Goal: Transaction & Acquisition: Purchase product/service

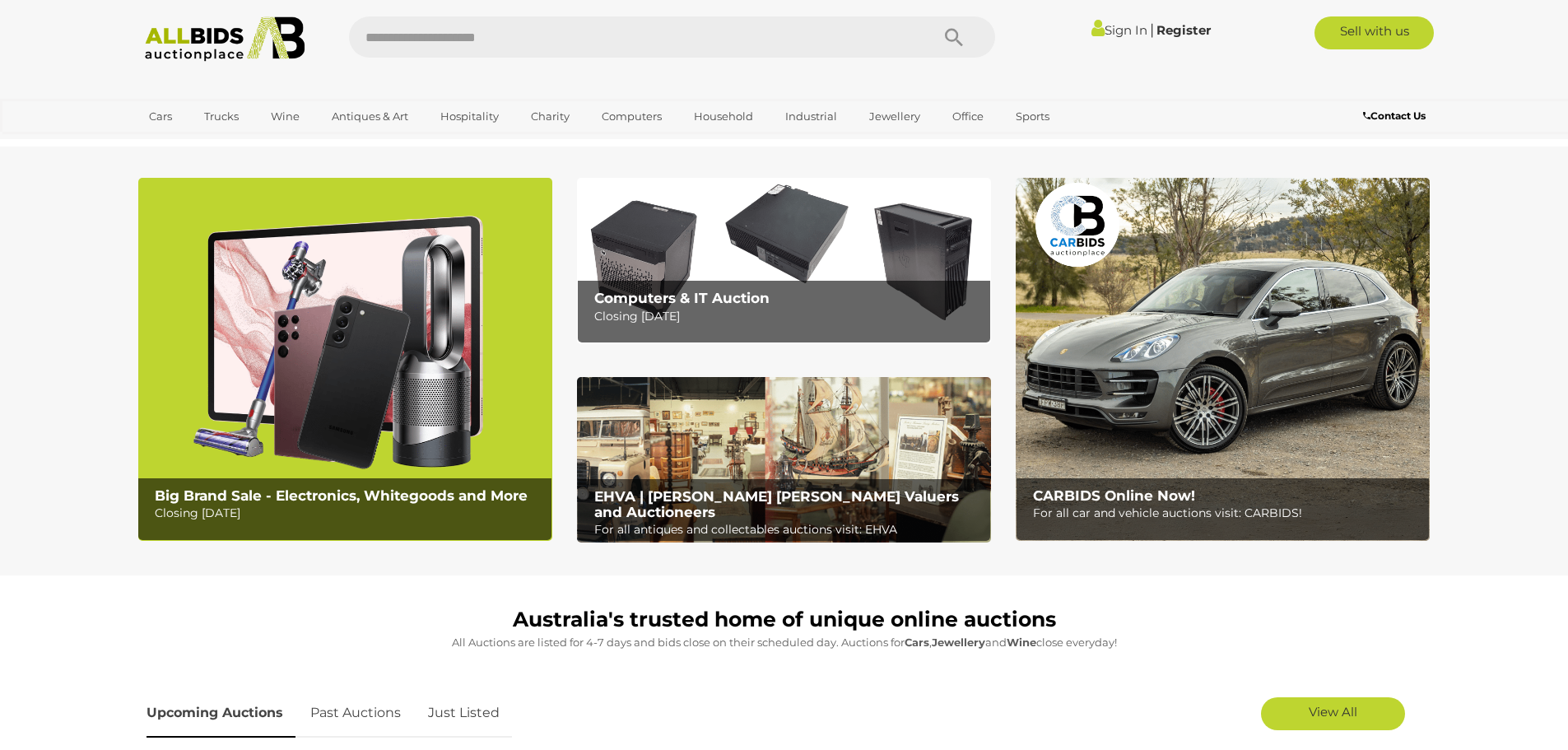
click at [1111, 31] on link "Sign In" at bounding box center [1120, 30] width 56 height 16
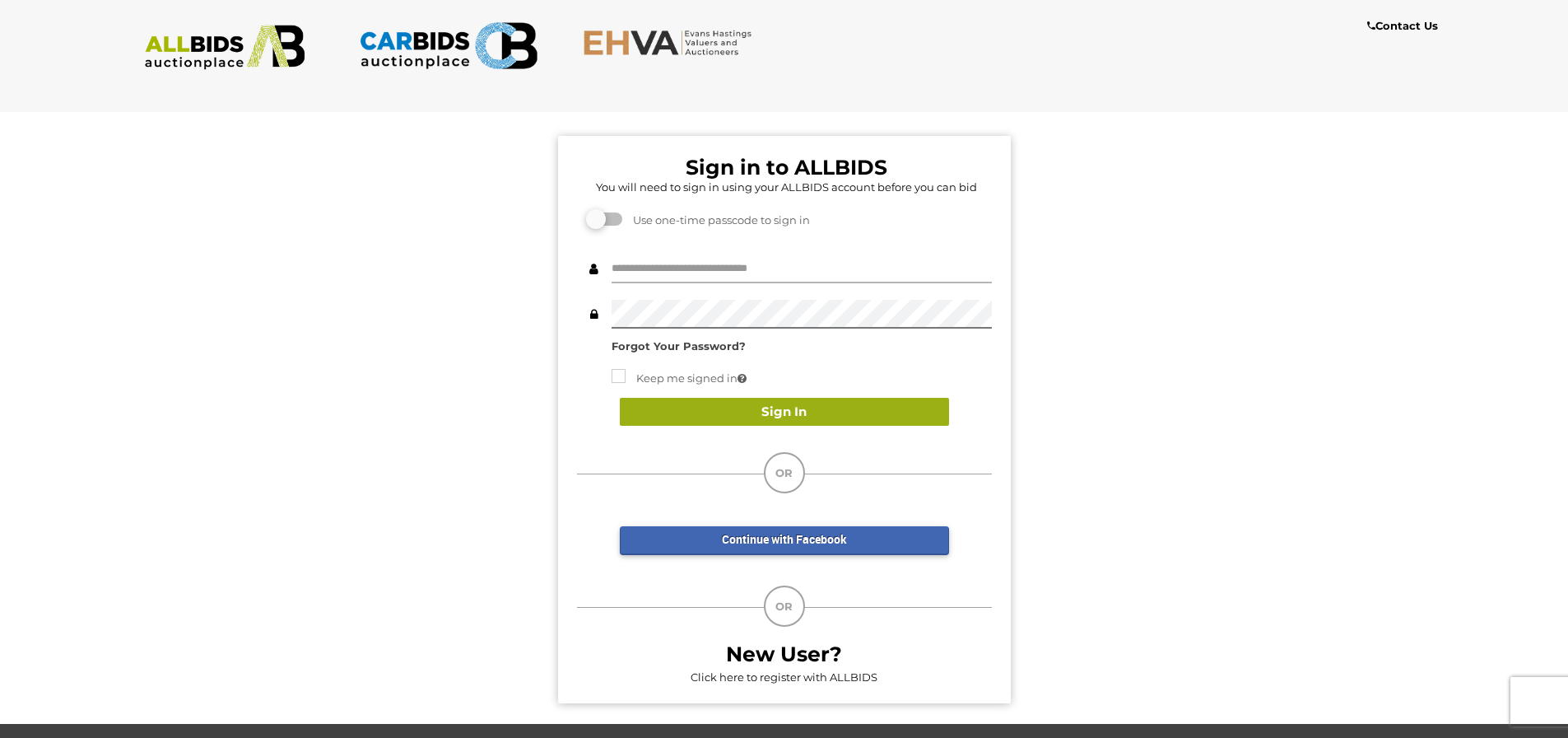
type input "********"
click at [776, 410] on button "Sign In" at bounding box center [785, 412] width 329 height 29
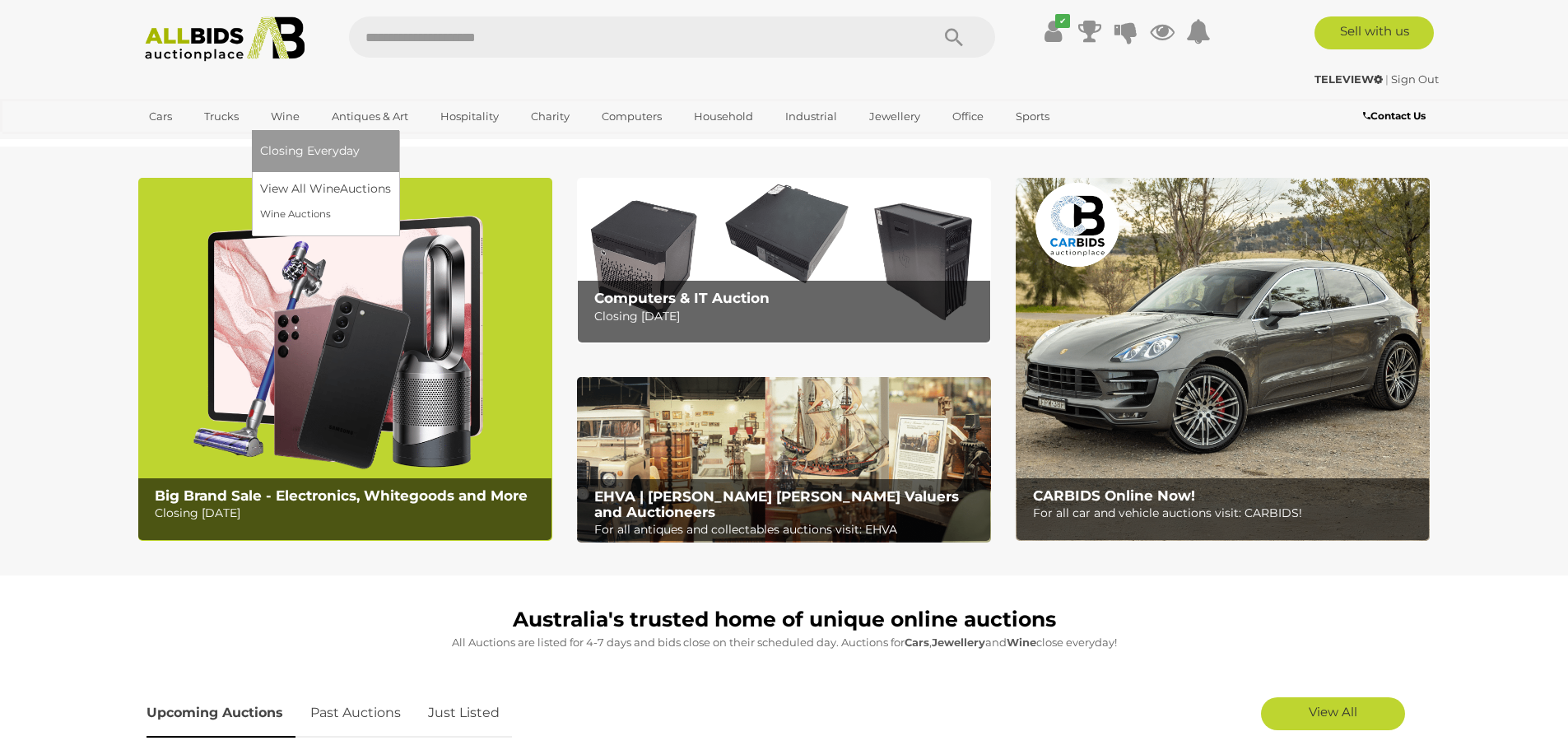
click at [290, 117] on link "Wine" at bounding box center [285, 116] width 50 height 27
click at [324, 187] on link "View All Wine Auctions" at bounding box center [328, 190] width 138 height 26
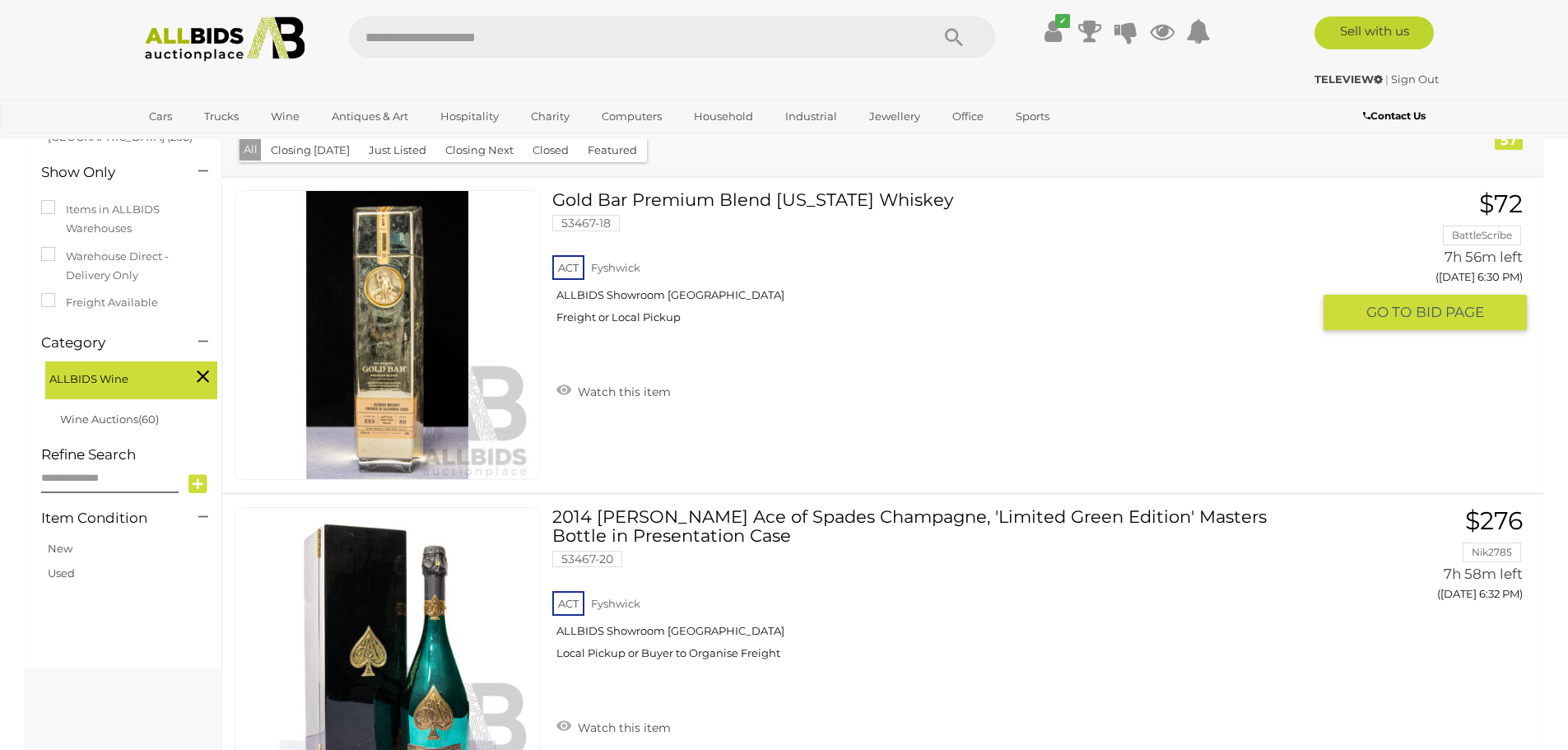
scroll to position [247, 0]
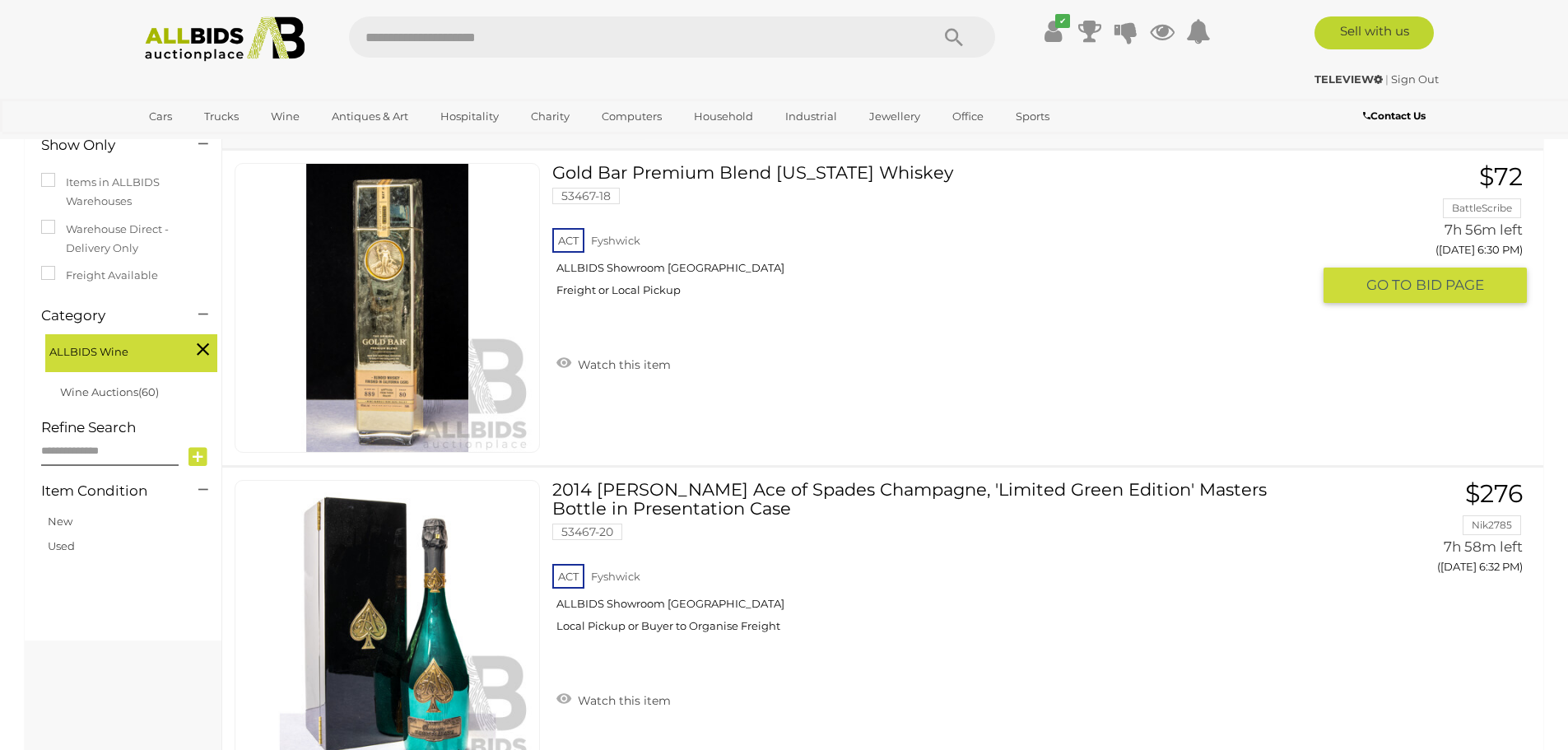
click at [380, 288] on link at bounding box center [387, 307] width 305 height 289
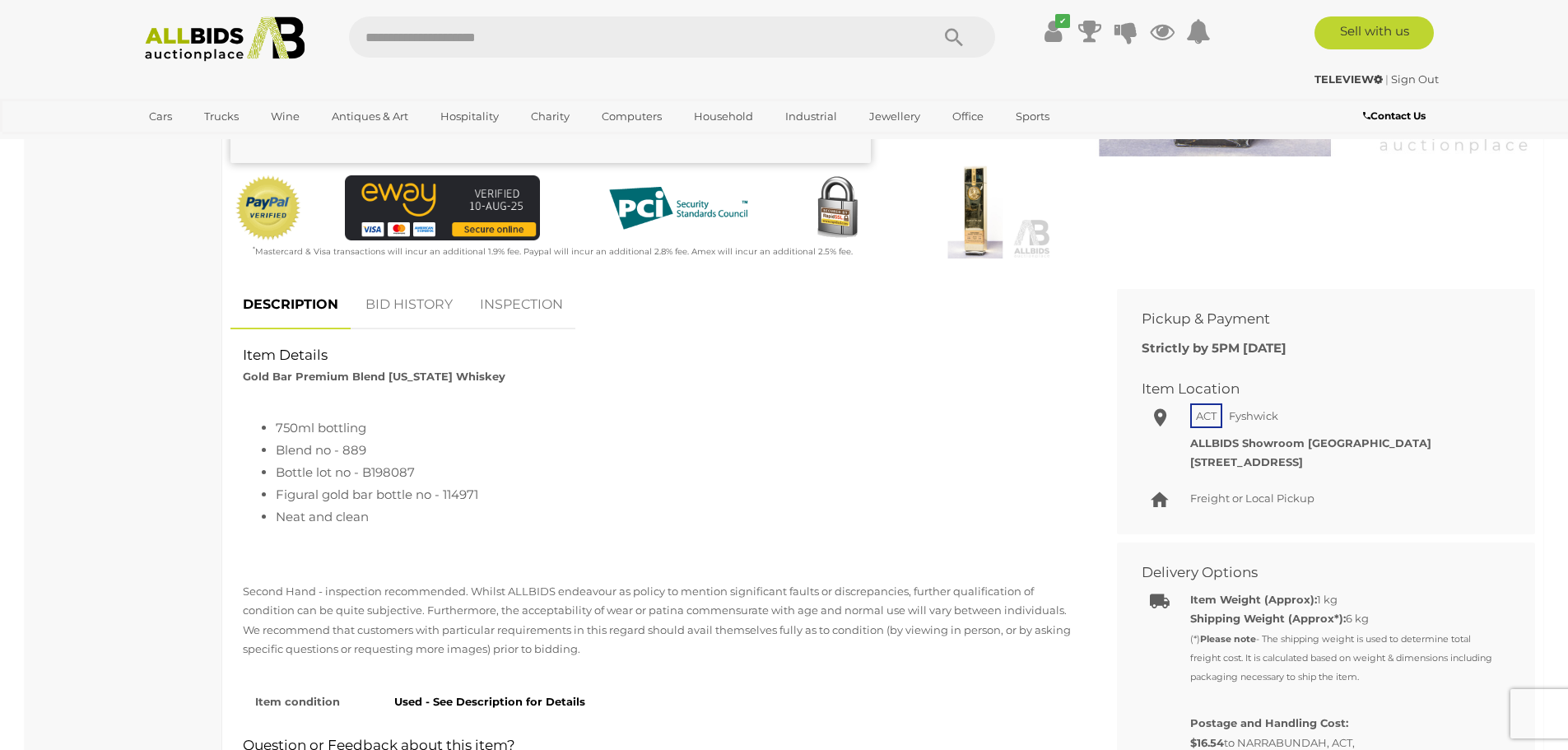
scroll to position [494, 0]
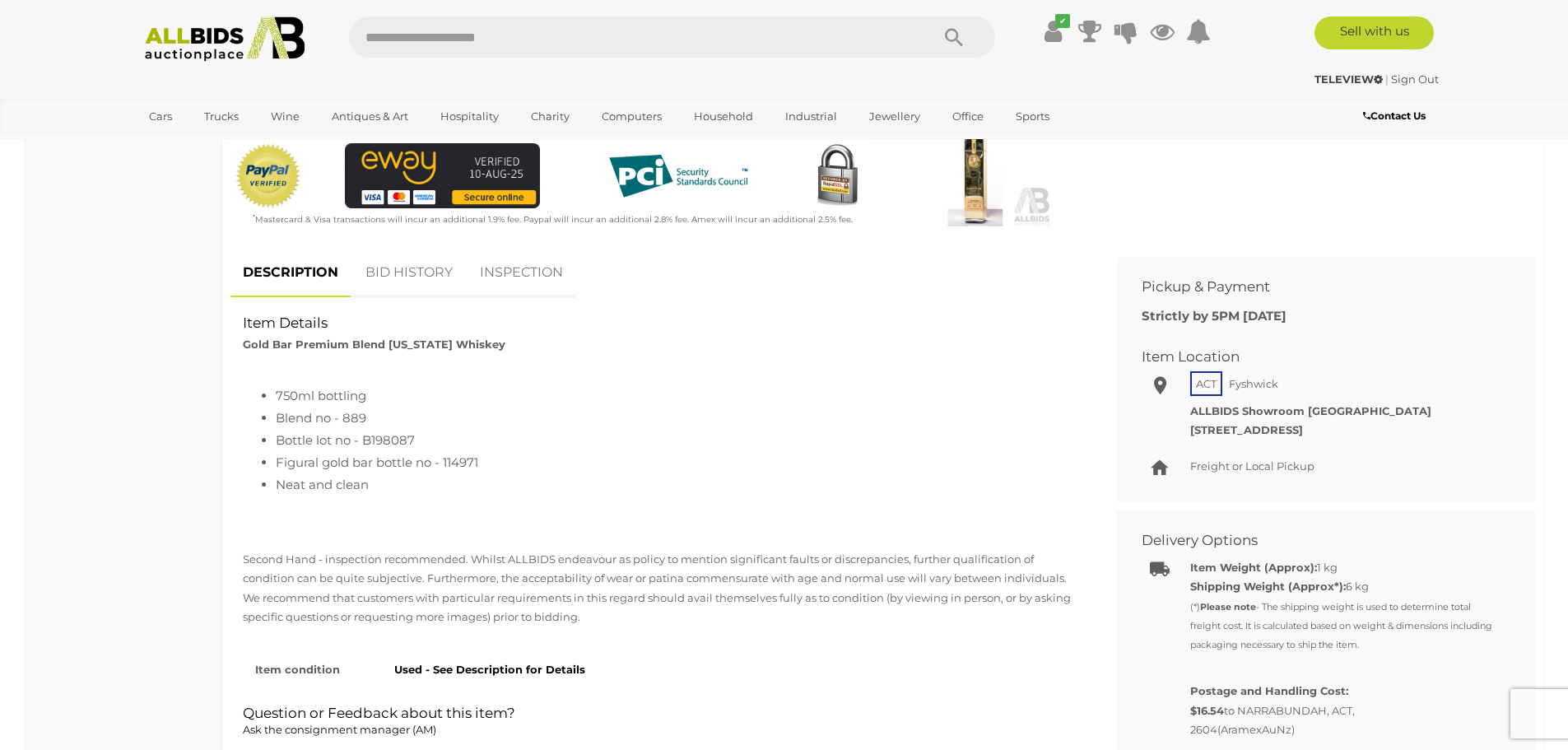
click at [497, 270] on link "INSPECTION" at bounding box center [521, 273] width 108 height 49
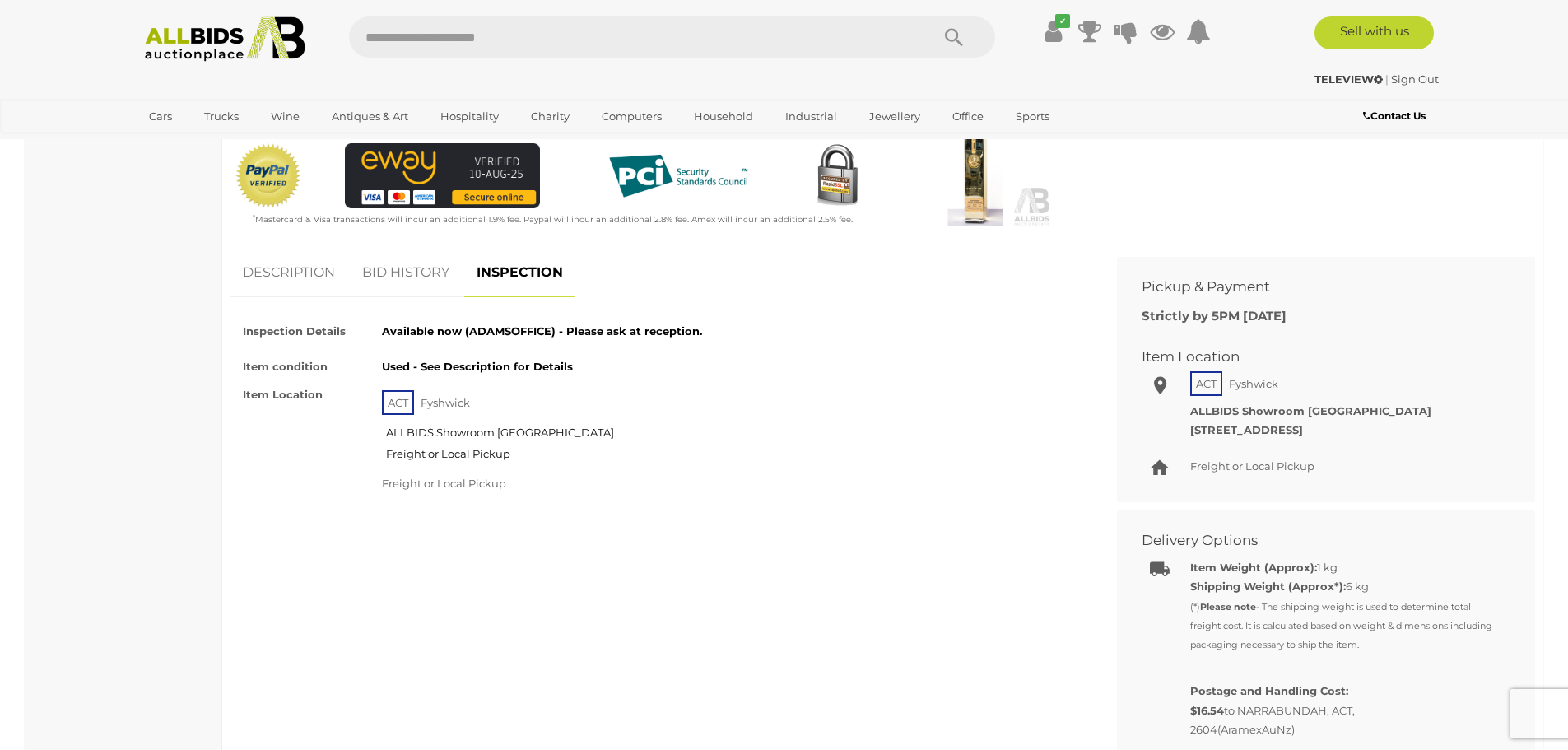
click at [294, 269] on link "DESCRIPTION" at bounding box center [288, 273] width 116 height 49
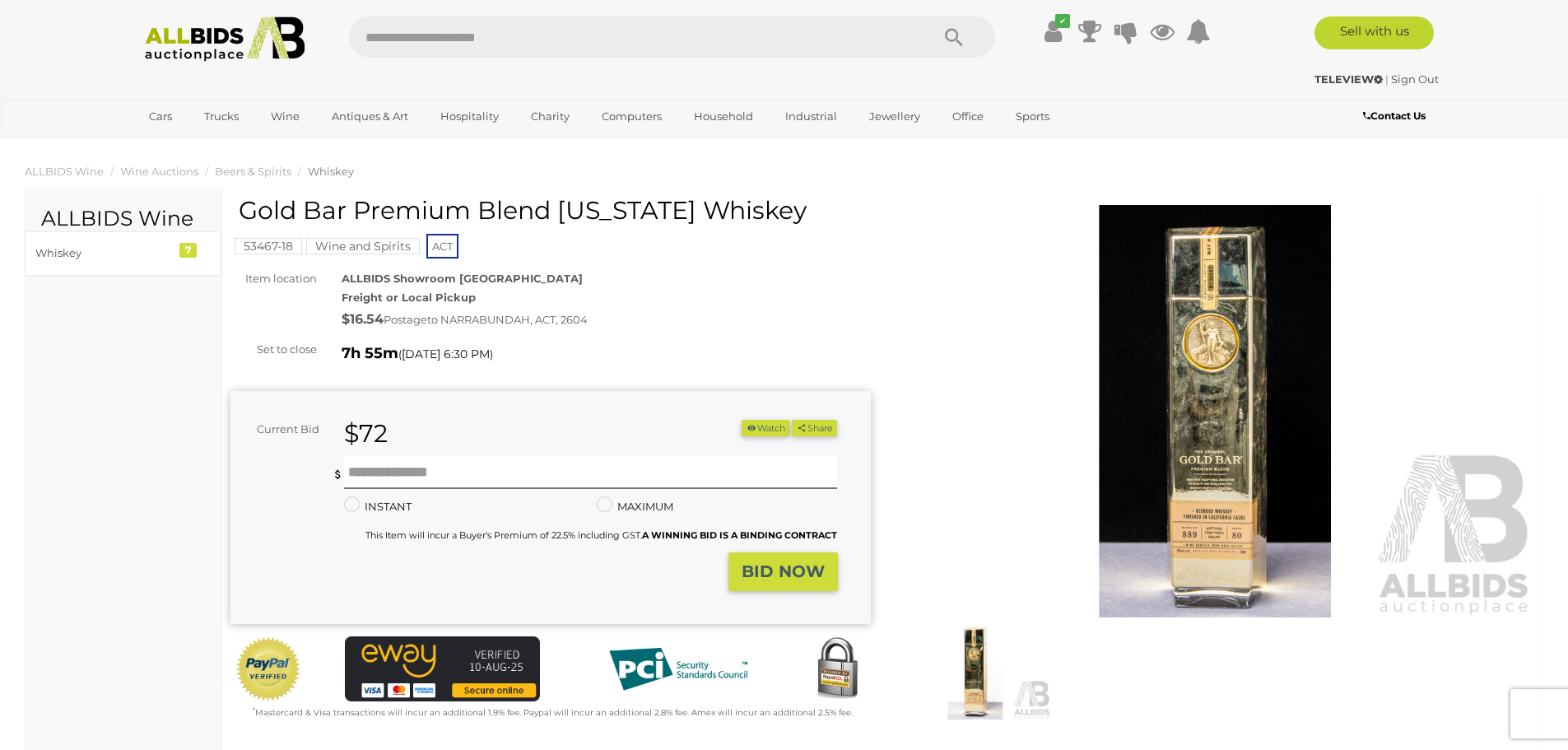
scroll to position [0, 0]
click at [1220, 503] on img at bounding box center [1216, 412] width 641 height 412
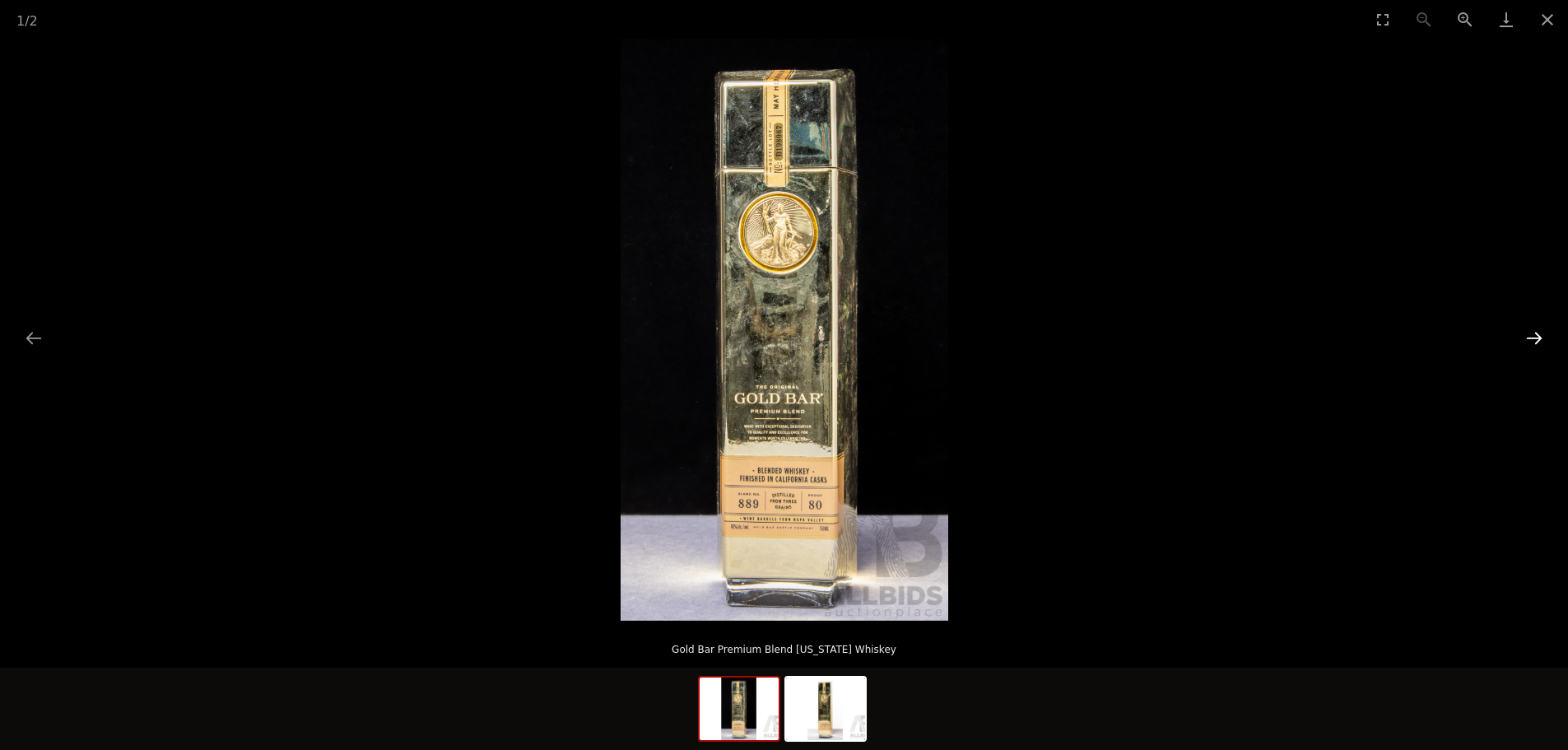
click at [1537, 335] on button "Next slide" at bounding box center [1534, 338] width 34 height 32
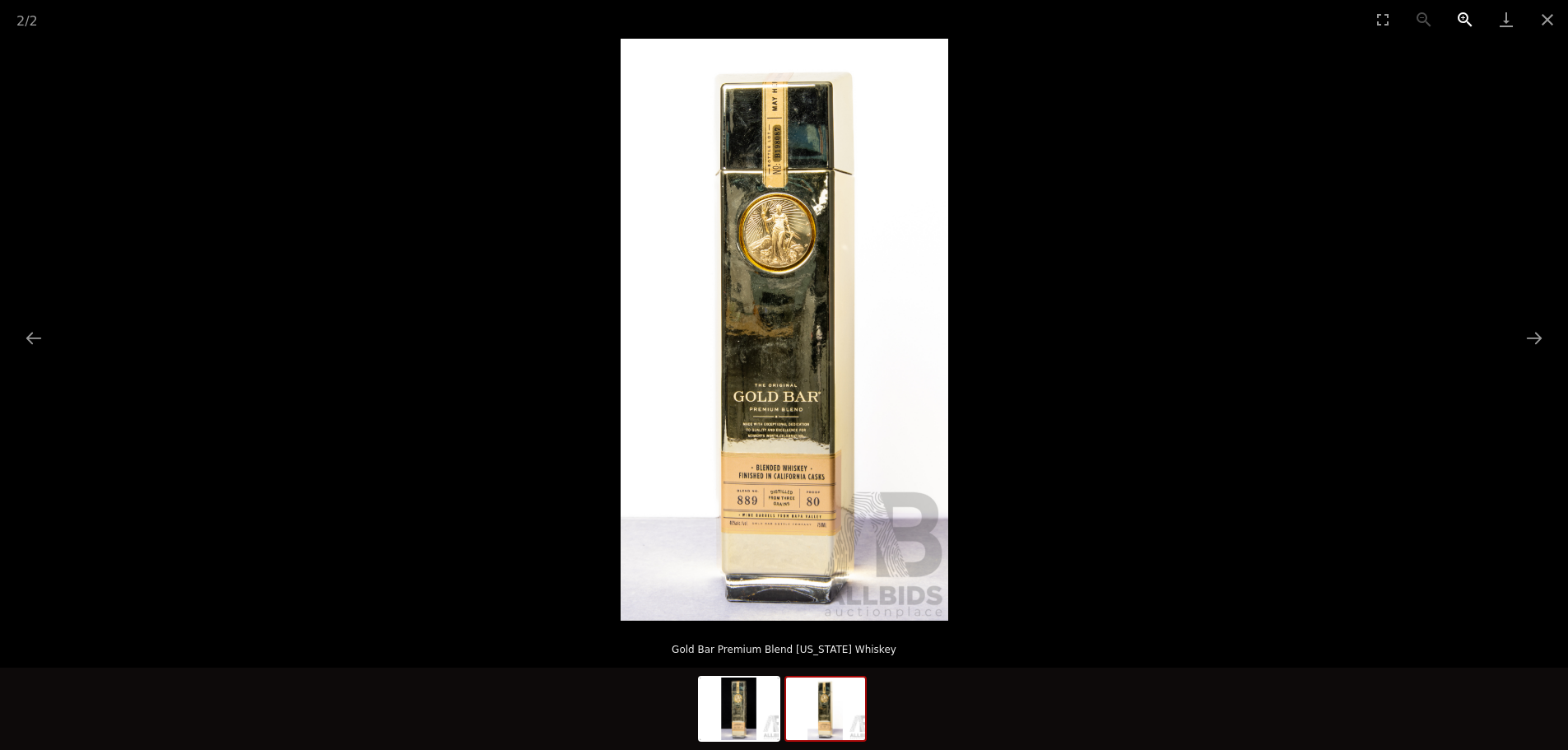
click at [1459, 13] on button "Zoom in" at bounding box center [1465, 19] width 42 height 39
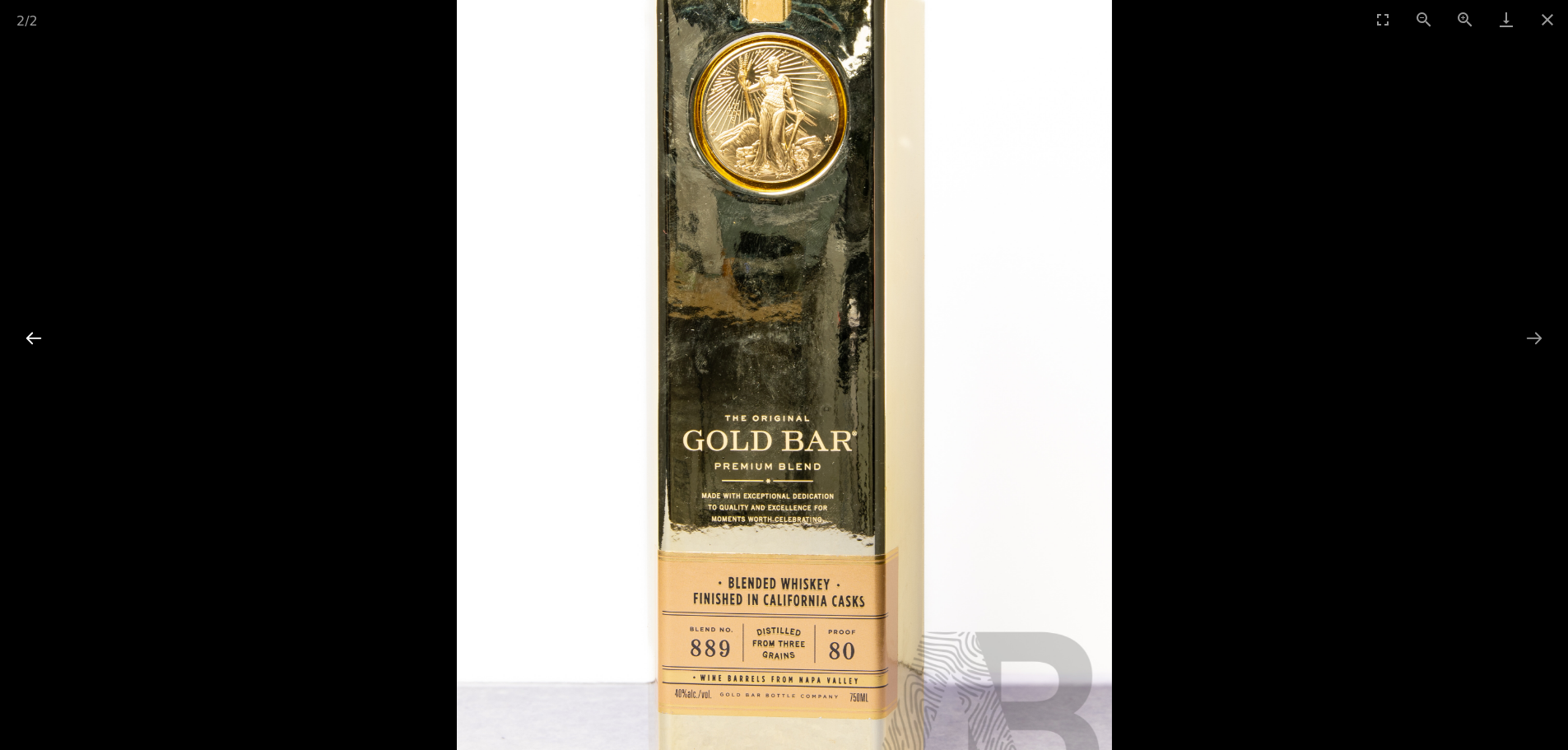
click at [28, 337] on button "Previous slide" at bounding box center [33, 338] width 34 height 32
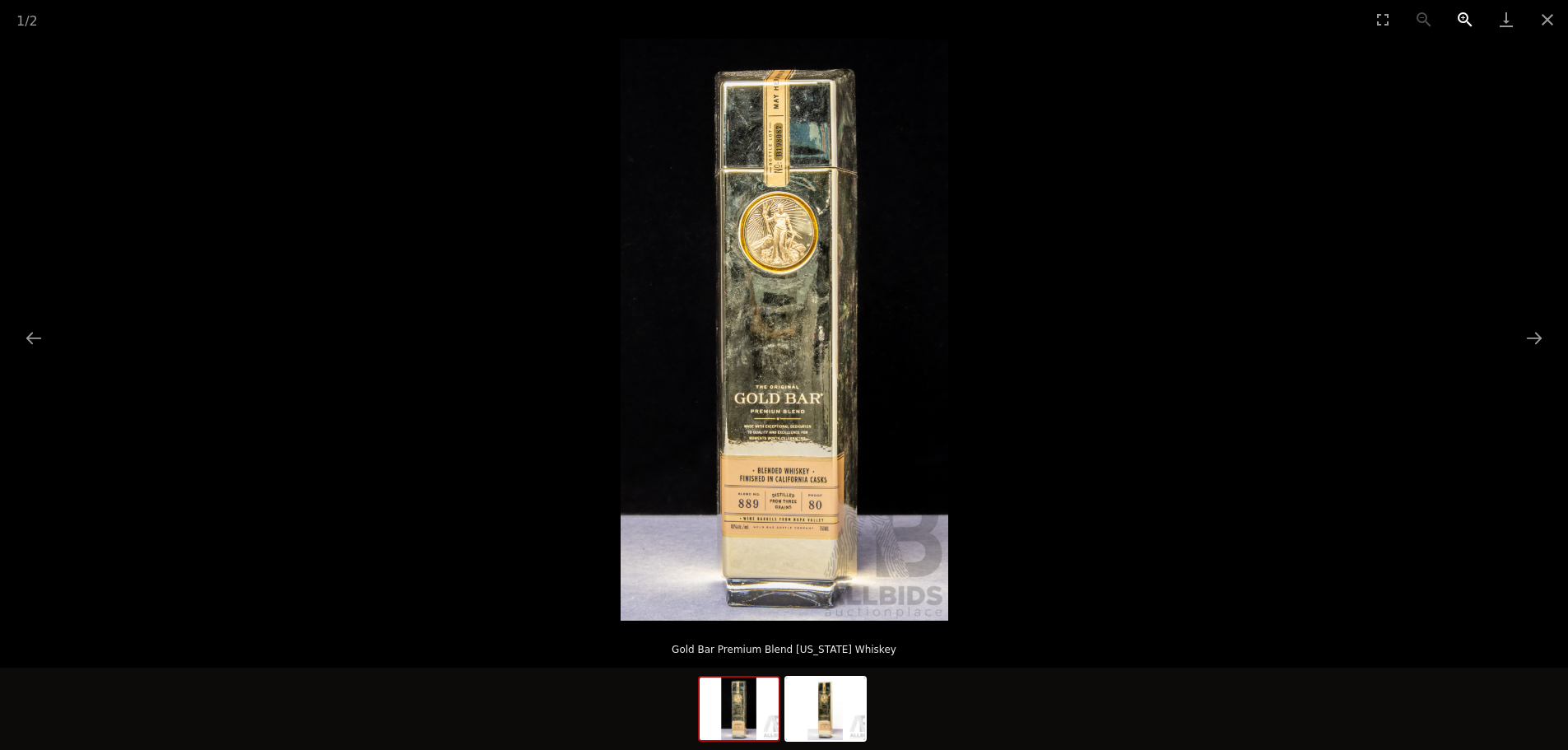
click at [1463, 23] on button "Zoom in" at bounding box center [1465, 19] width 42 height 39
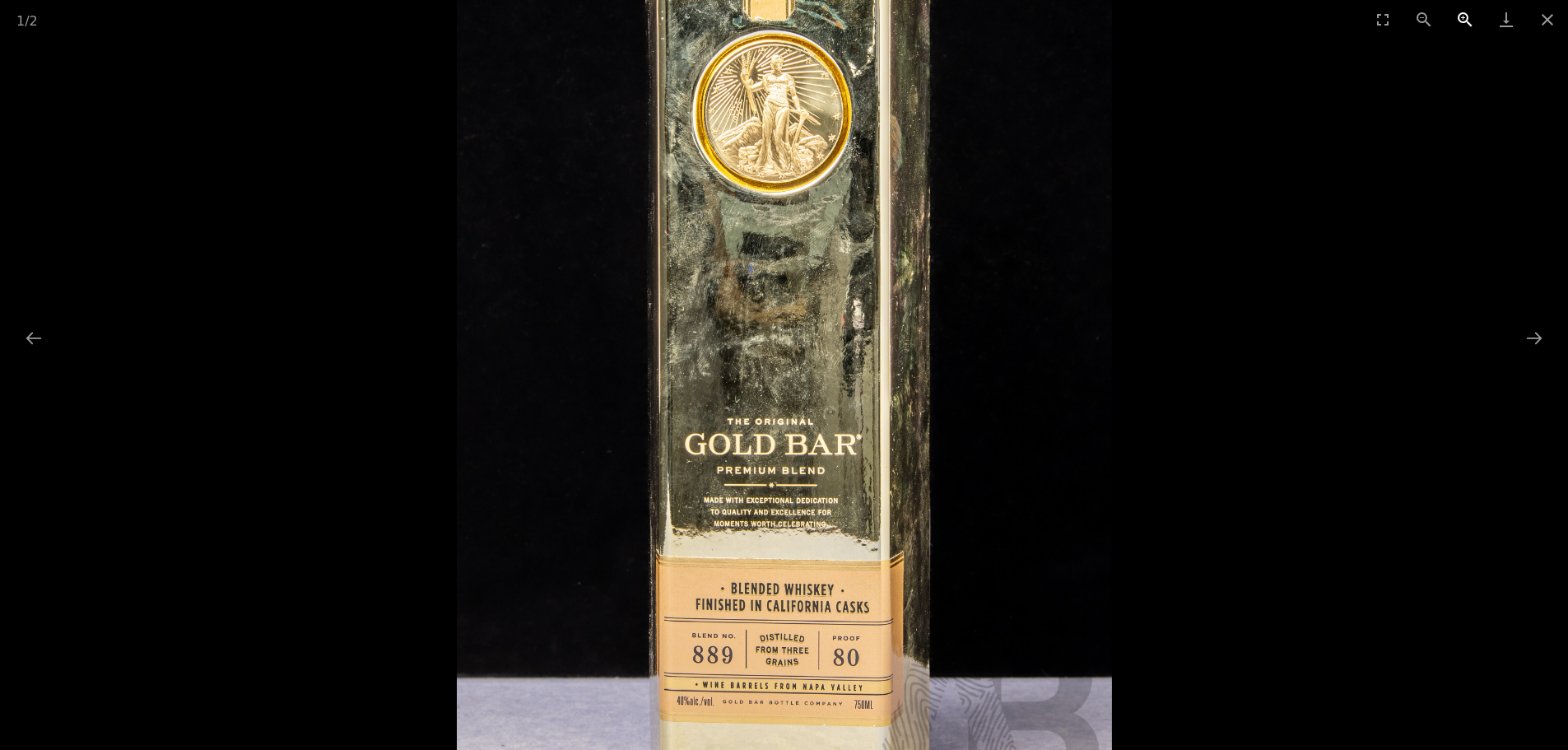
click at [1463, 23] on button "Zoom in" at bounding box center [1465, 19] width 42 height 39
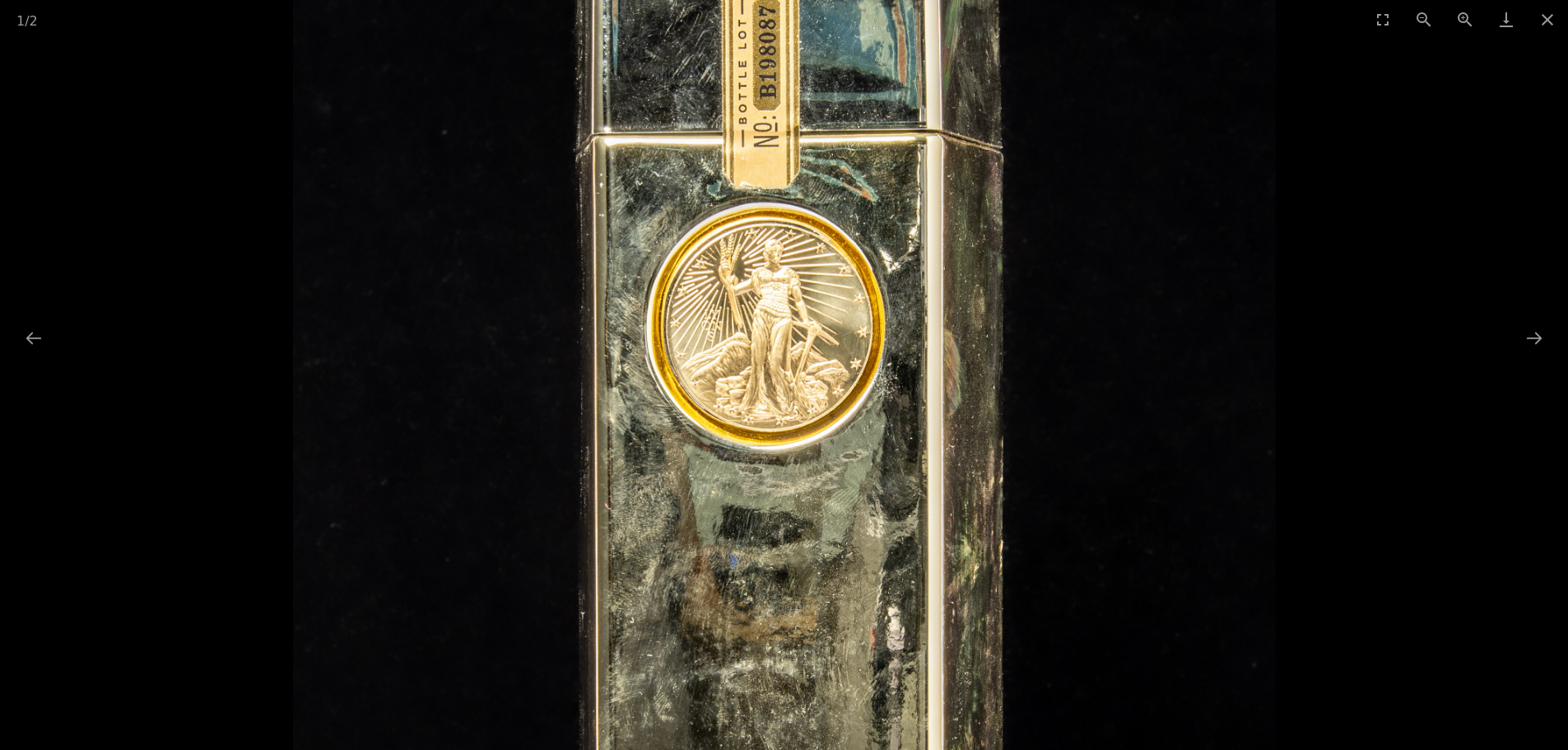
drag, startPoint x: 741, startPoint y: 383, endPoint x: 753, endPoint y: 675, distance: 292.2
click at [752, 681] on img at bounding box center [784, 618] width 982 height 1747
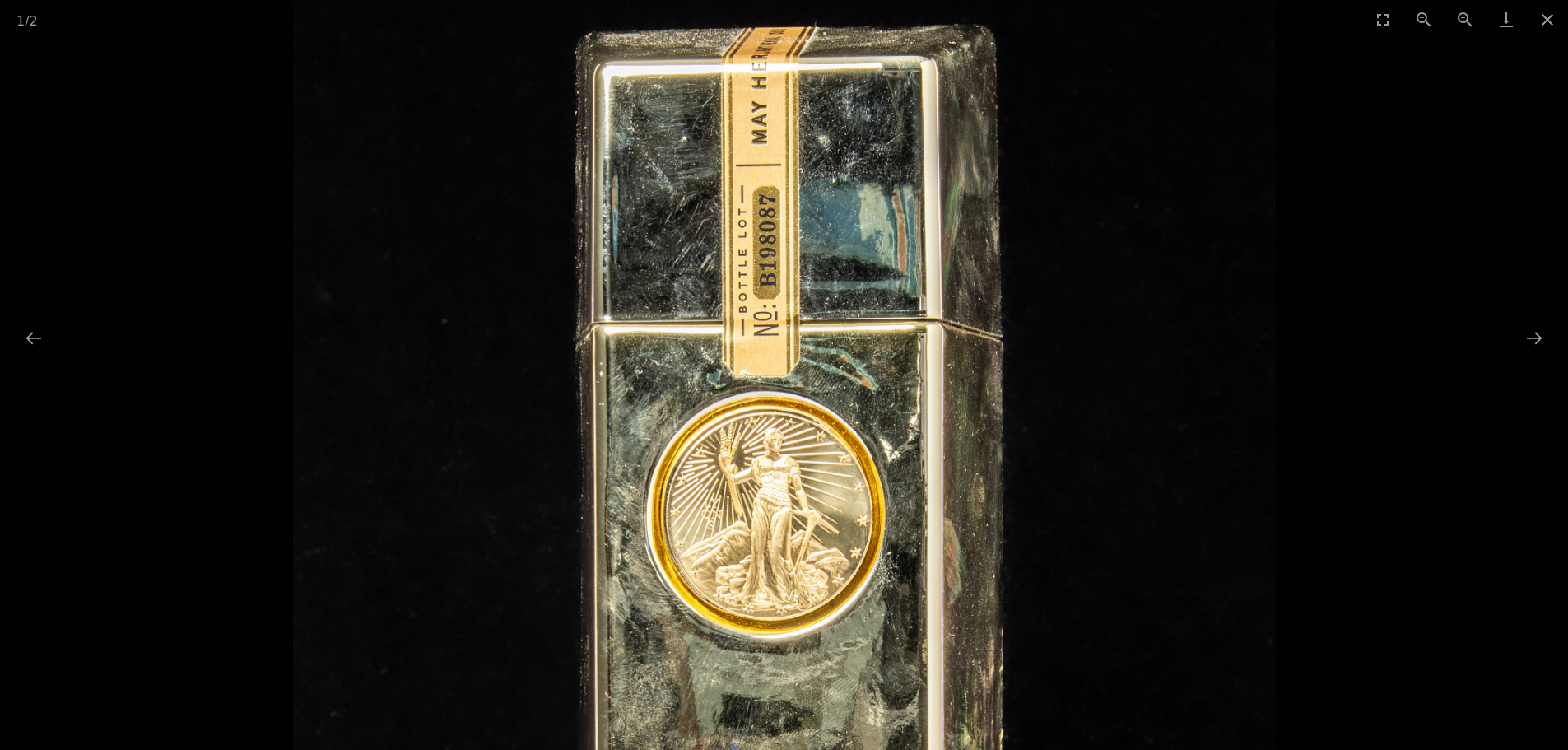
drag, startPoint x: 780, startPoint y: 286, endPoint x: 741, endPoint y: 446, distance: 164.7
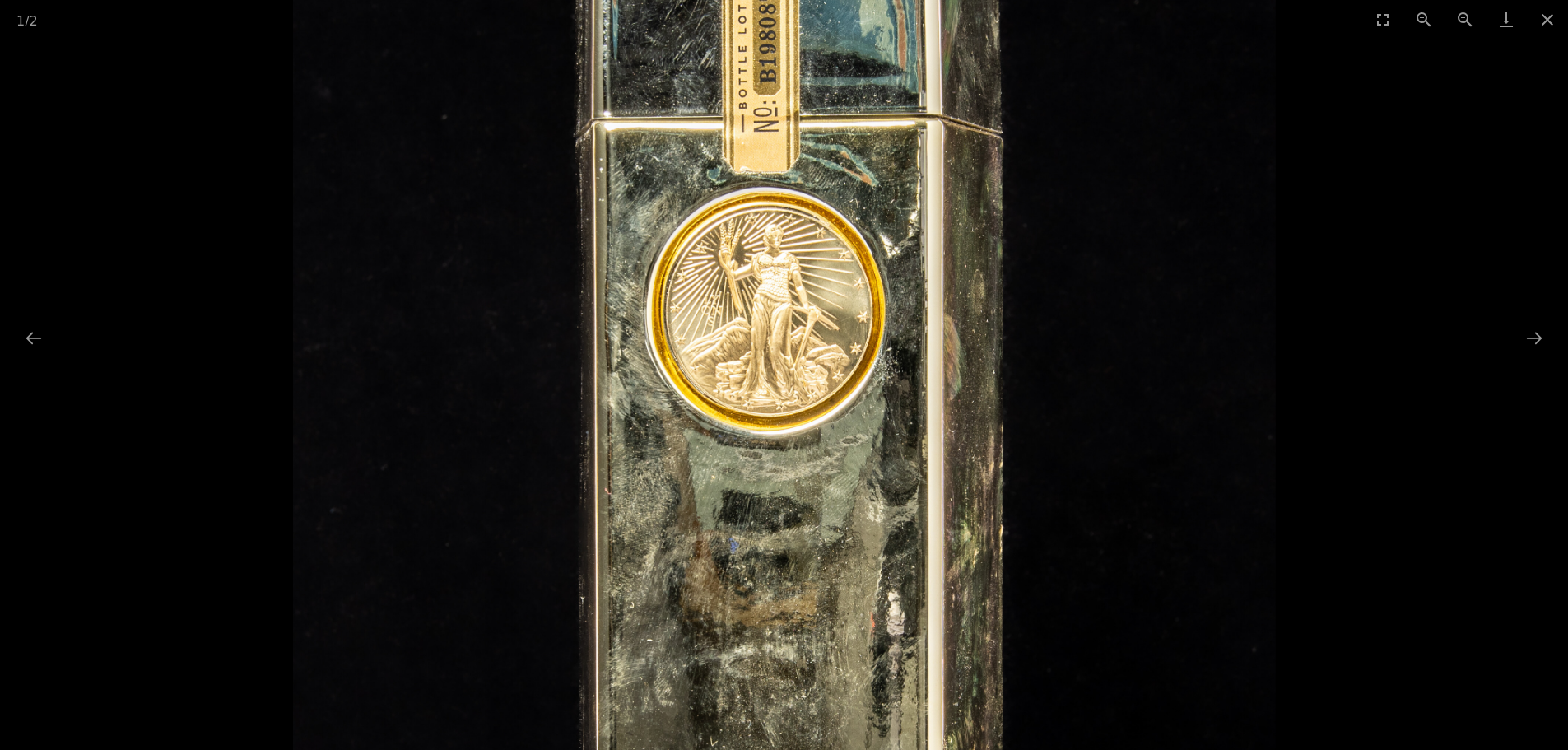
drag, startPoint x: 722, startPoint y: 546, endPoint x: 765, endPoint y: 314, distance: 236.0
click at [765, 314] on img at bounding box center [784, 603] width 982 height 1747
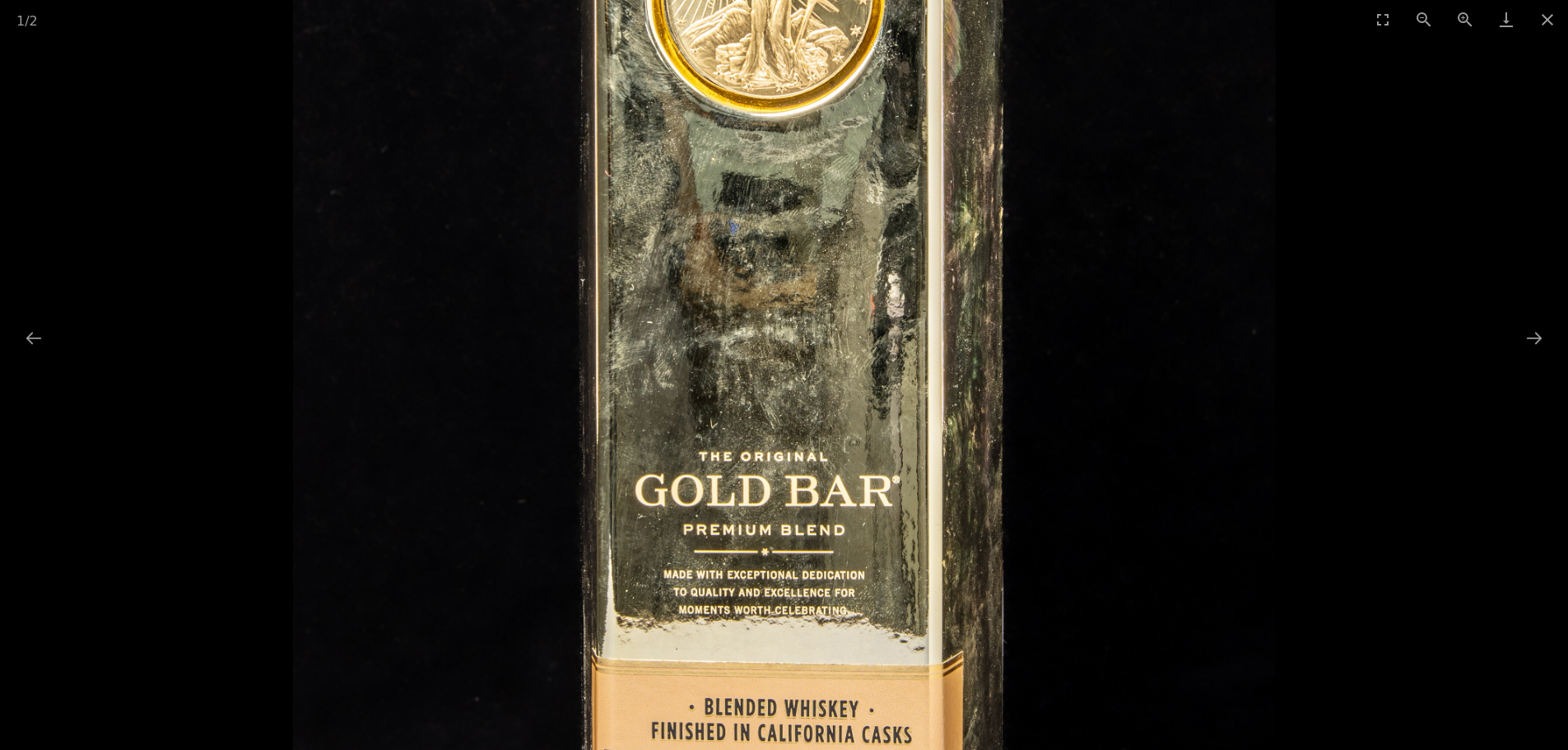
drag, startPoint x: 727, startPoint y: 583, endPoint x: 740, endPoint y: 315, distance: 268.3
click at [740, 315] on img at bounding box center [784, 284] width 982 height 1747
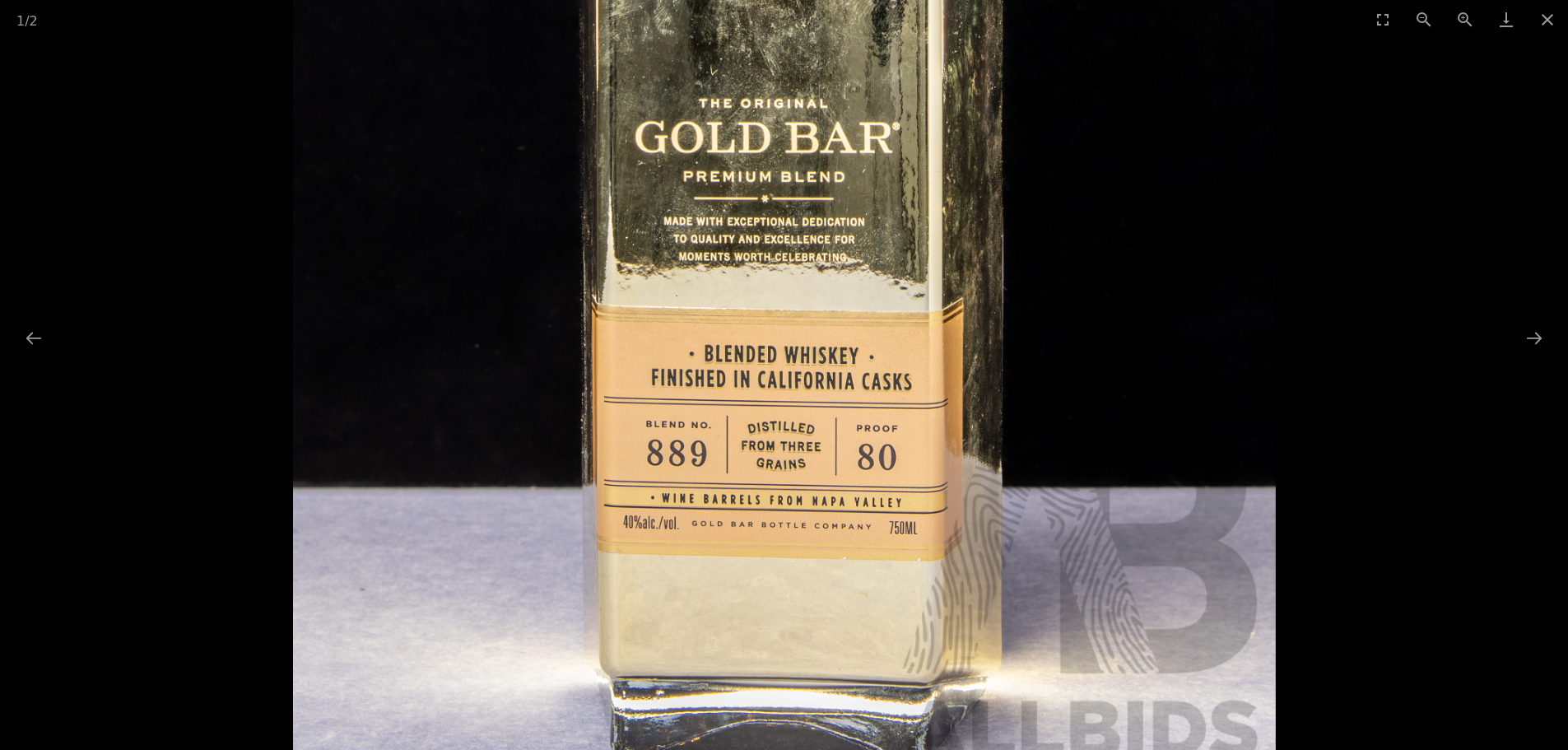
drag, startPoint x: 741, startPoint y: 528, endPoint x: 735, endPoint y: 256, distance: 272.1
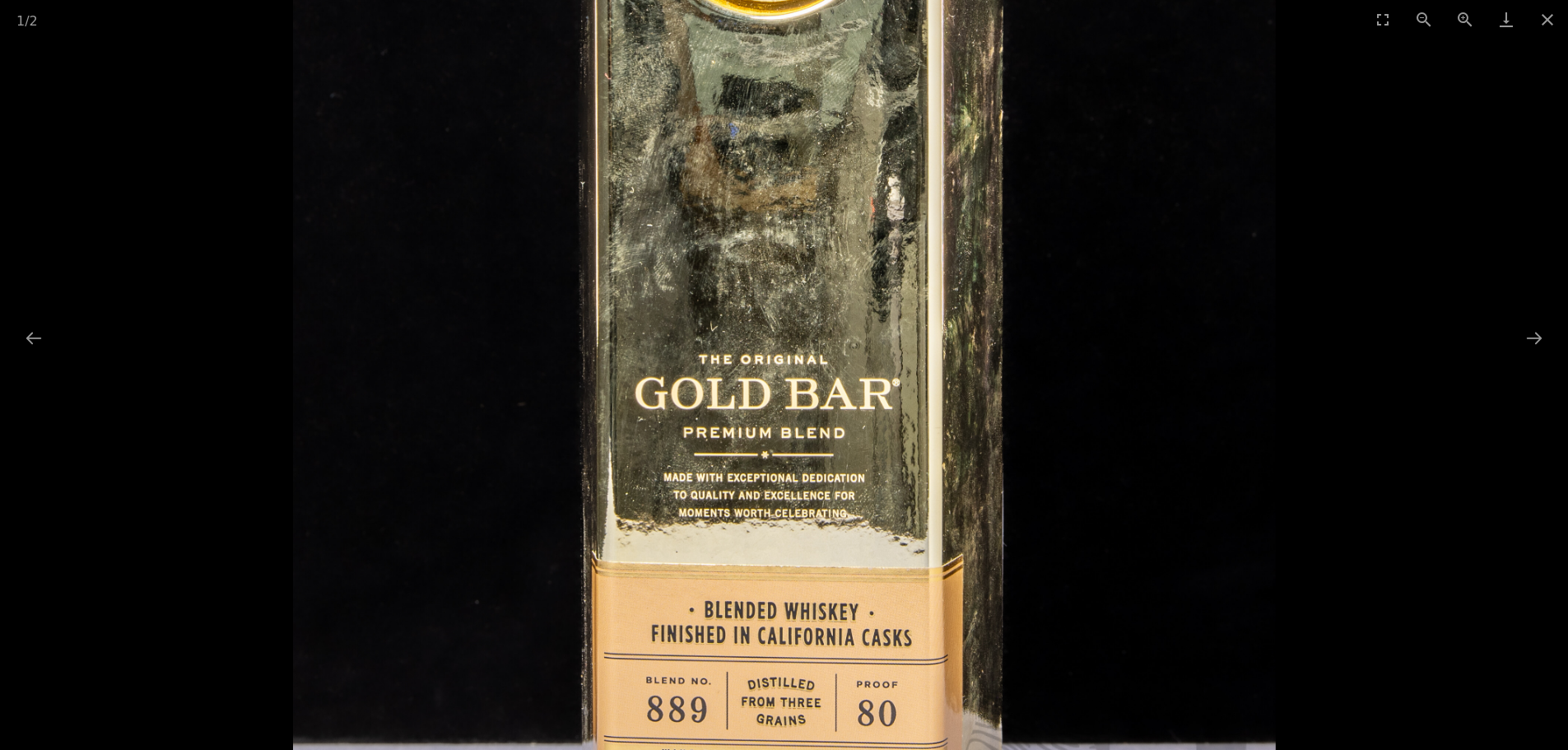
drag, startPoint x: 742, startPoint y: 267, endPoint x: 728, endPoint y: 570, distance: 303.3
click at [728, 570] on img at bounding box center [784, 188] width 982 height 1747
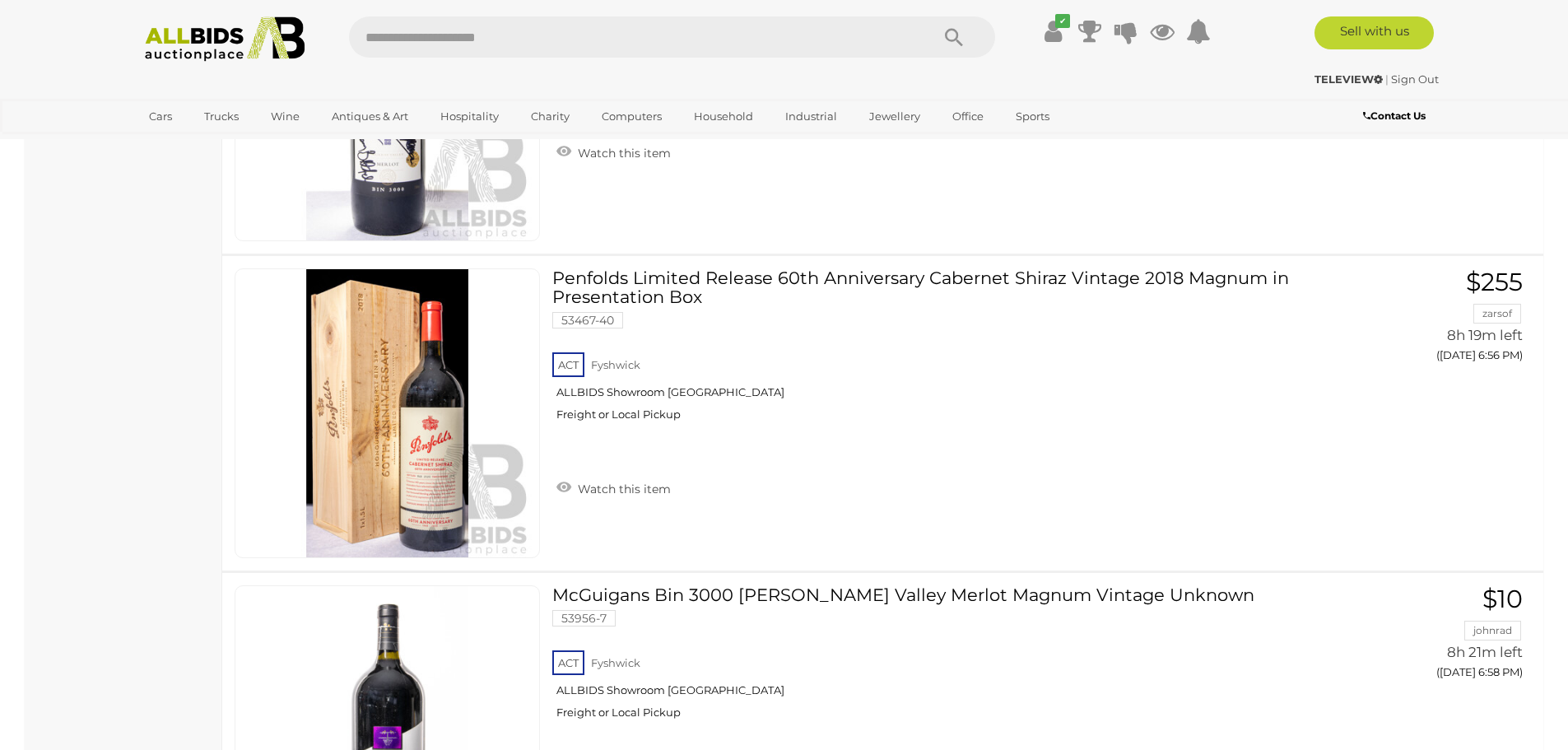
scroll to position [4264, 0]
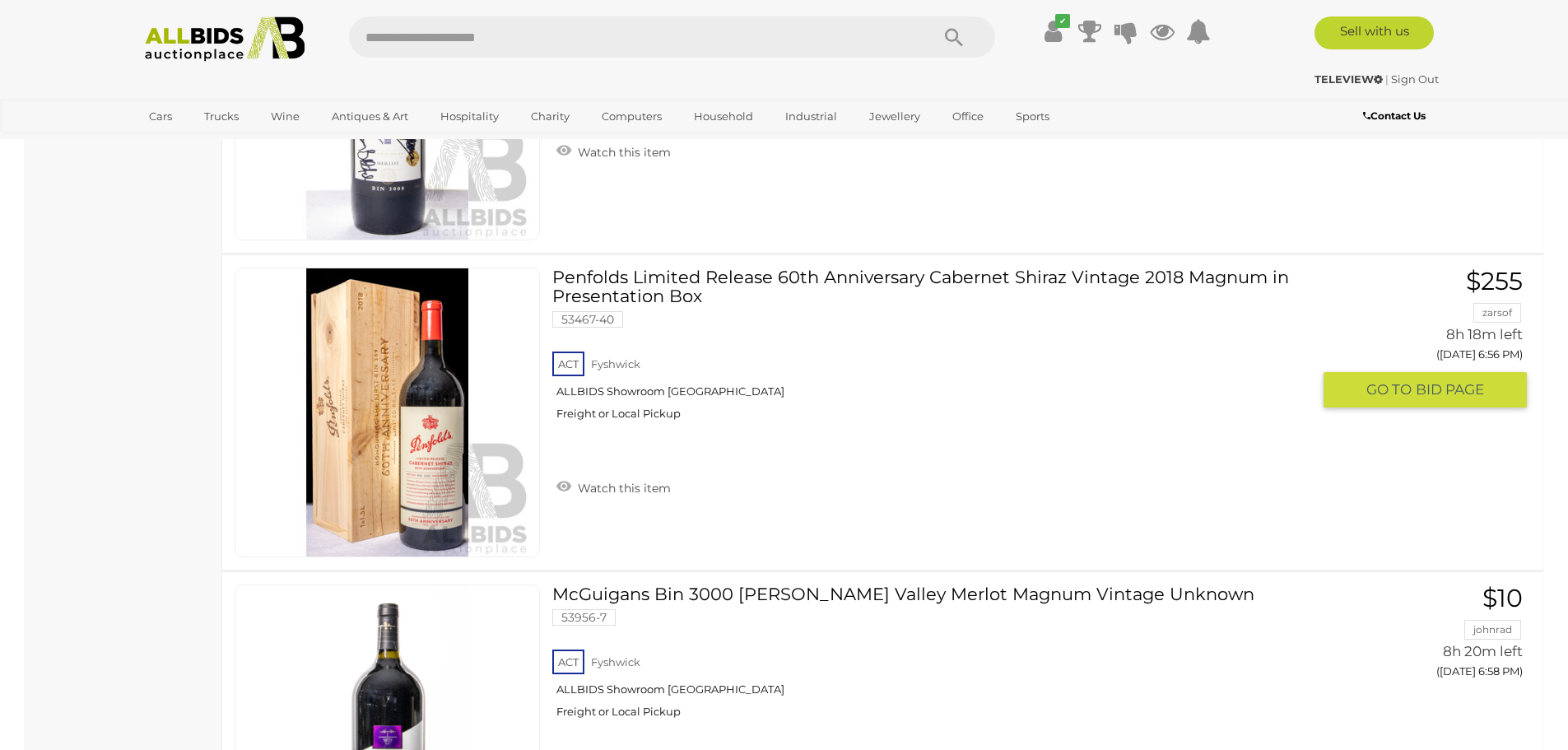
click at [431, 445] on img at bounding box center [388, 412] width 288 height 289
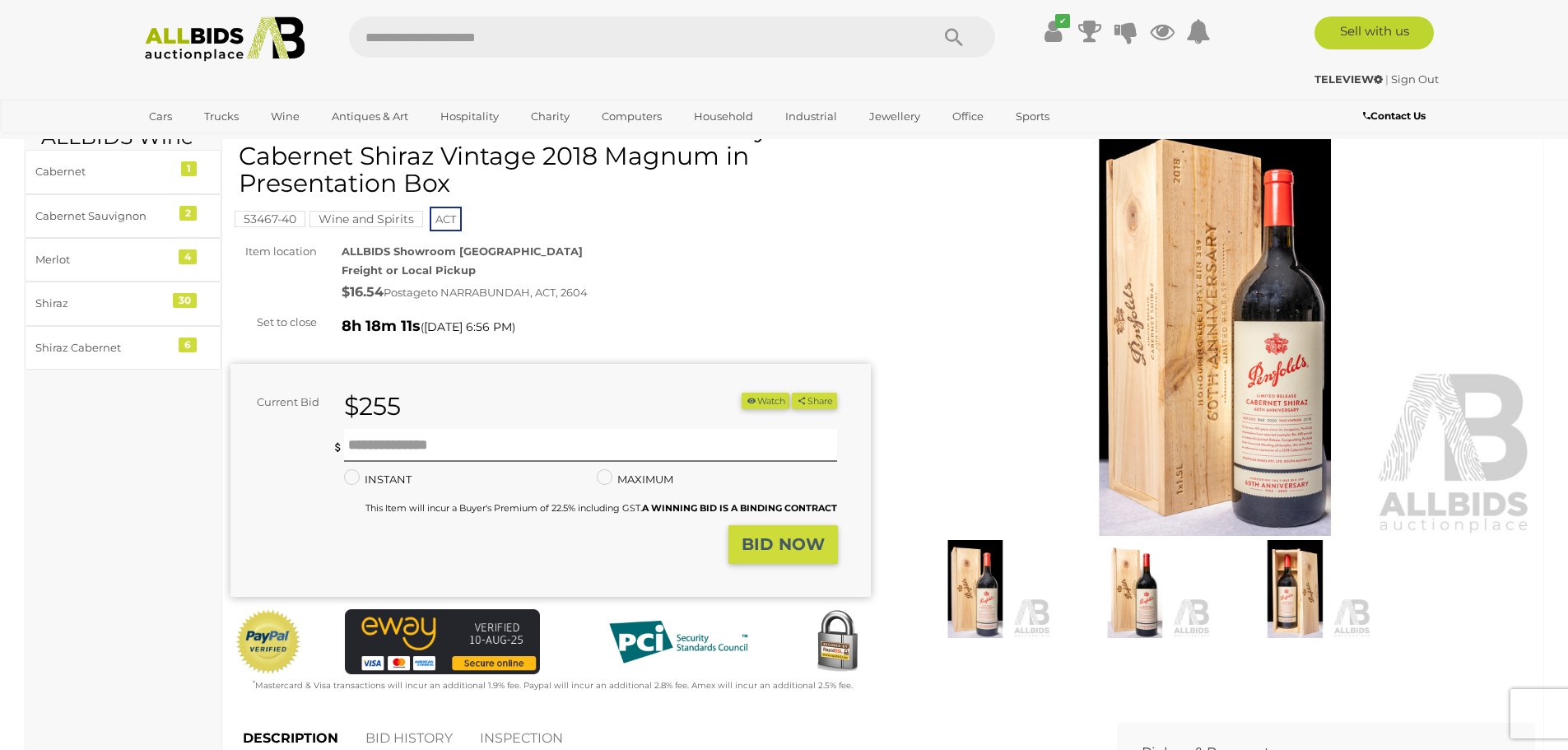
scroll to position [165, 0]
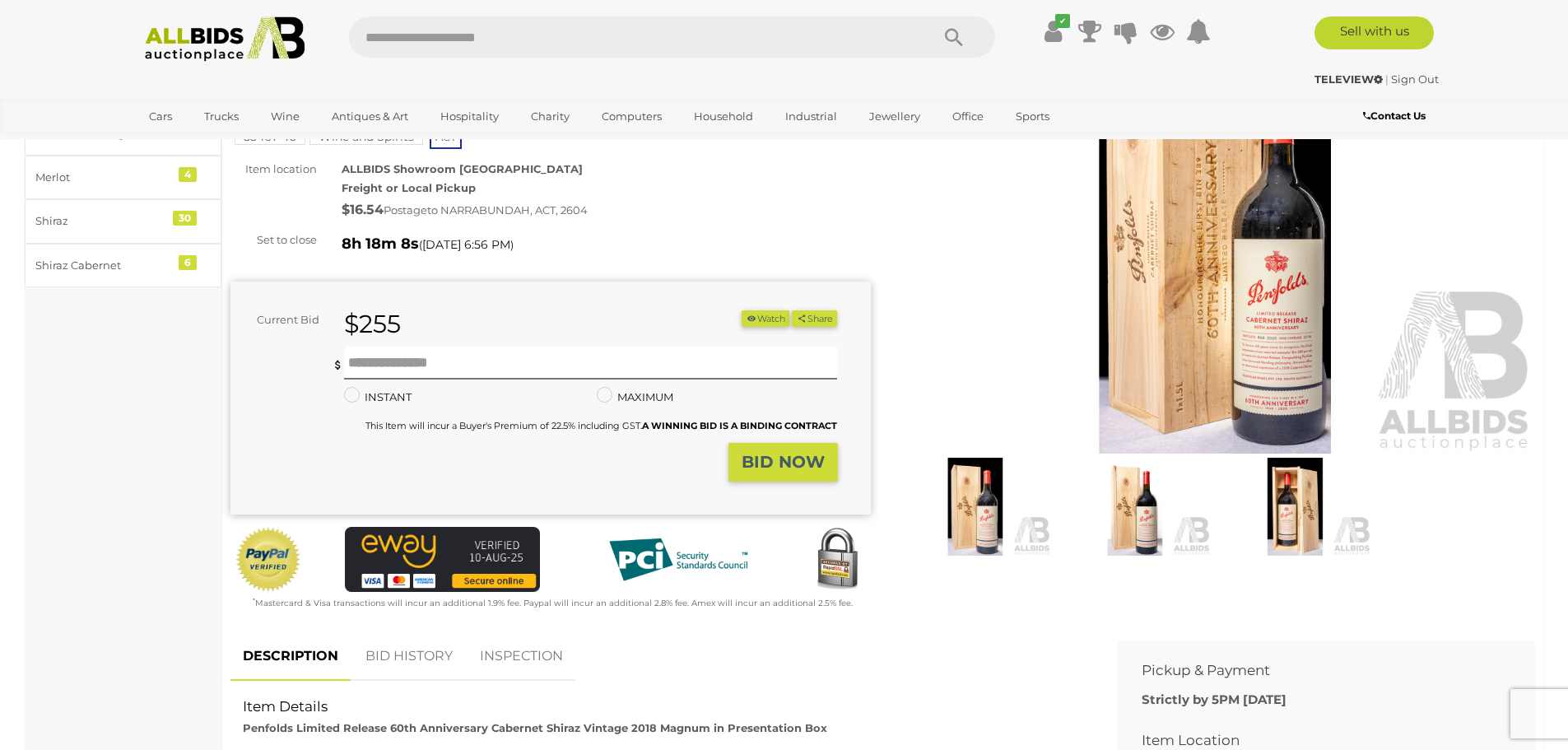
click at [980, 523] on img at bounding box center [975, 507] width 152 height 98
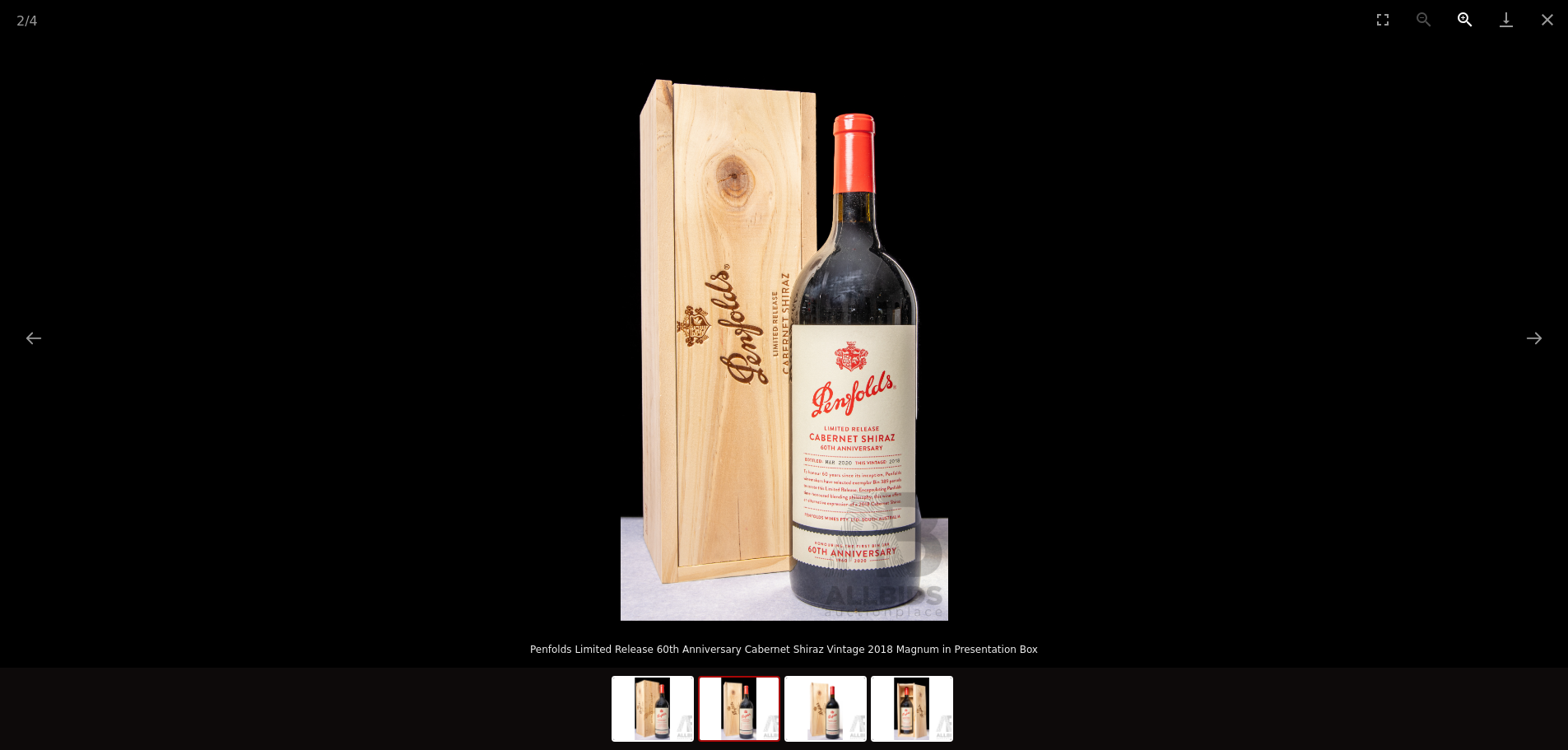
click at [1463, 17] on button "Zoom in" at bounding box center [1465, 19] width 42 height 39
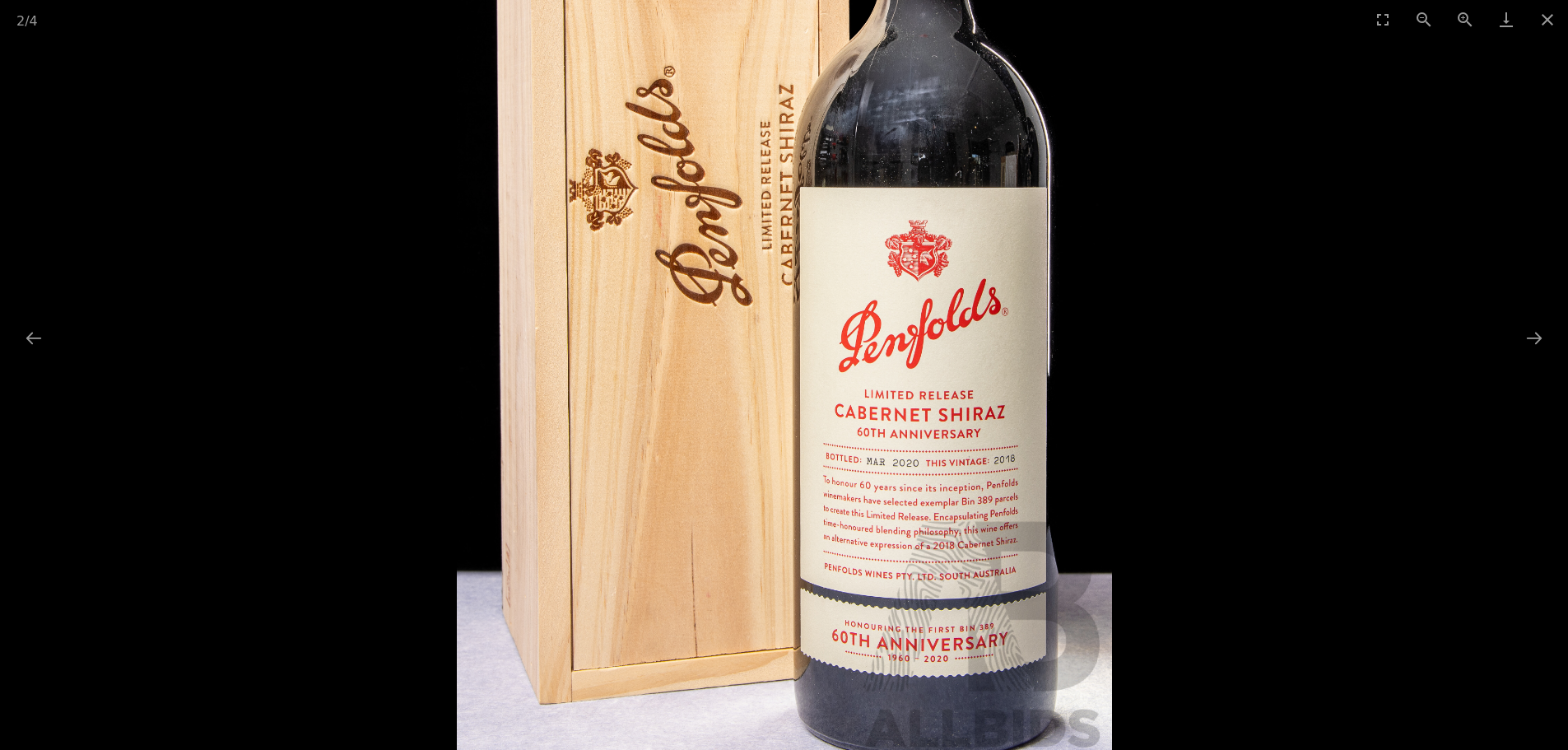
drag, startPoint x: 1109, startPoint y: 563, endPoint x: 1124, endPoint y: 453, distance: 111.0
click at [1124, 453] on div at bounding box center [784, 330] width 1568 height 583
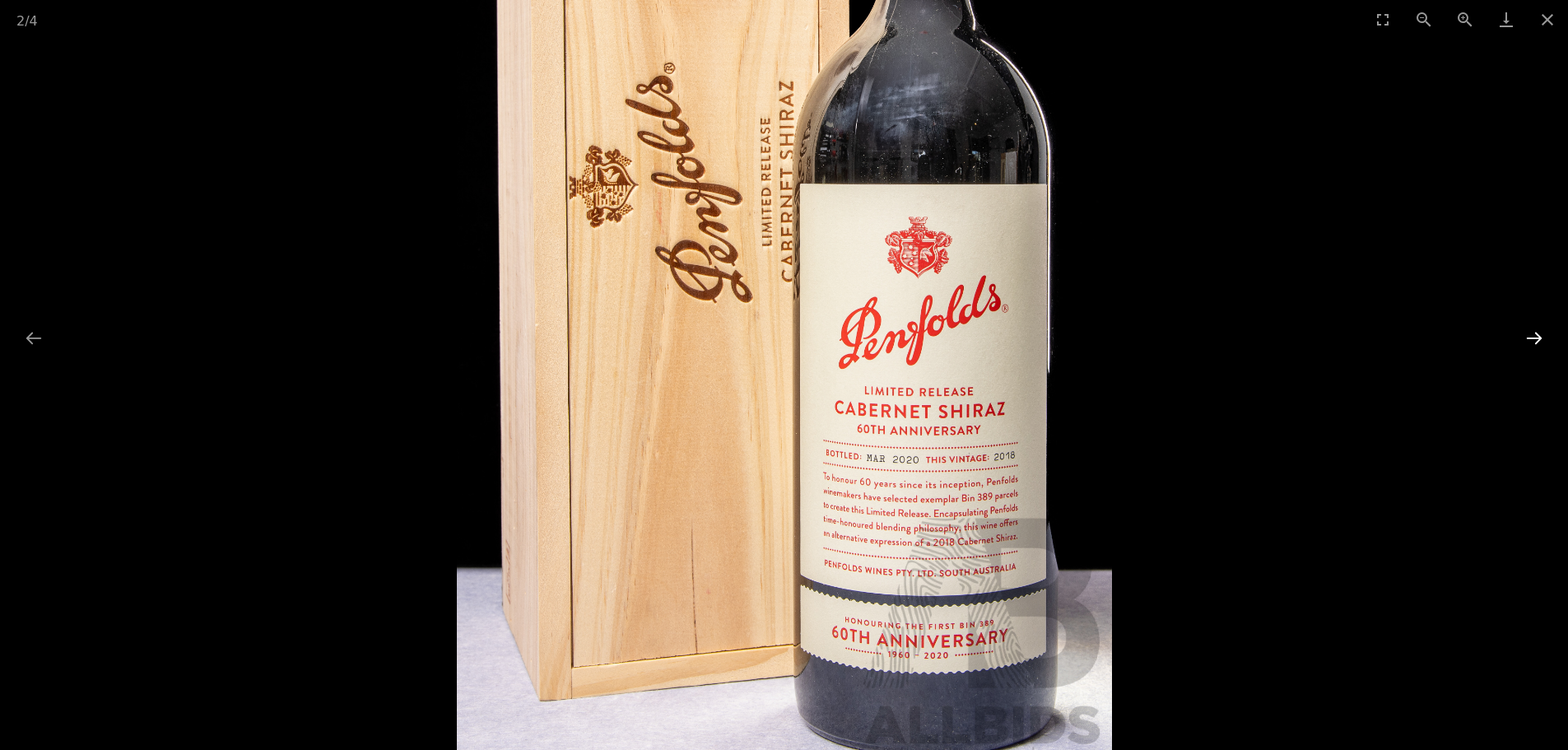
click at [1537, 338] on button "Next slide" at bounding box center [1534, 338] width 34 height 32
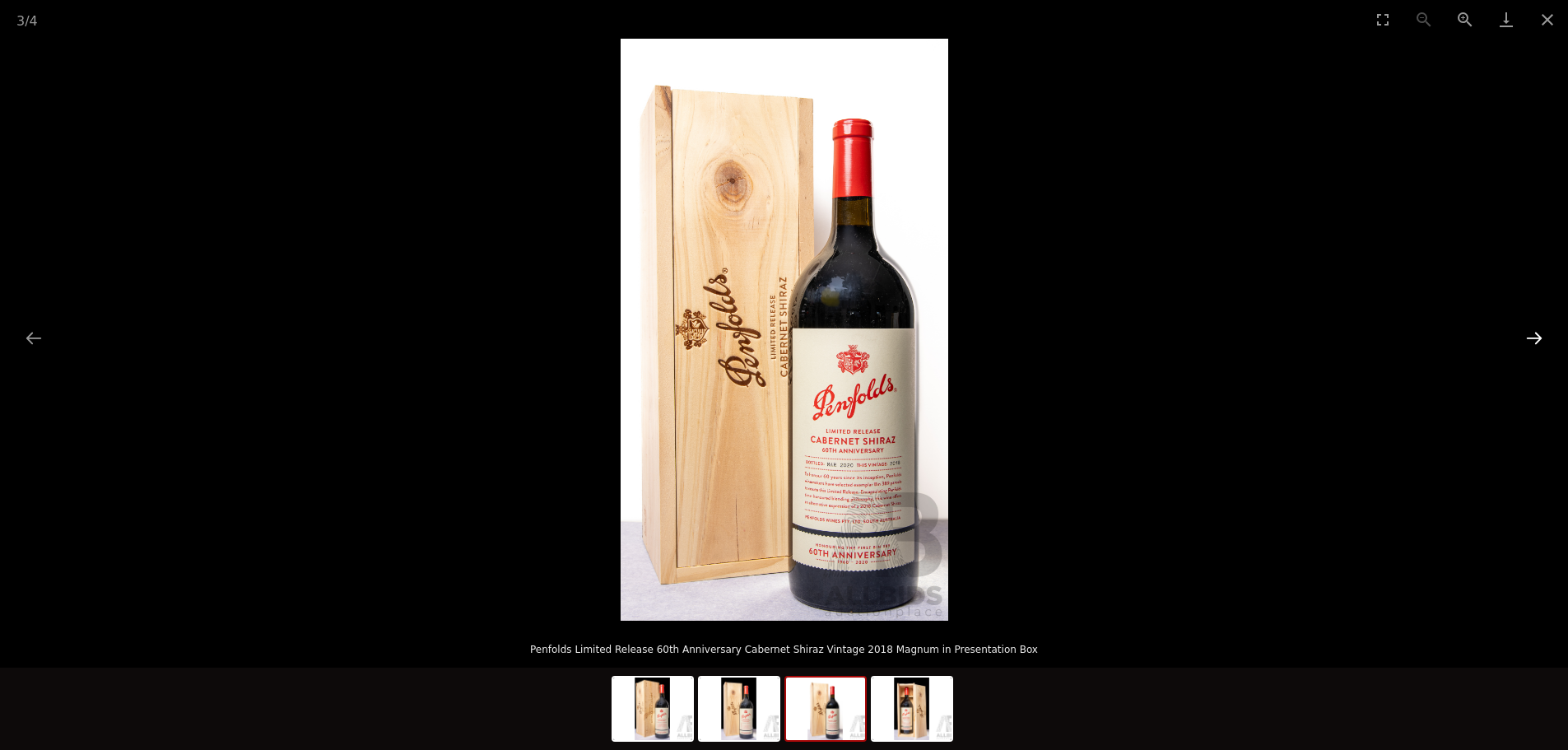
click at [1537, 338] on button "Next slide" at bounding box center [1534, 338] width 34 height 32
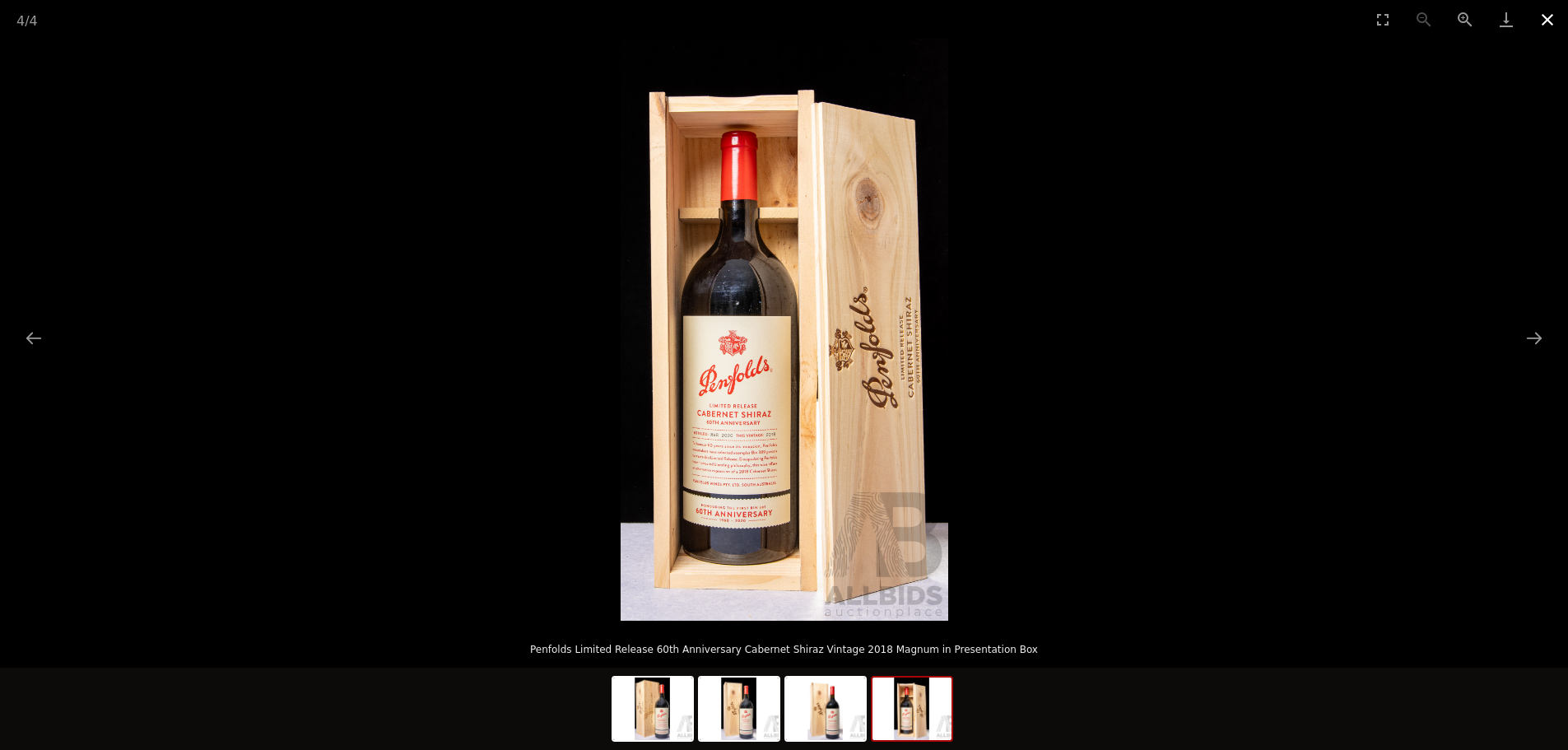
click at [1547, 16] on button "Close gallery" at bounding box center [1548, 19] width 42 height 39
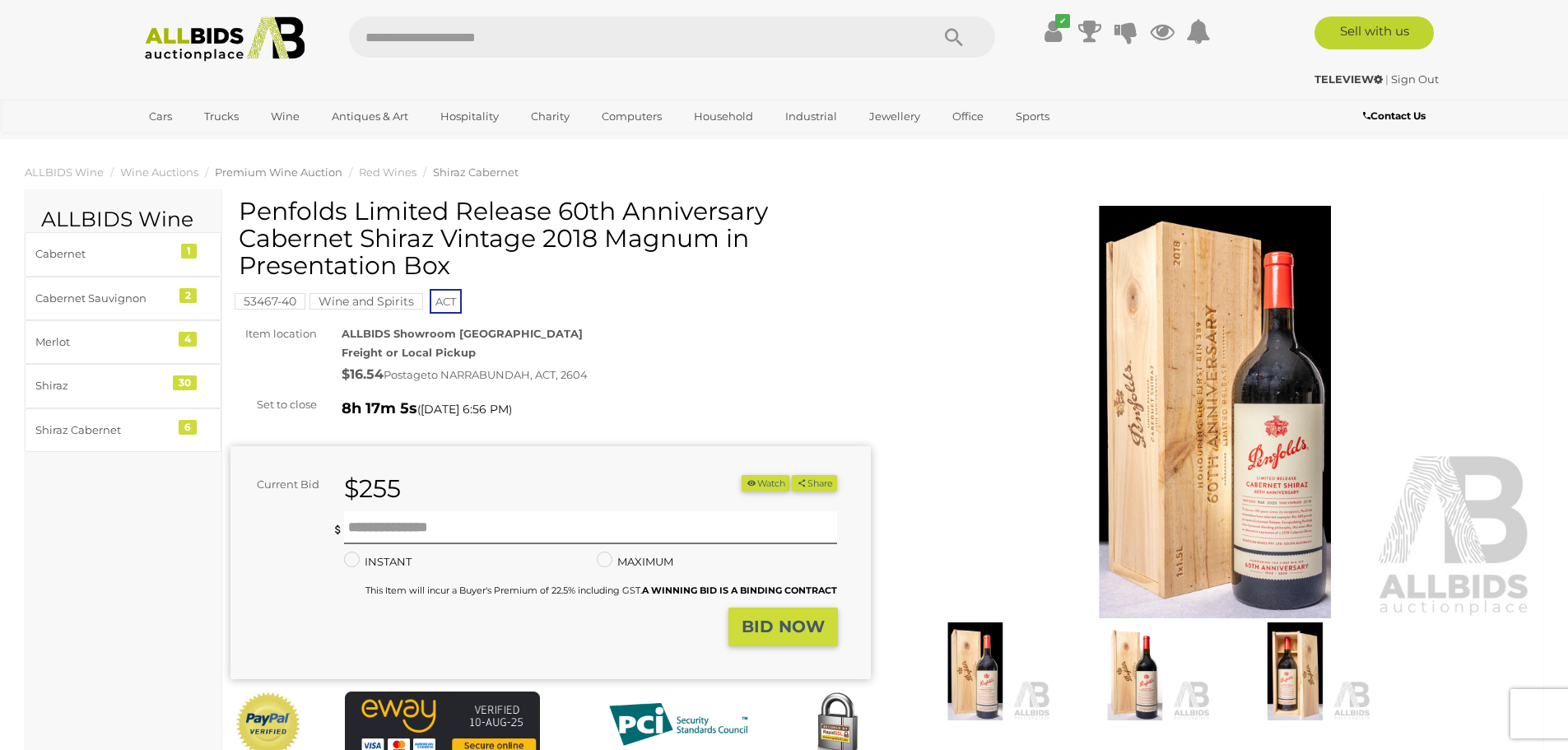
click at [273, 174] on span "Premium Wine Auction" at bounding box center [278, 172] width 128 height 13
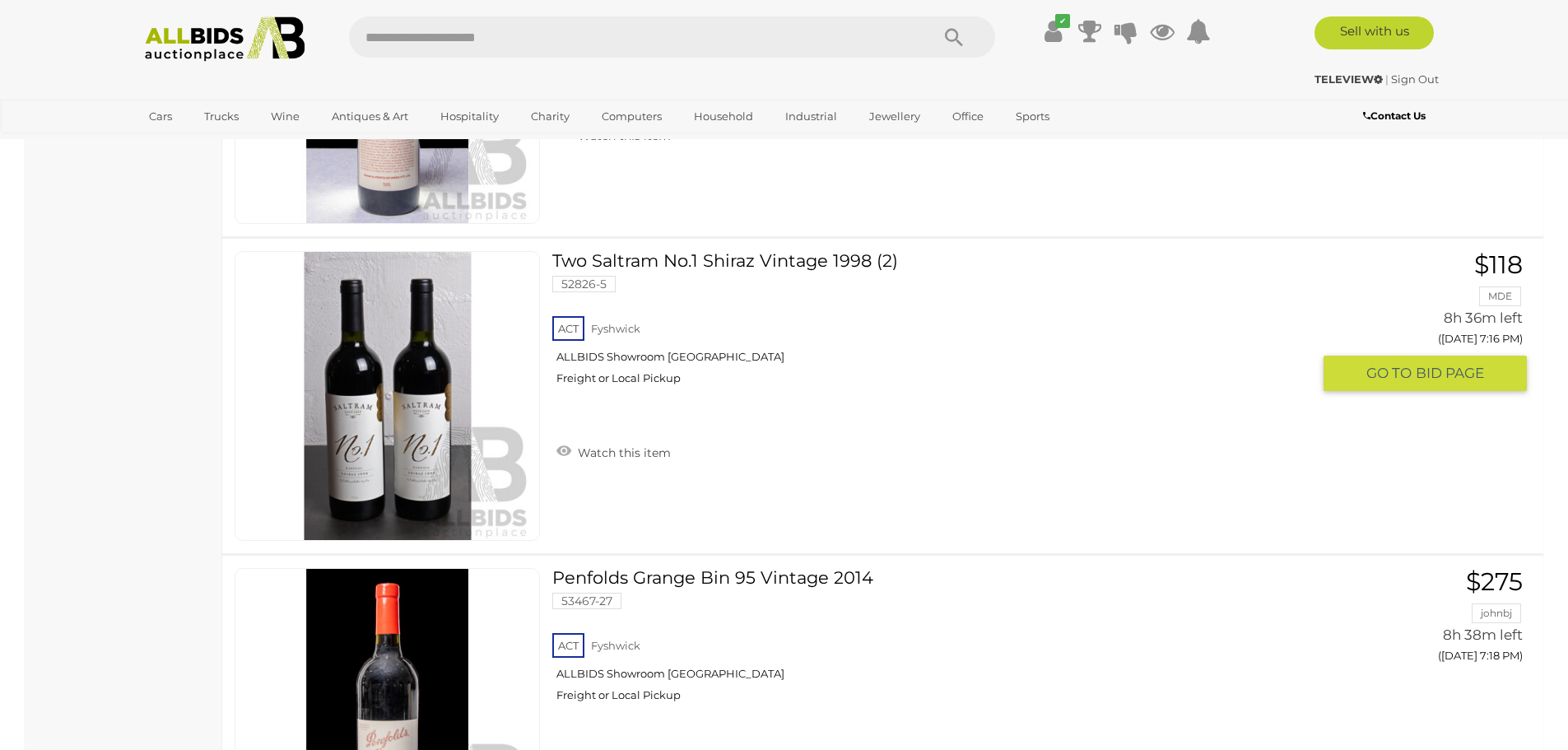
scroll to position [5539, 0]
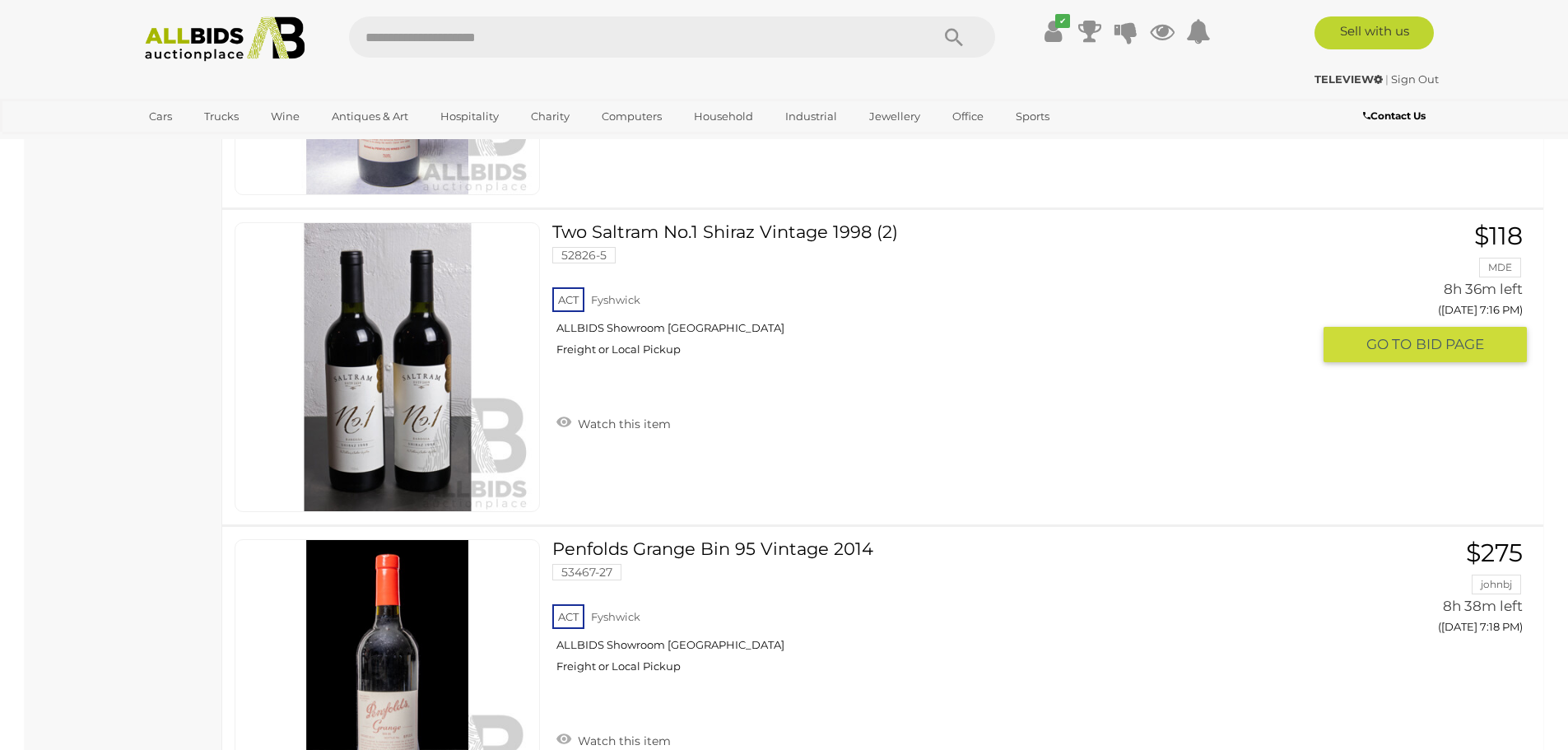
click at [411, 413] on img at bounding box center [388, 367] width 288 height 289
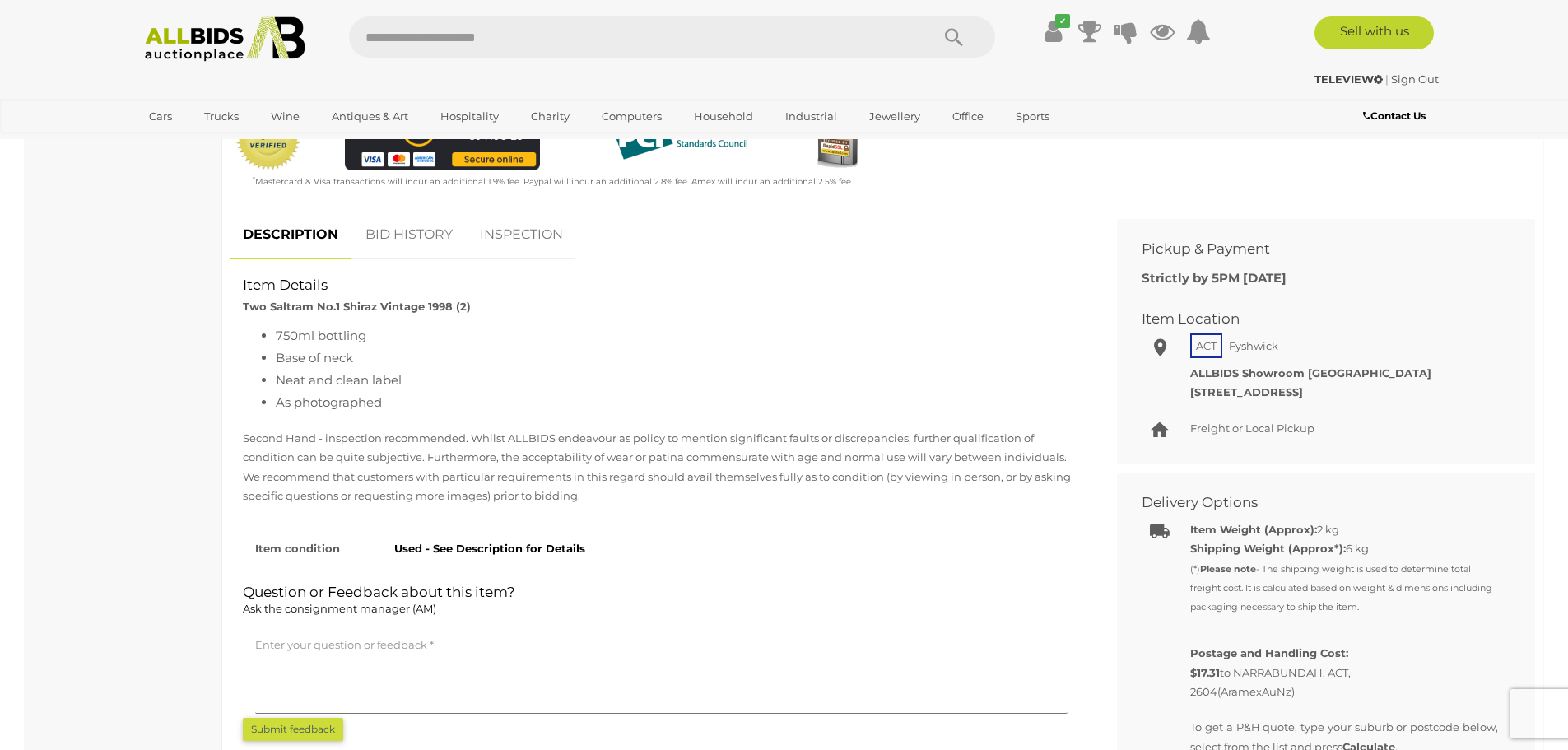
scroll to position [494, 0]
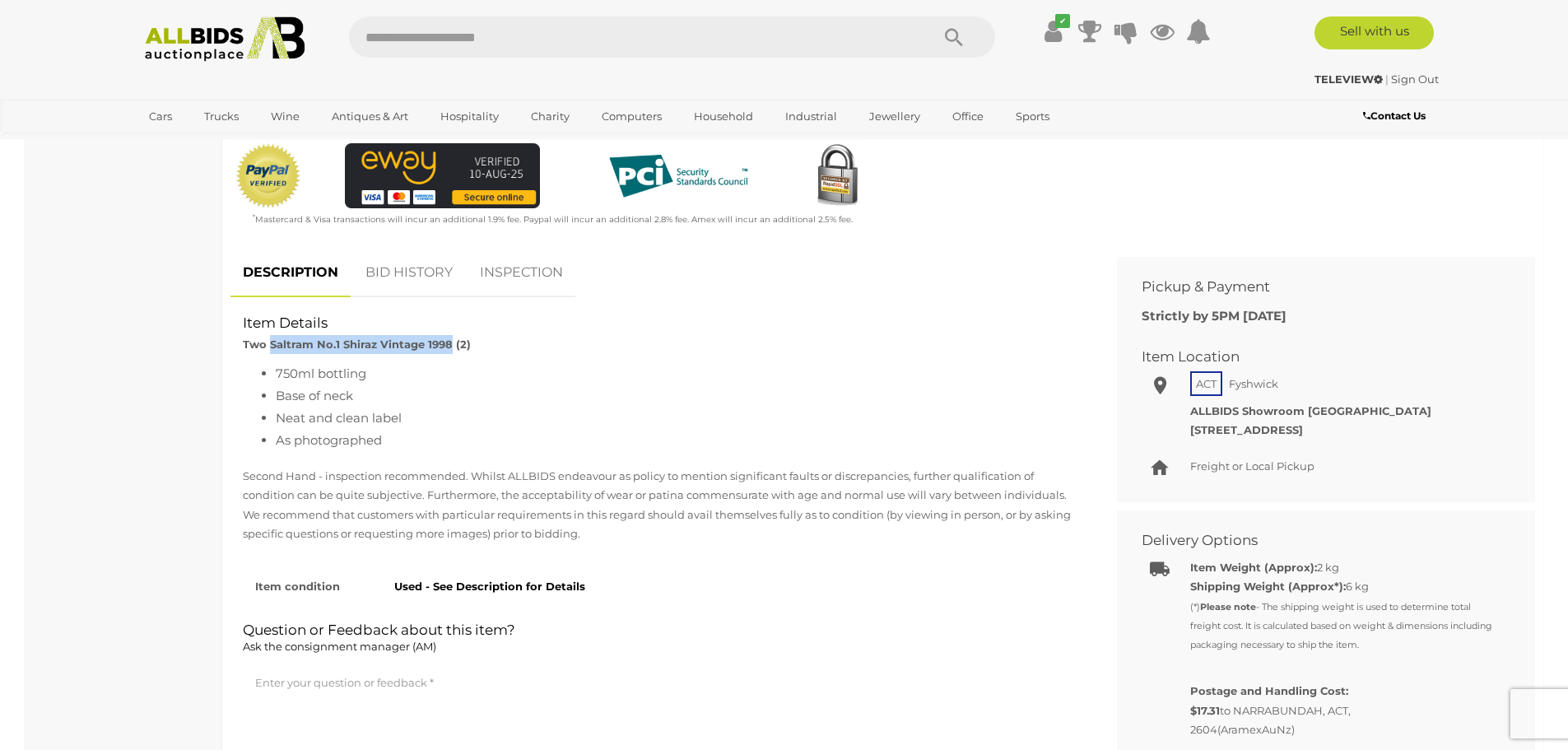
drag, startPoint x: 269, startPoint y: 343, endPoint x: 447, endPoint y: 347, distance: 178.0
click at [447, 347] on strong "Two Saltram No.1 Shiraz Vintage 1998 (2)" at bounding box center [357, 344] width 228 height 13
copy strong "Saltram No.1 Shiraz Vintage 1998"
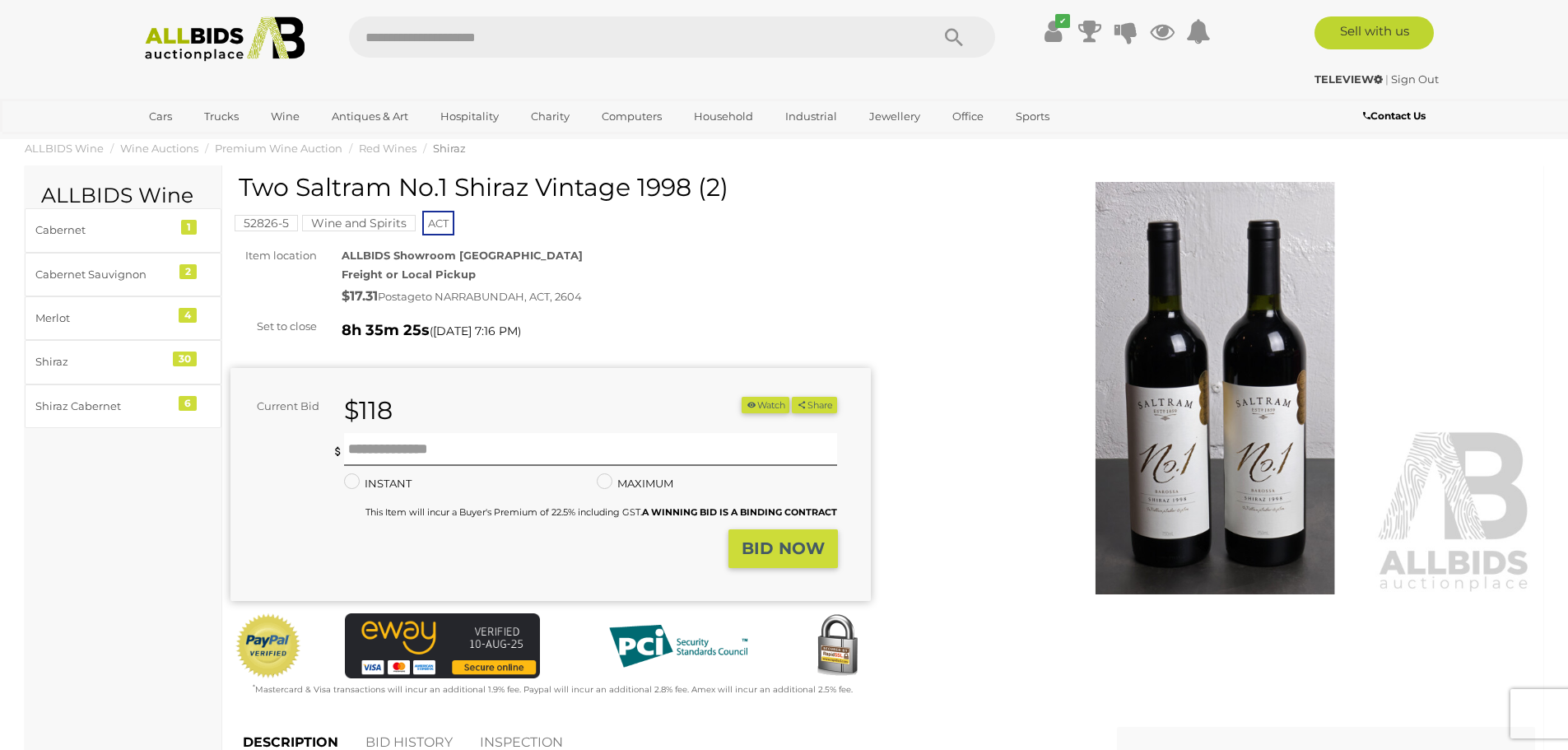
scroll to position [0, 0]
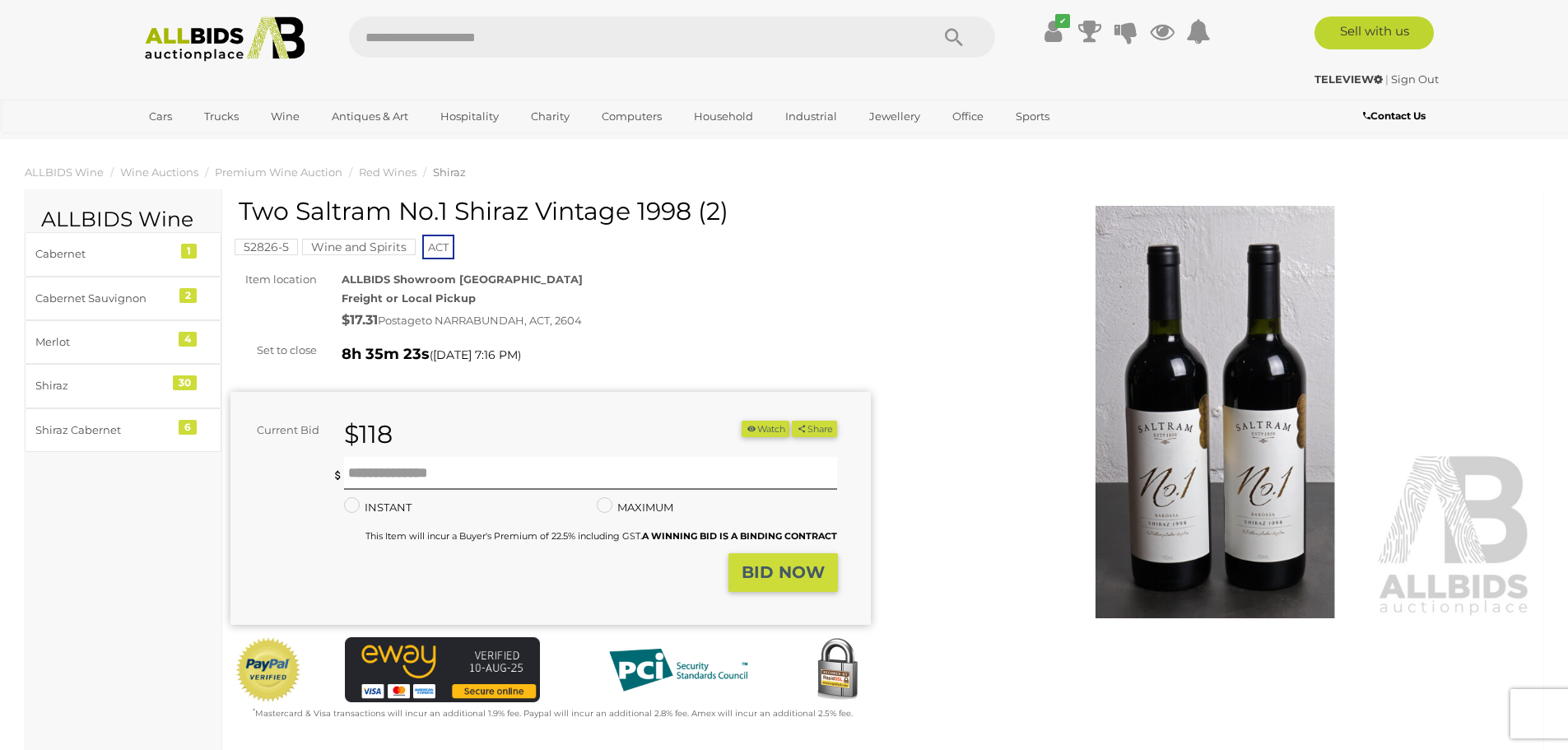
click at [1165, 486] on img at bounding box center [1216, 412] width 641 height 412
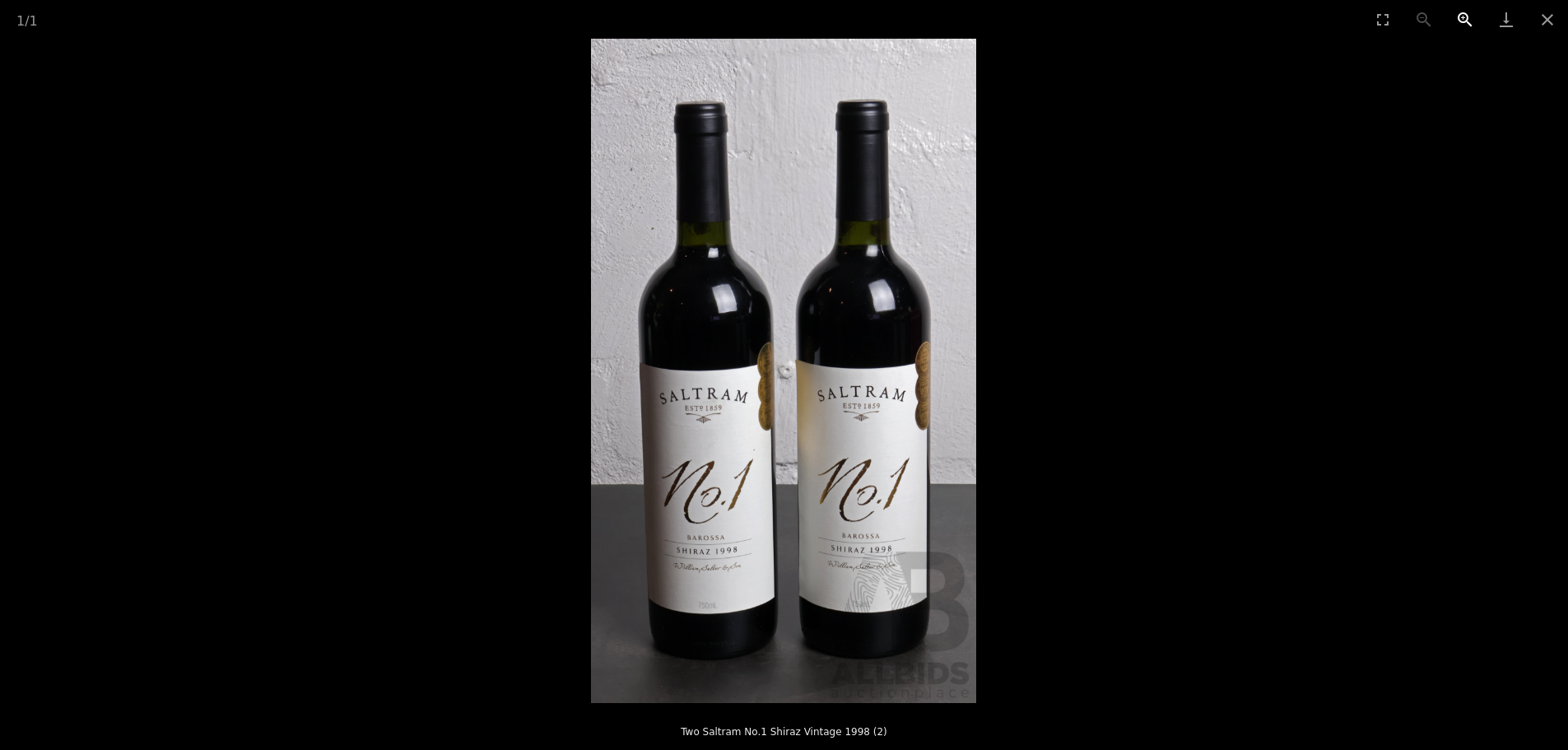
click at [1461, 16] on button "Zoom in" at bounding box center [1465, 19] width 42 height 39
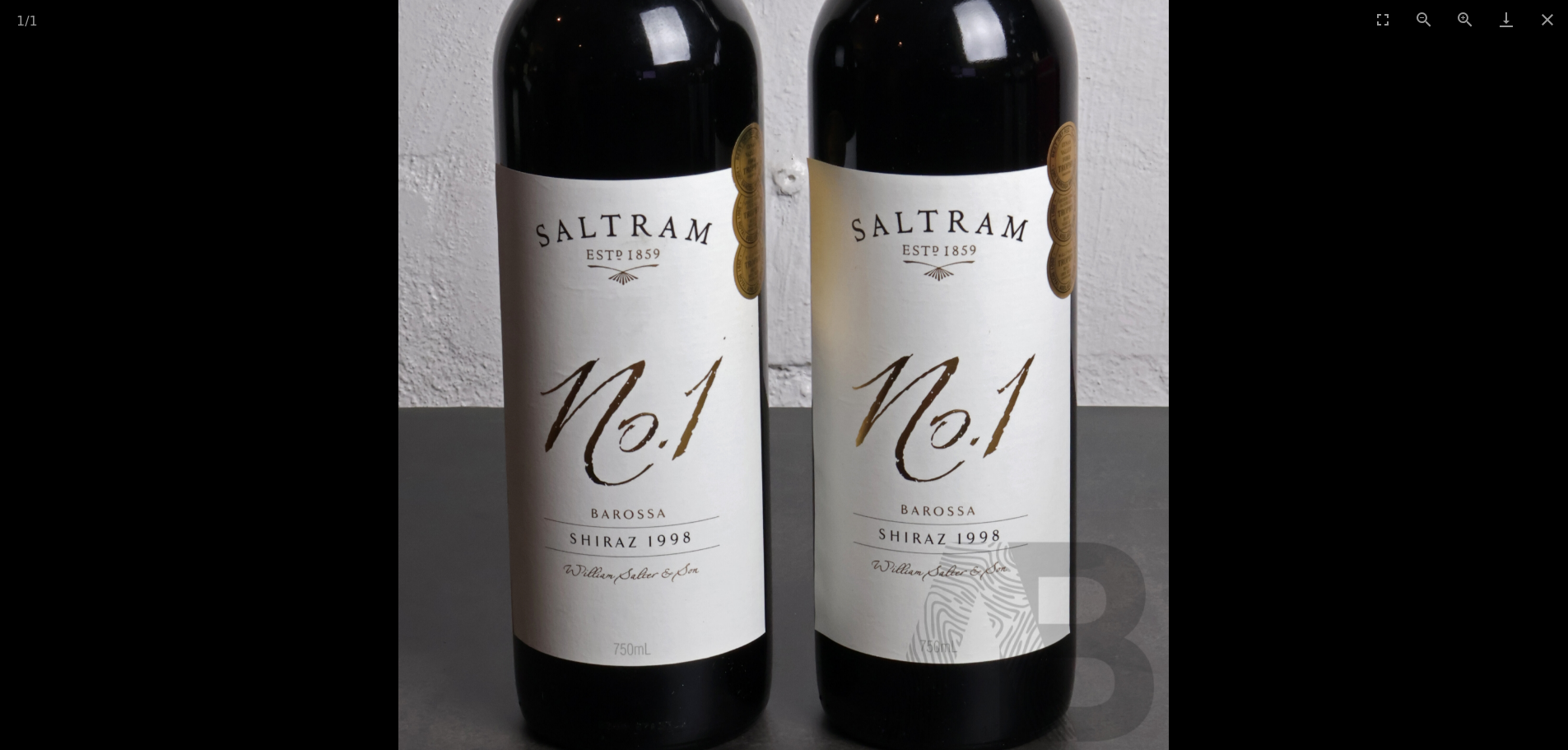
drag, startPoint x: 615, startPoint y: 330, endPoint x: 599, endPoint y: 141, distance: 189.7
click at [599, 141] on img at bounding box center [784, 179] width 771 height 1329
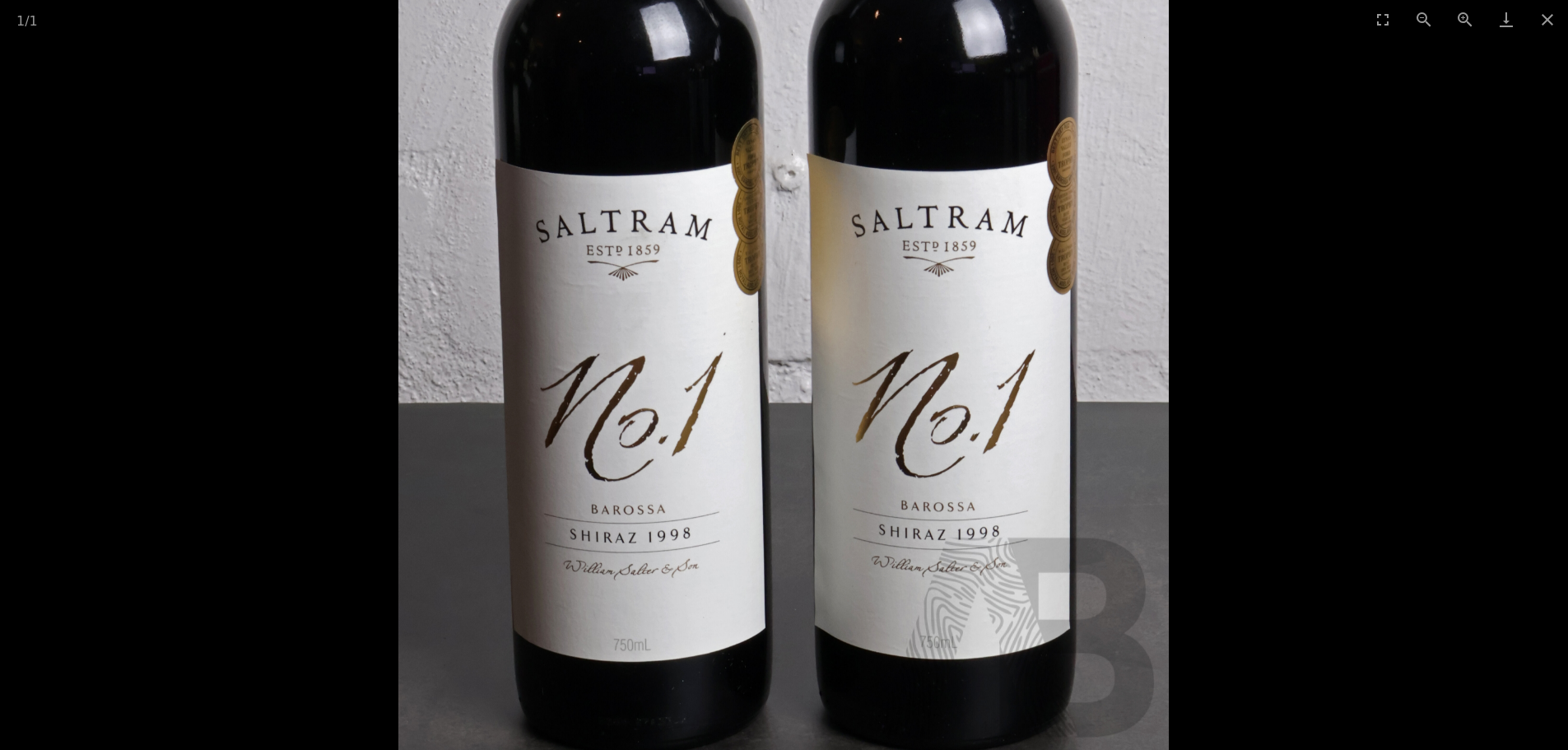
scroll to position [247, 0]
click at [1549, 19] on button "Close gallery" at bounding box center [1548, 19] width 42 height 39
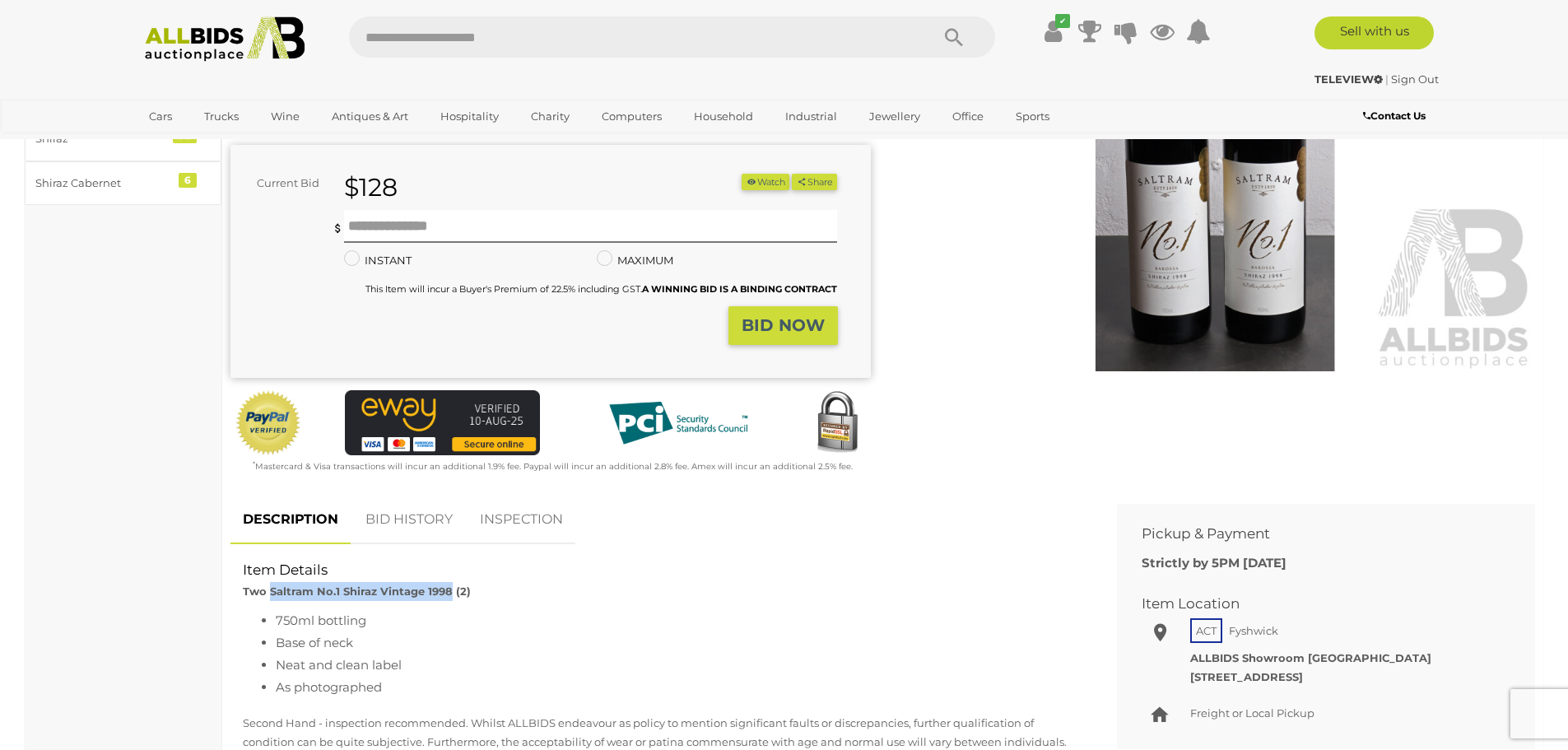
scroll to position [0, 0]
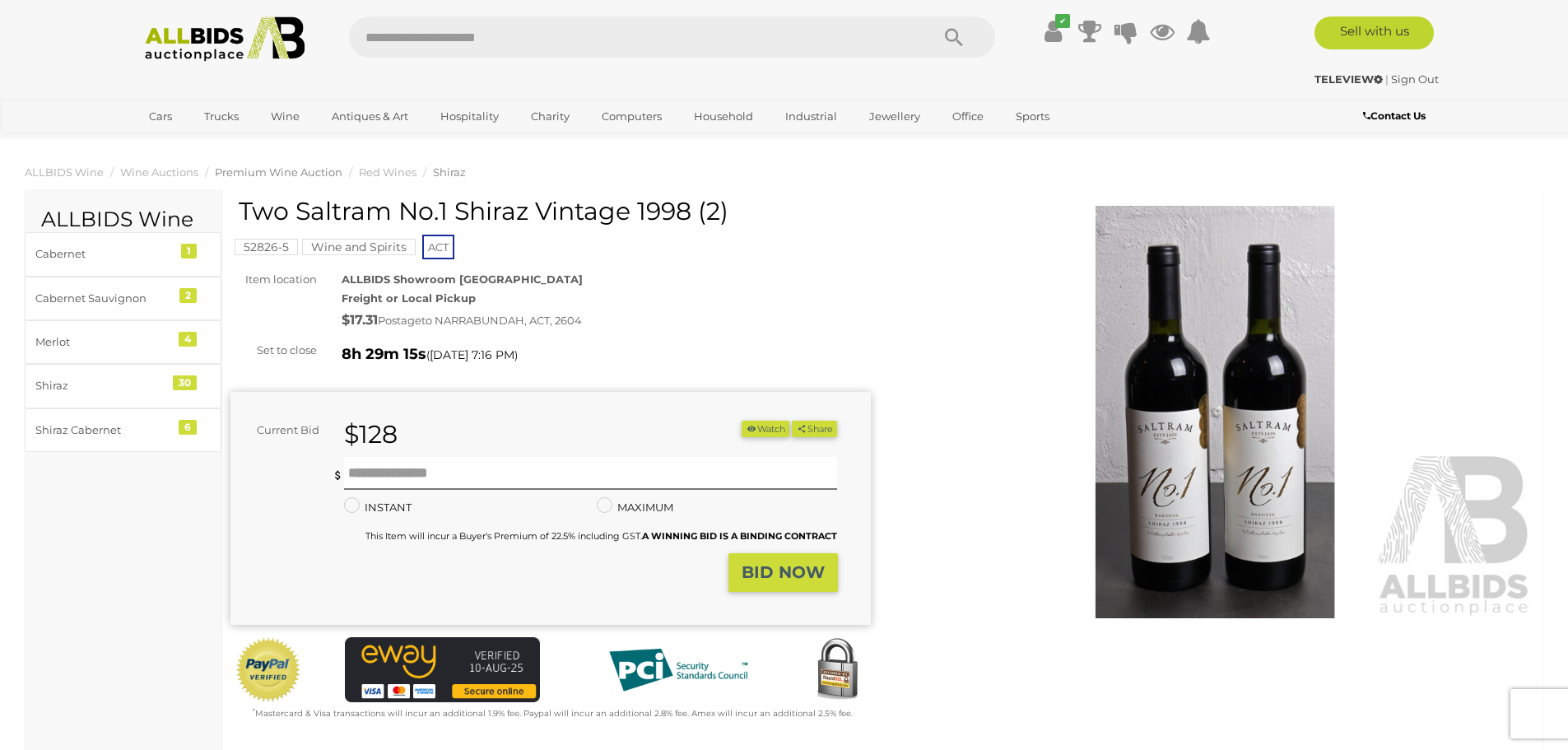
click at [279, 170] on span "Premium Wine Auction" at bounding box center [278, 172] width 128 height 13
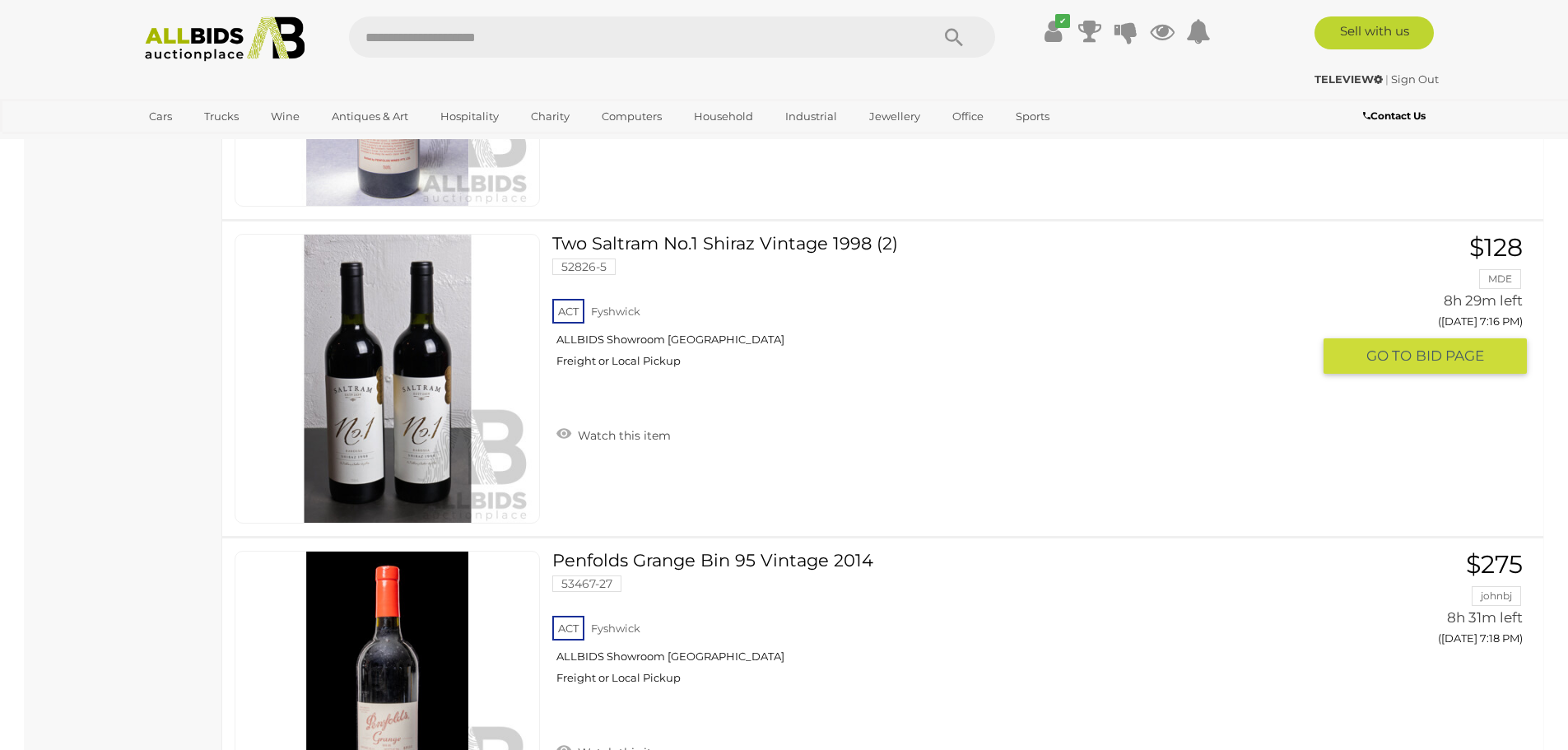
scroll to position [5498, 0]
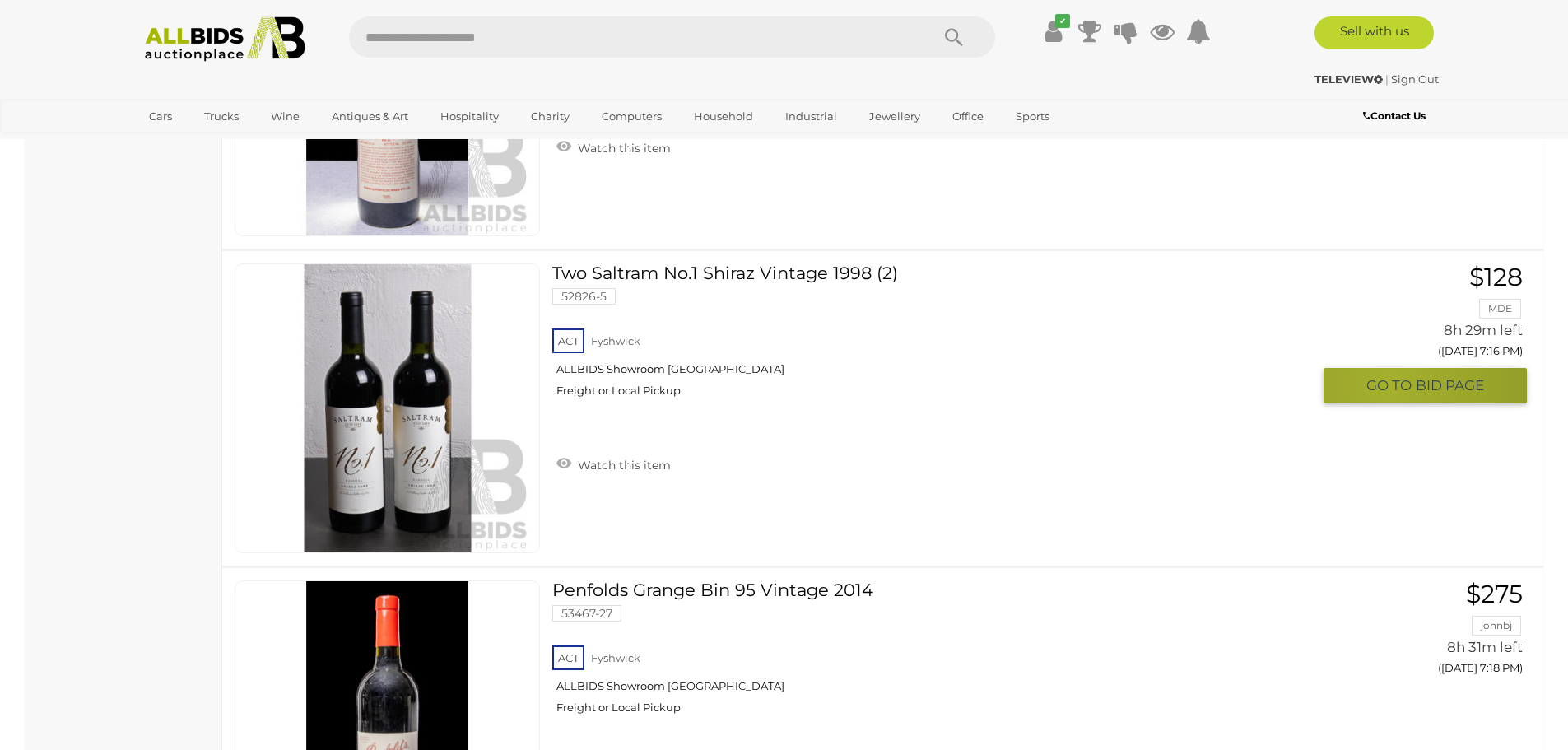
click at [1390, 385] on span "GO TO" at bounding box center [1390, 386] width 49 height 18
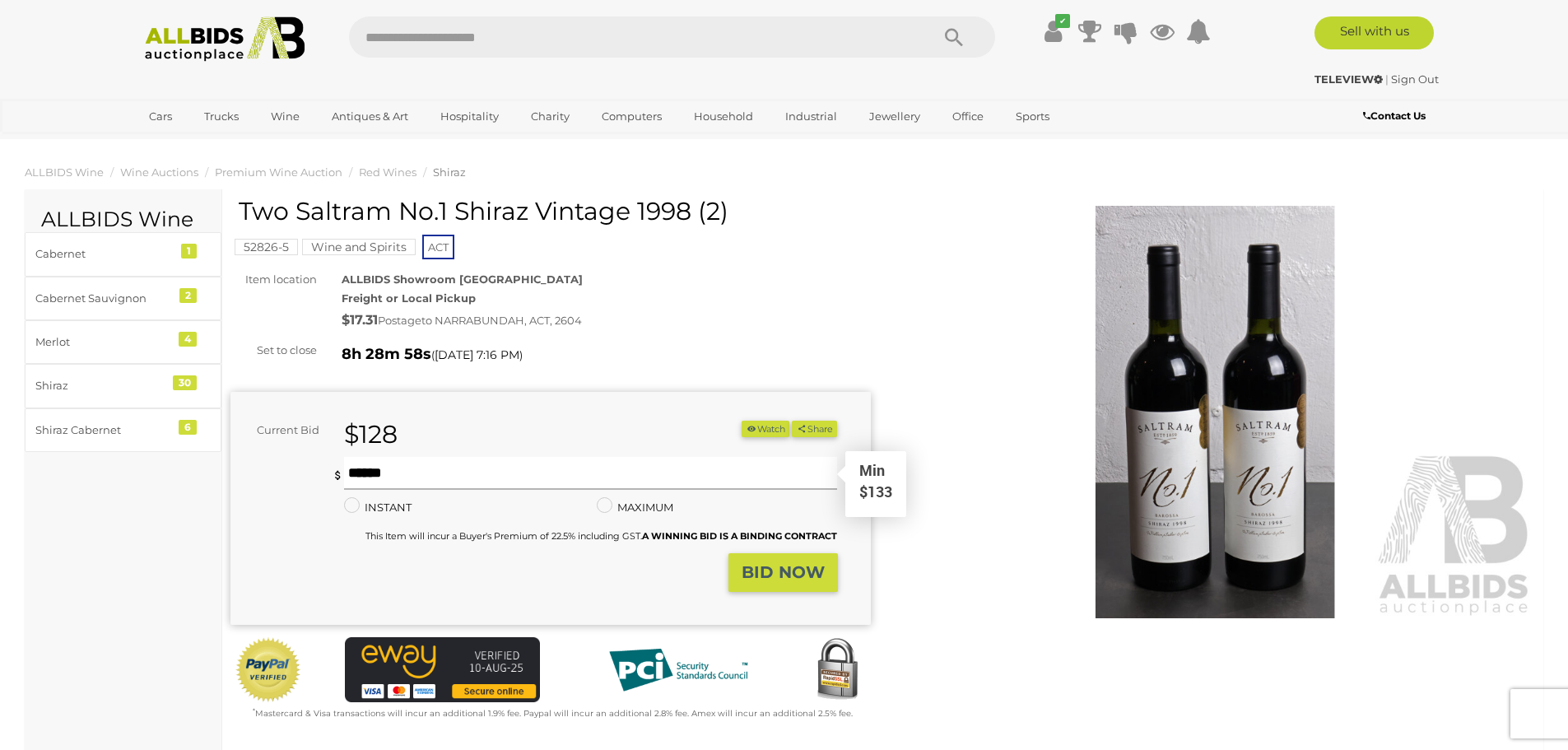
click at [394, 474] on input "text" at bounding box center [591, 473] width 494 height 33
type input "***"
click at [808, 568] on strong "BID NOW" at bounding box center [783, 572] width 83 height 19
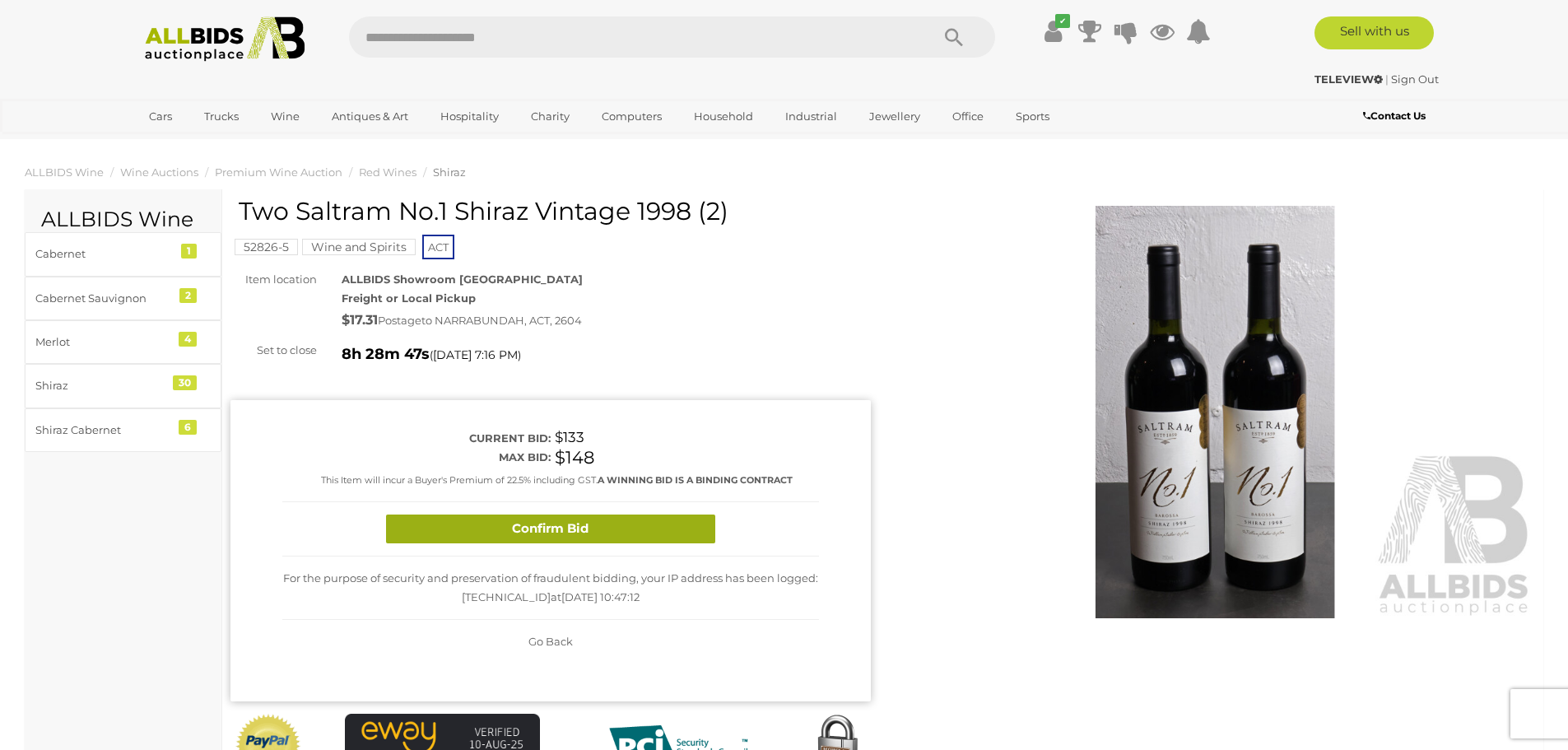
click at [524, 525] on button "Confirm Bid" at bounding box center [551, 529] width 329 height 29
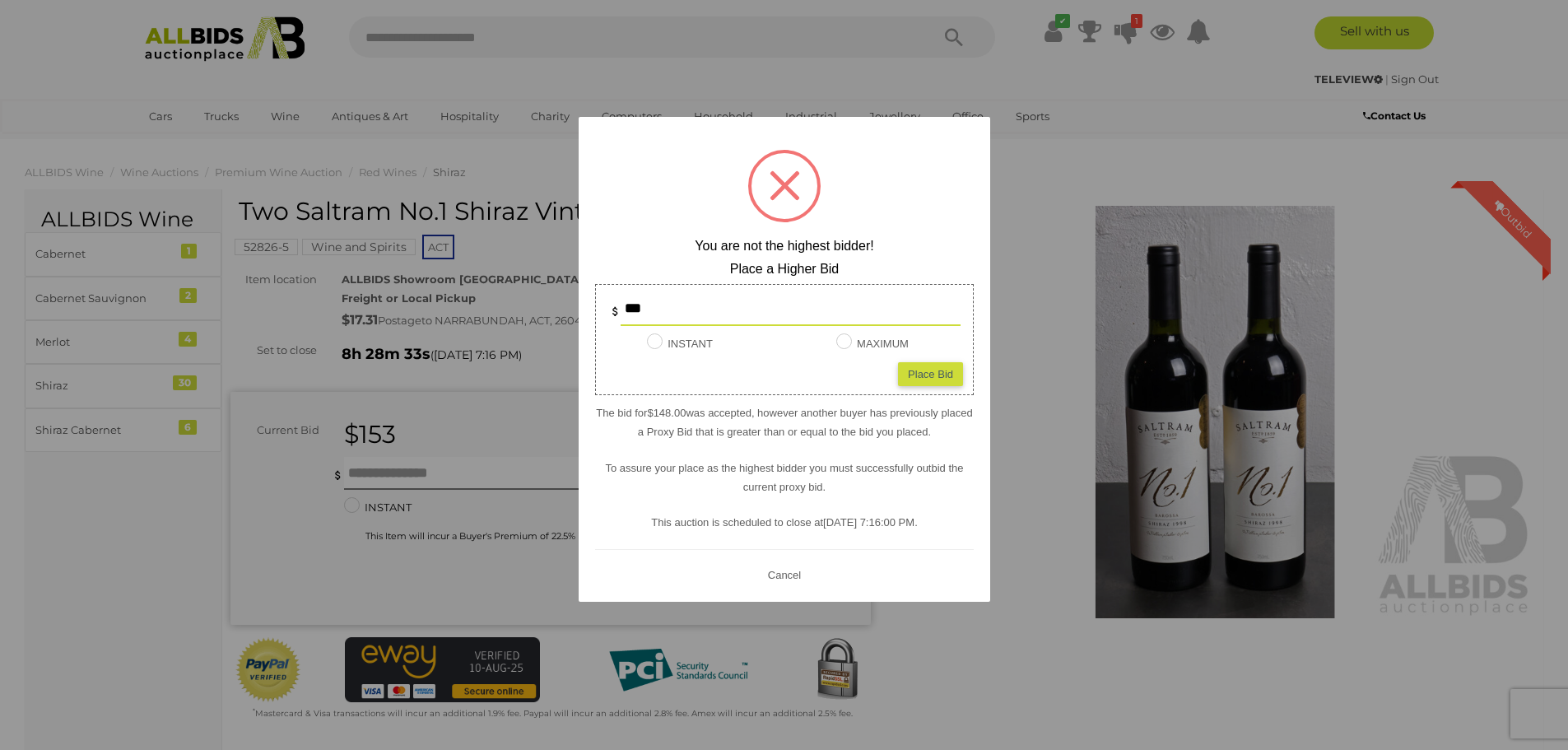
click at [786, 576] on button "Cancel" at bounding box center [784, 574] width 43 height 20
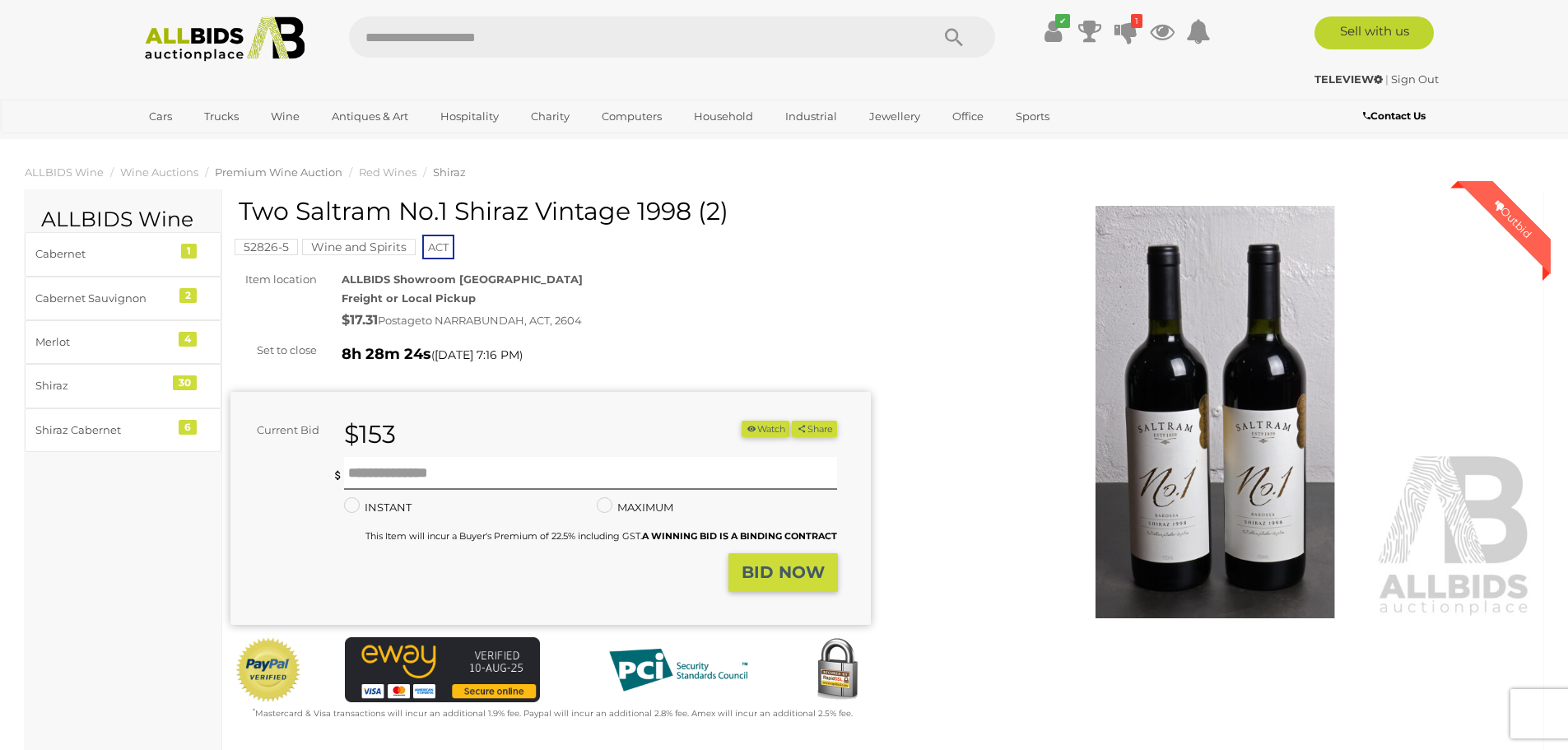
click at [292, 174] on span "Premium Wine Auction" at bounding box center [278, 172] width 128 height 13
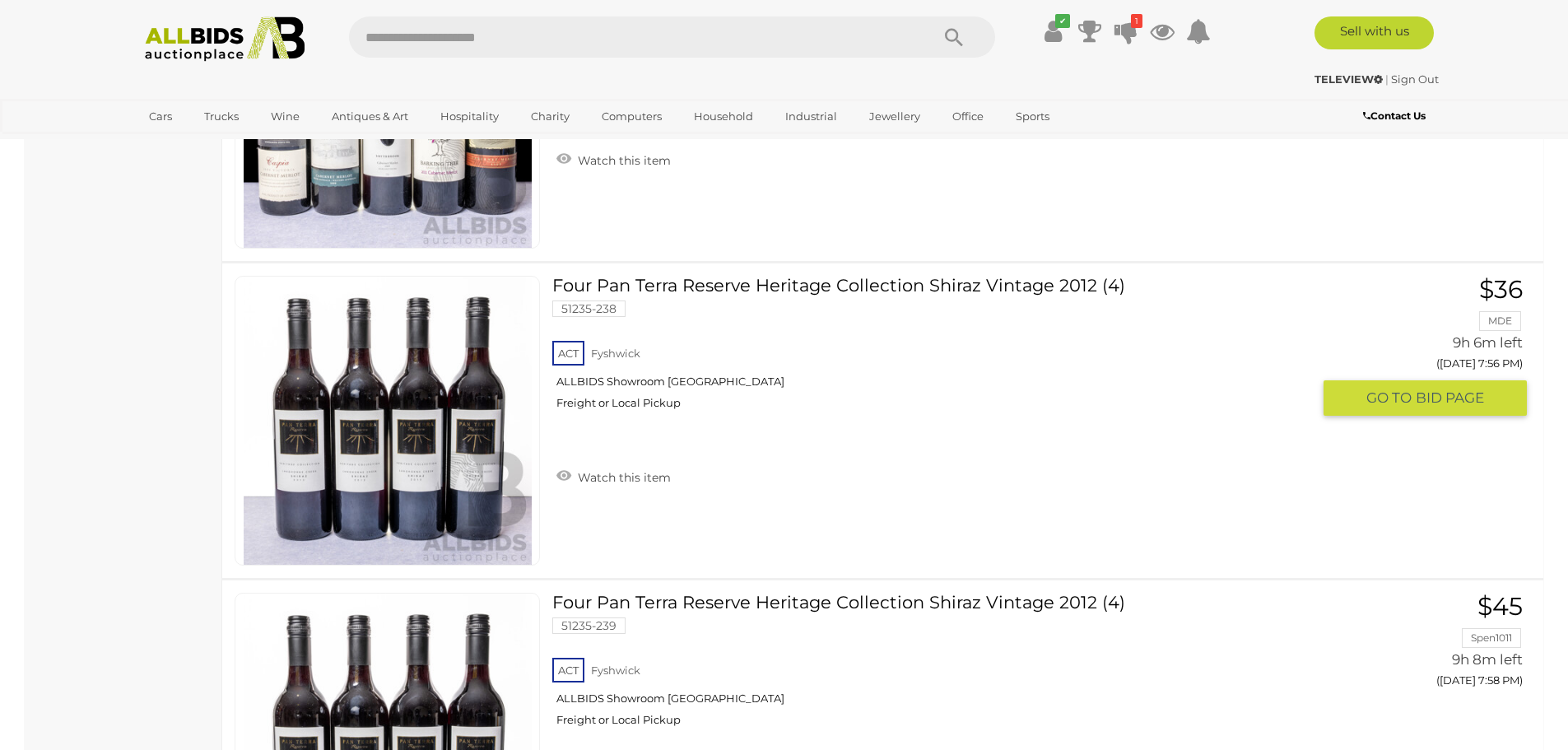
scroll to position [11592, 0]
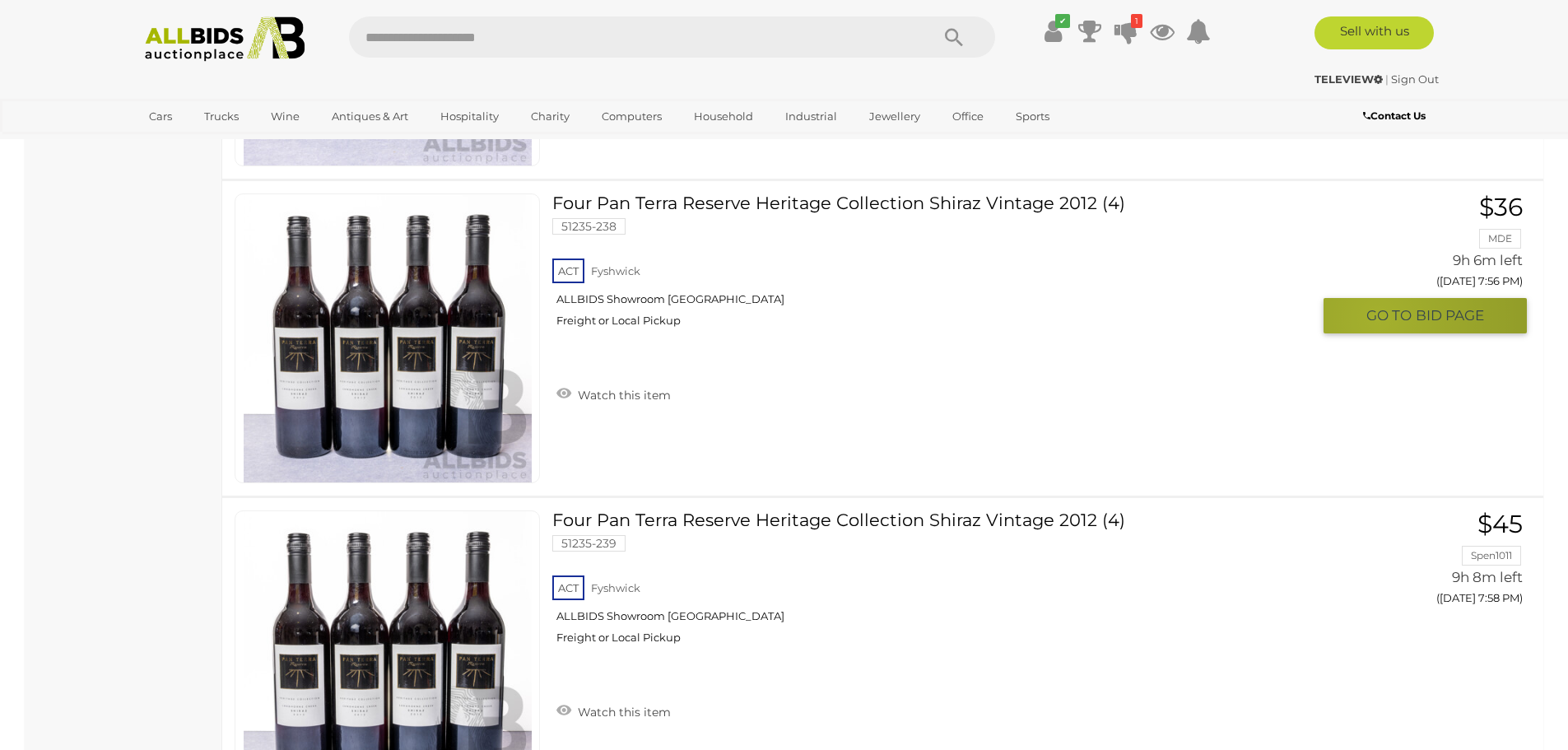
click at [1379, 319] on span "GO TO" at bounding box center [1390, 315] width 49 height 18
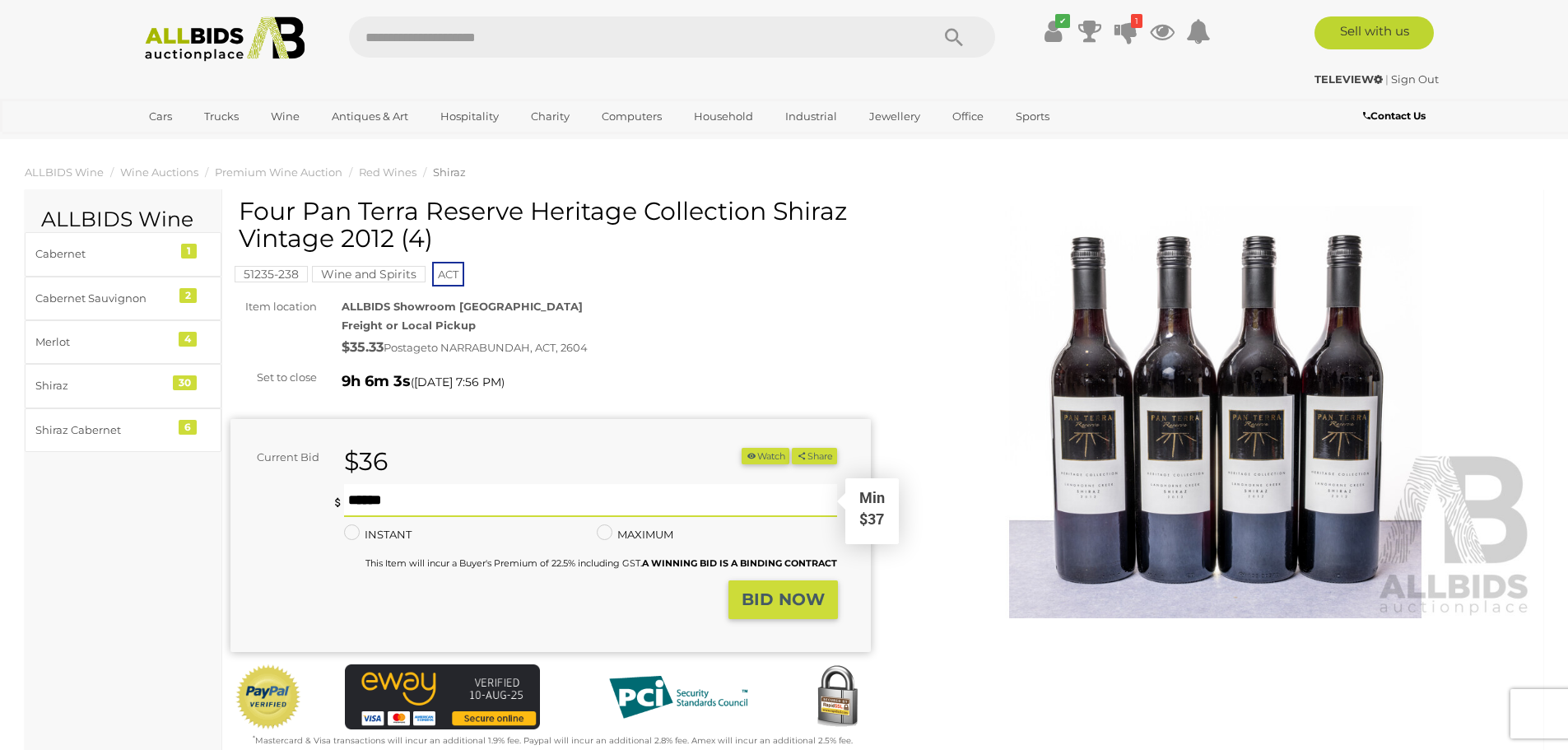
click at [424, 498] on input "text" at bounding box center [591, 501] width 494 height 33
type input "**"
click at [798, 596] on strong "BID NOW" at bounding box center [783, 599] width 83 height 19
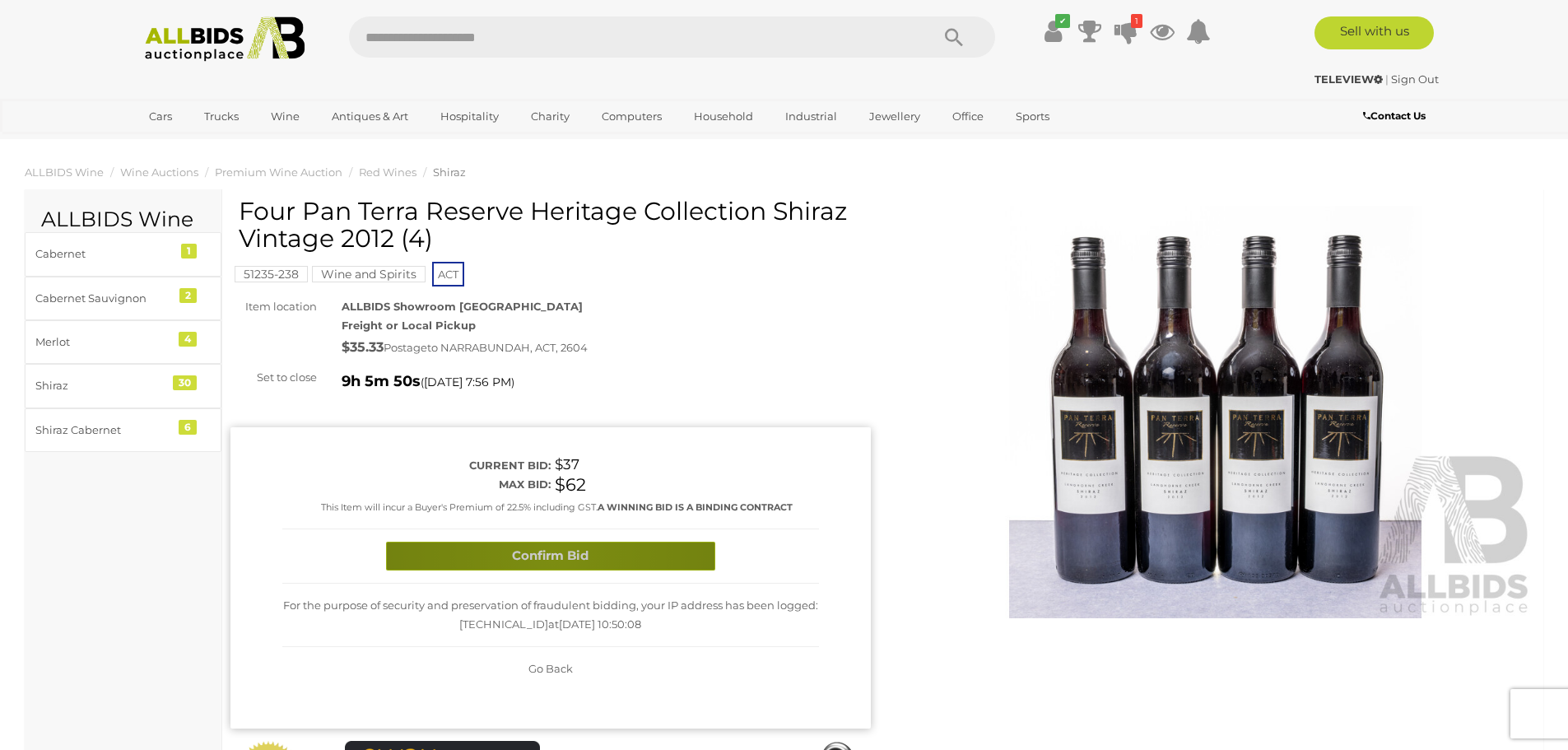
click at [553, 554] on button "Confirm Bid" at bounding box center [551, 556] width 329 height 29
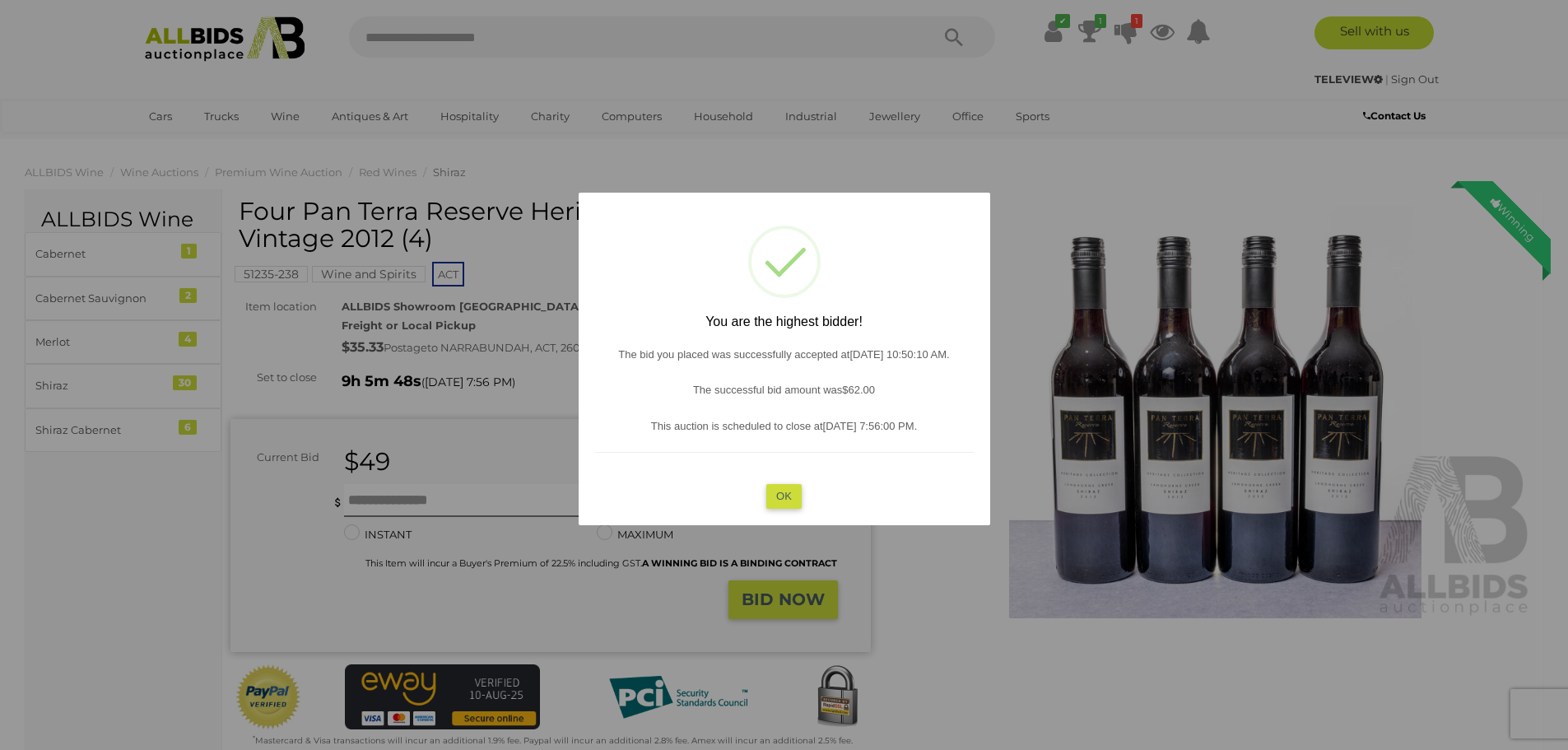
click at [788, 498] on button "OK" at bounding box center [784, 497] width 35 height 24
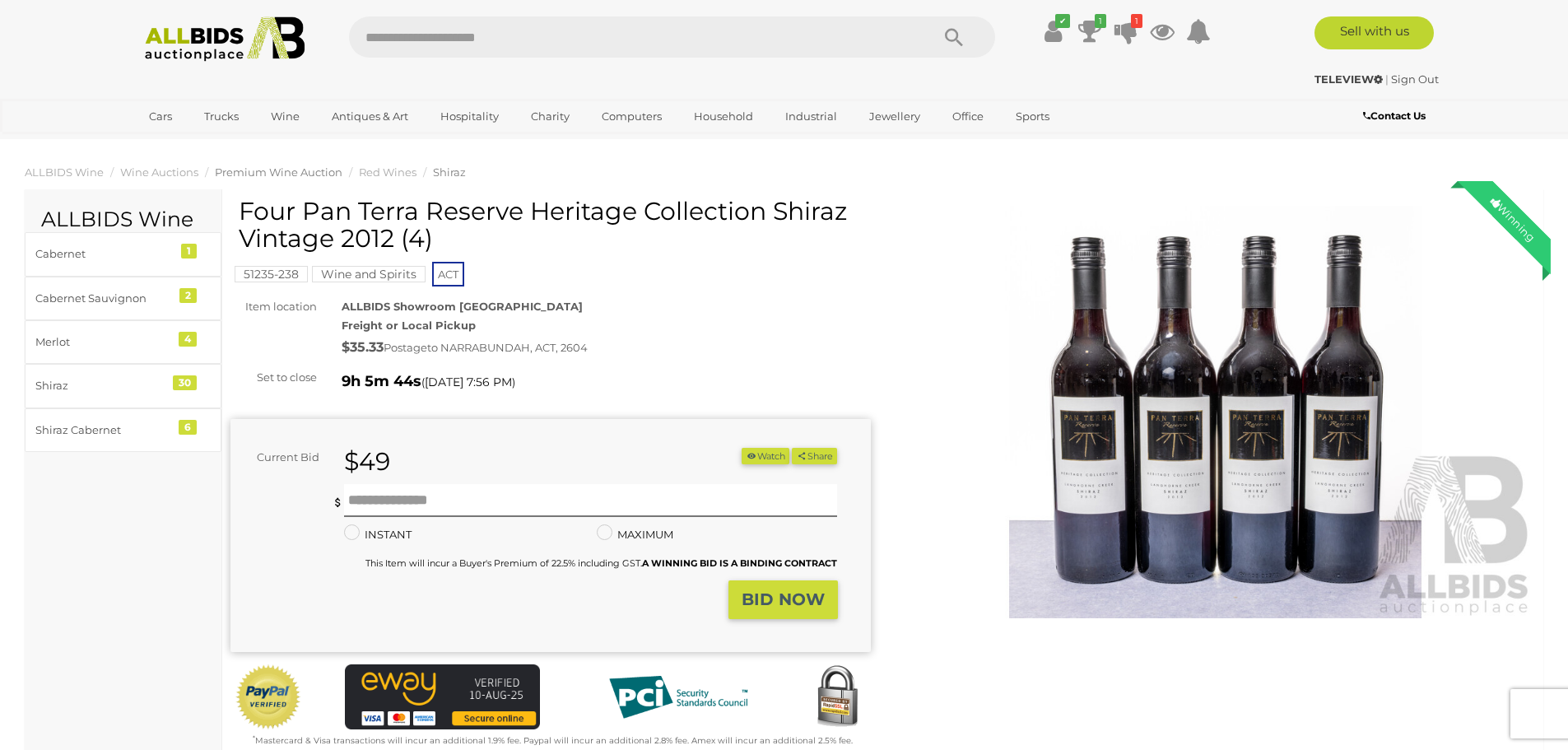
click at [317, 174] on span "Premium Wine Auction" at bounding box center [278, 172] width 128 height 13
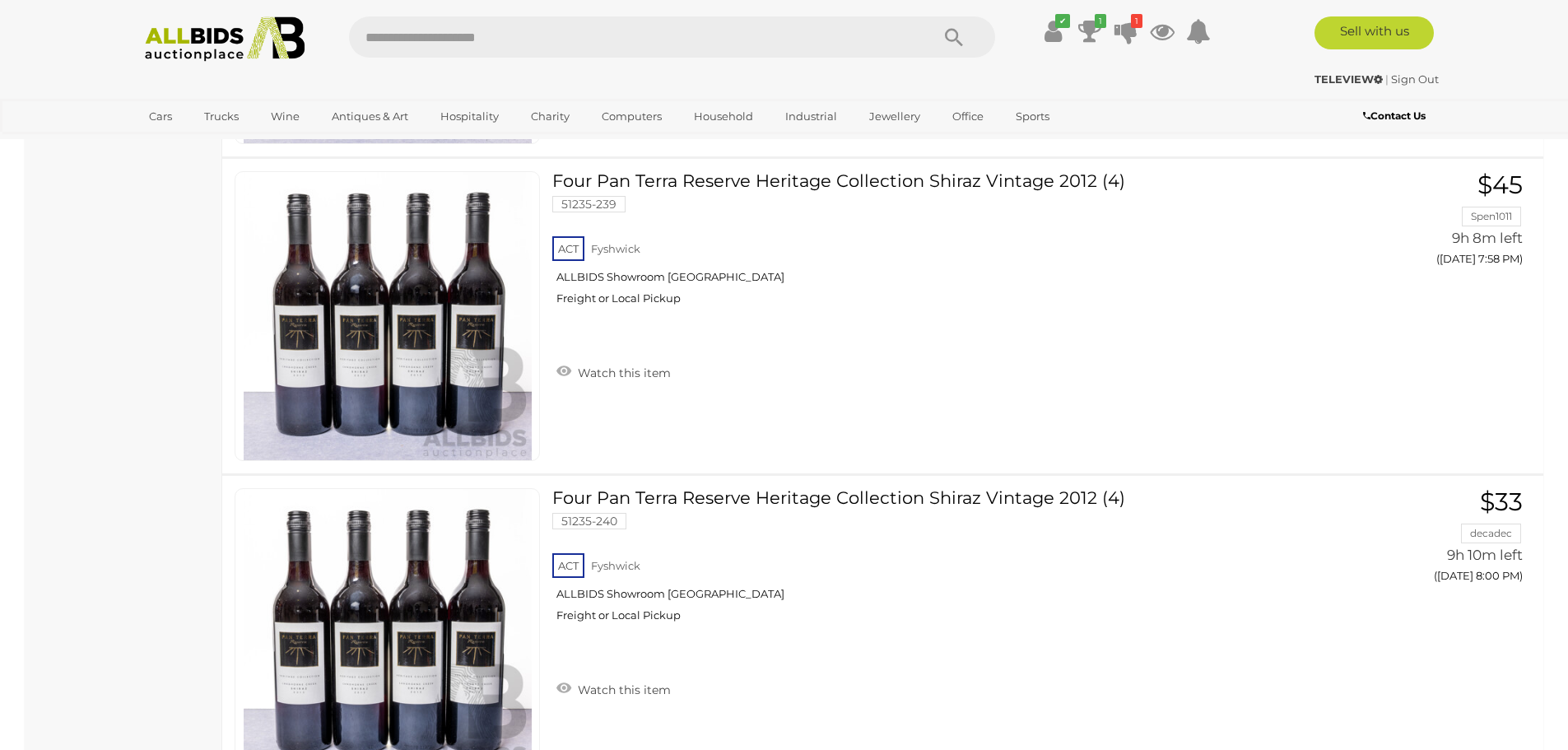
scroll to position [11933, 0]
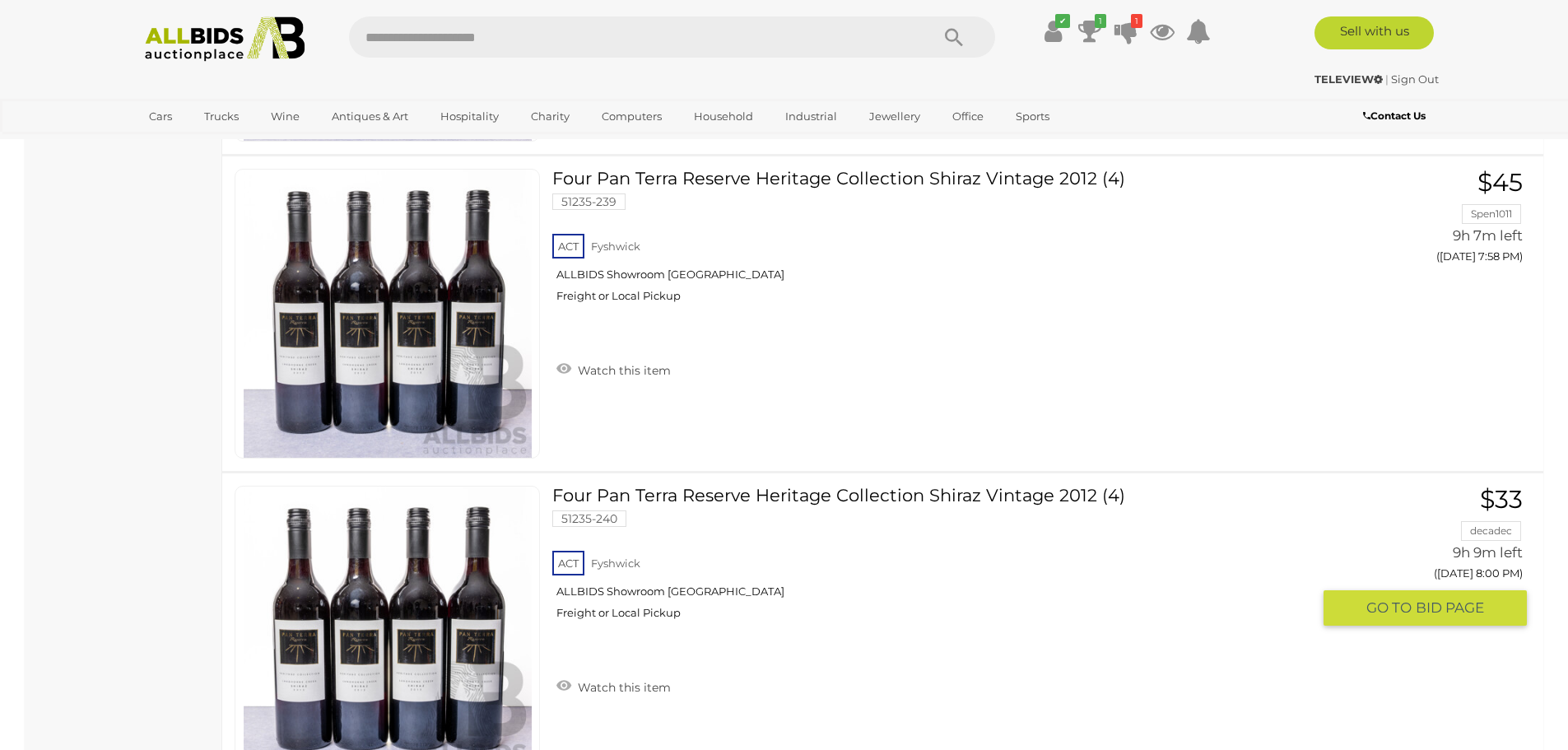
click at [1433, 608] on span "BID PAGE" at bounding box center [1451, 608] width 68 height 18
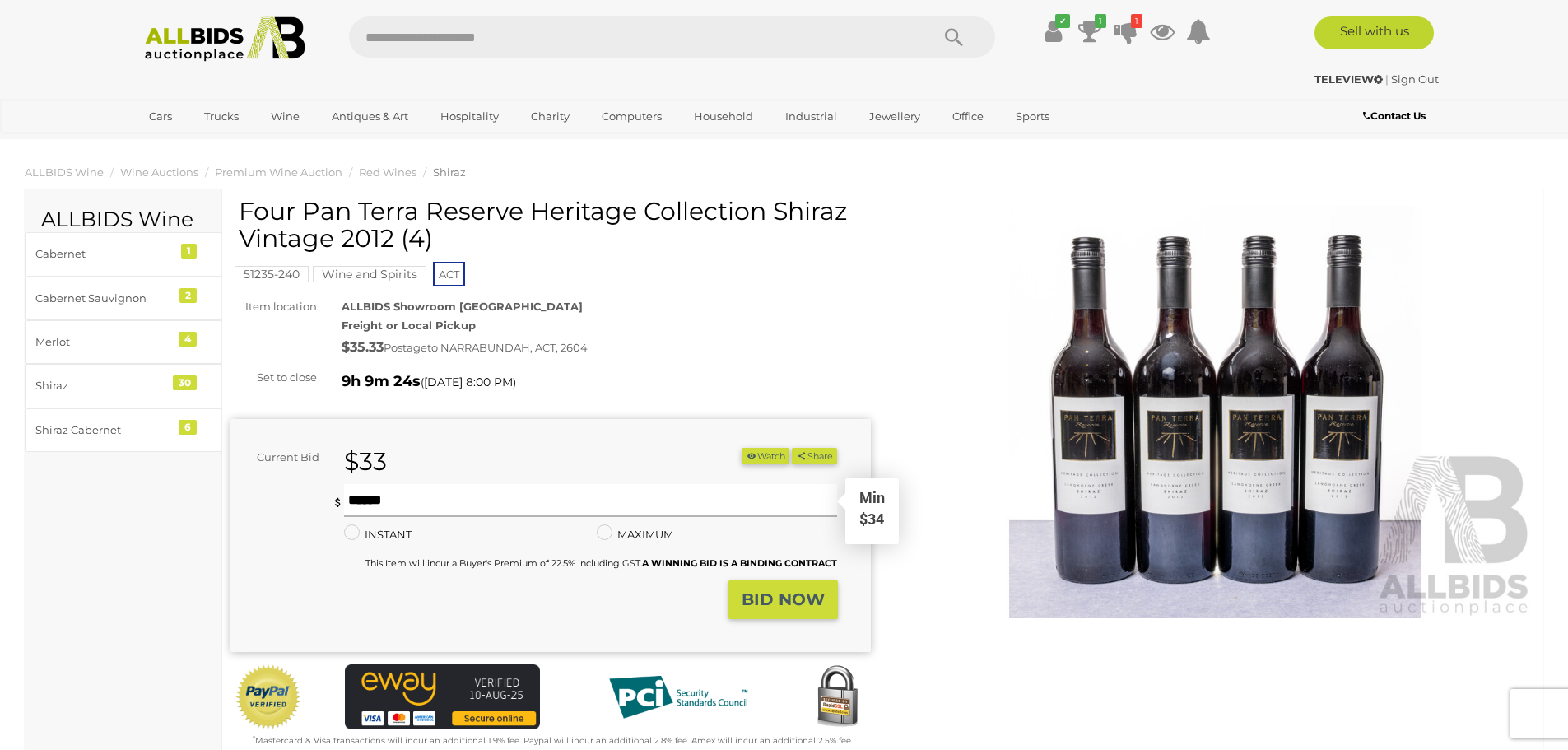
click at [500, 495] on input "text" at bounding box center [591, 501] width 494 height 33
type input "**"
click at [792, 602] on strong "BID NOW" at bounding box center [783, 599] width 83 height 19
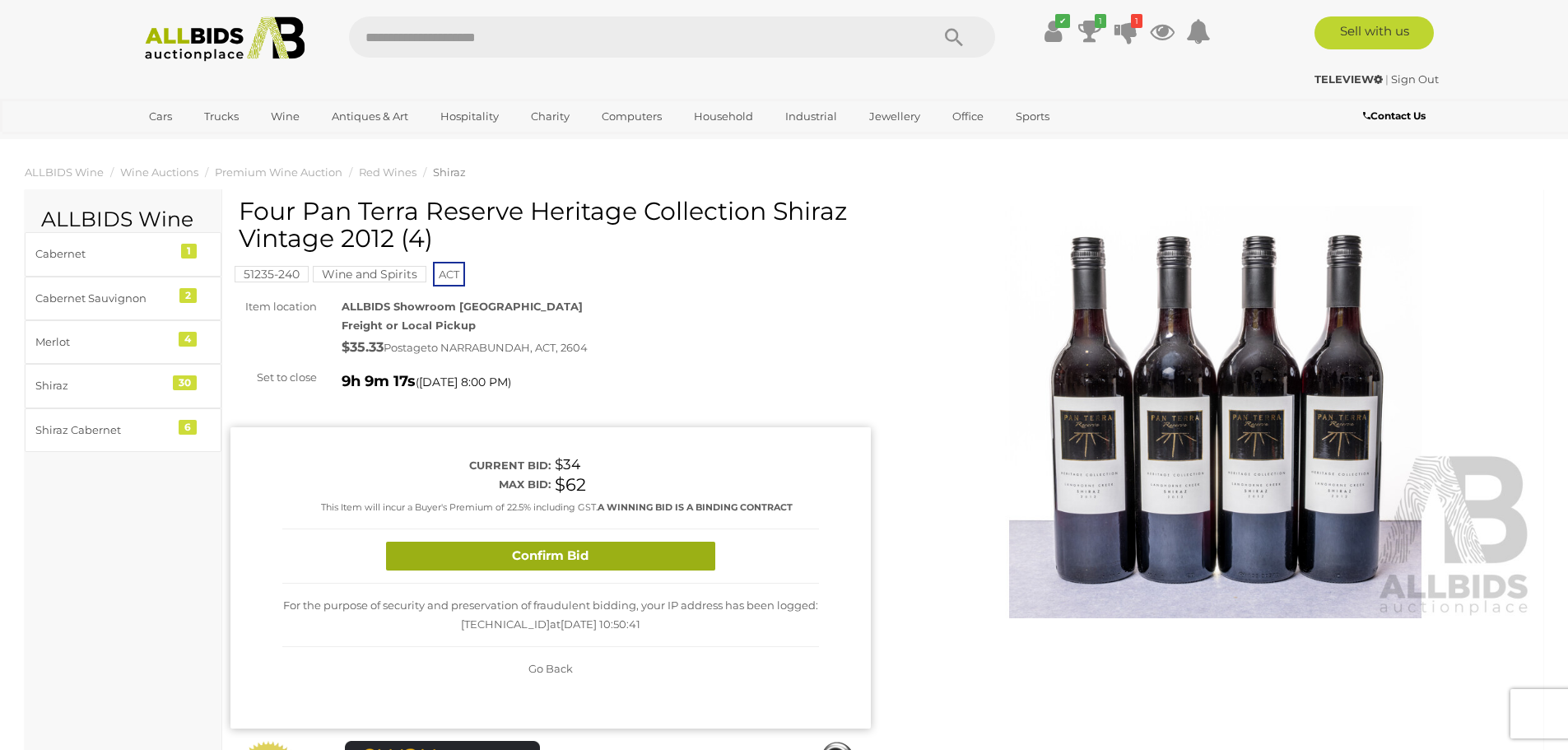
click at [585, 554] on button "Confirm Bid" at bounding box center [551, 556] width 329 height 29
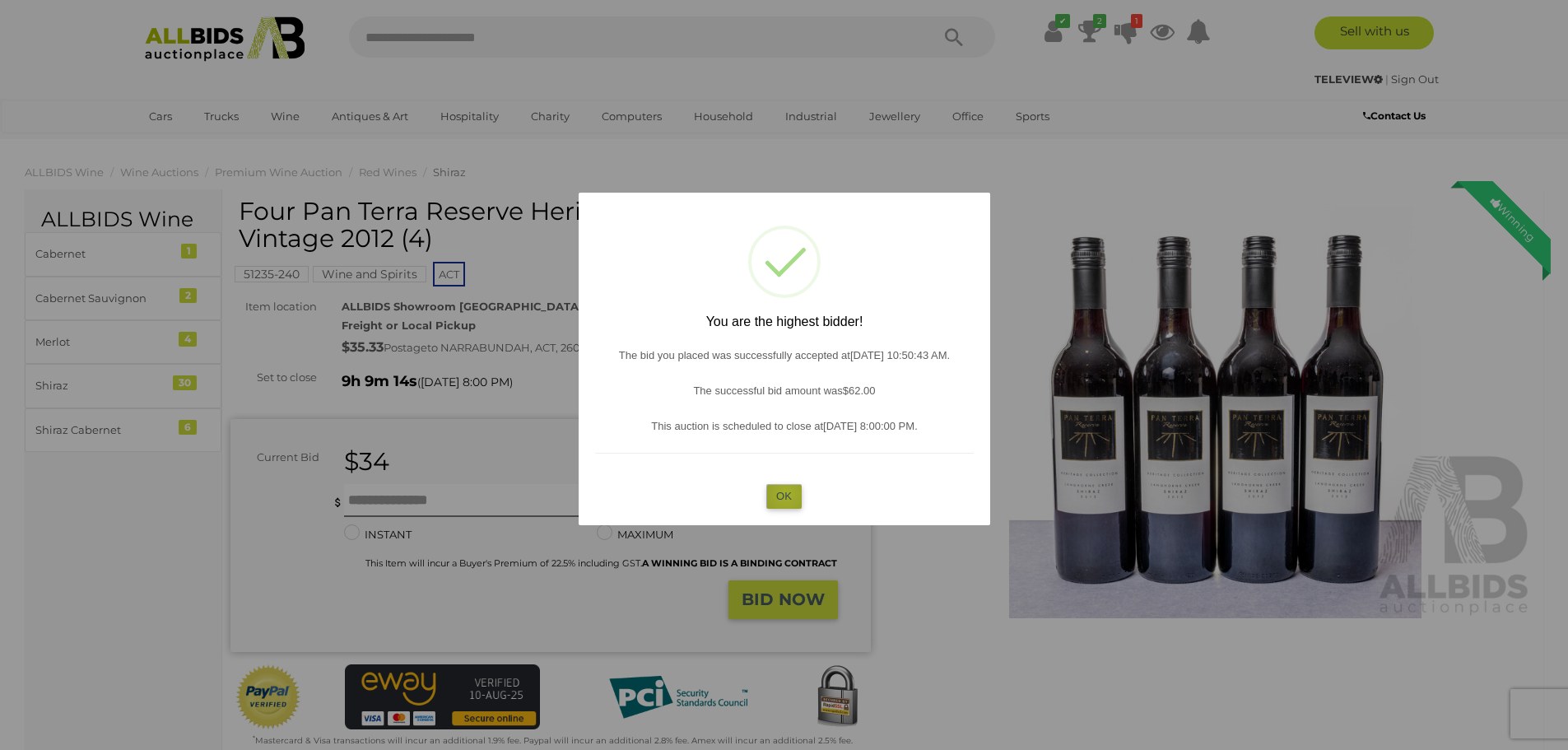
click at [786, 494] on button "OK" at bounding box center [784, 497] width 35 height 24
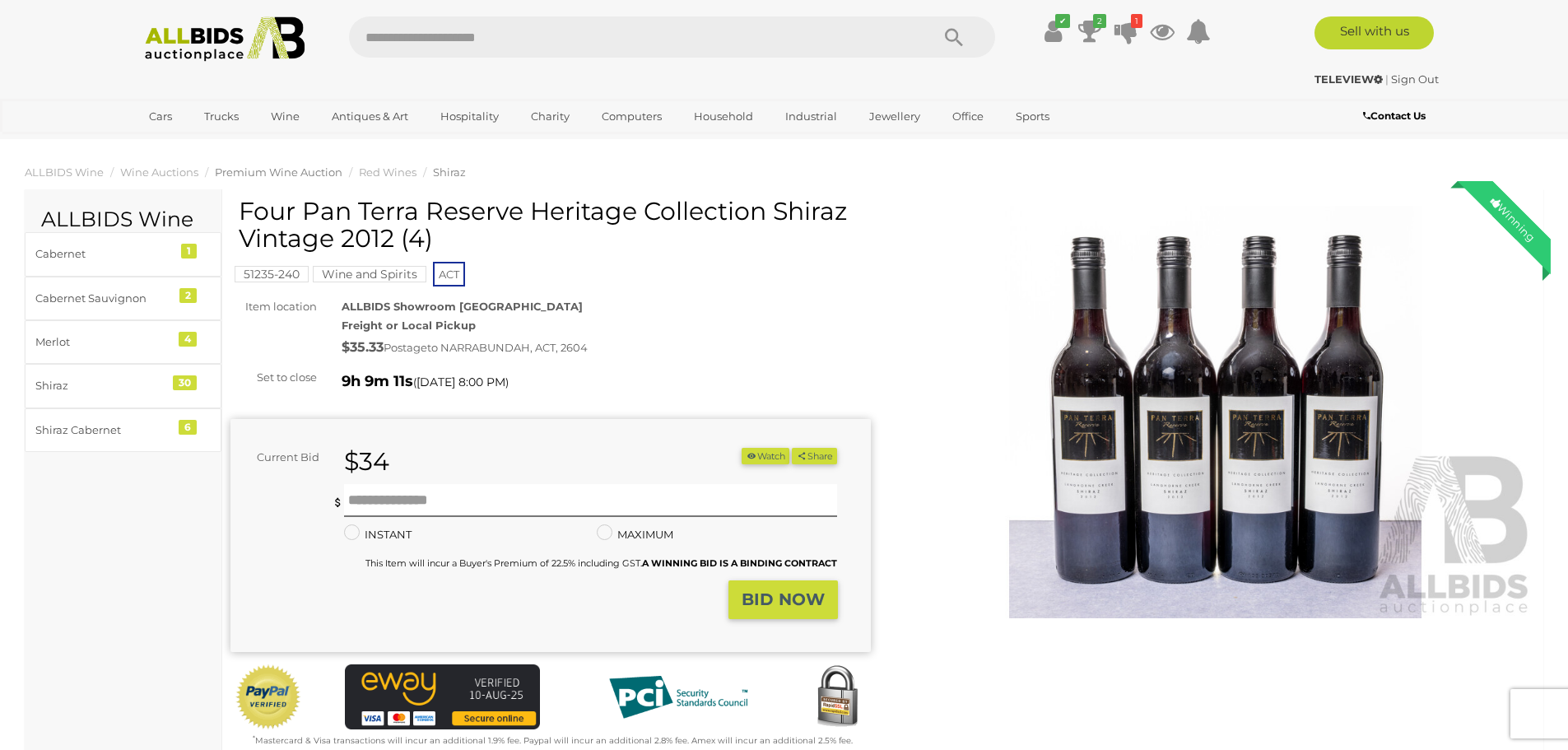
click at [319, 171] on span "Premium Wine Auction" at bounding box center [278, 172] width 128 height 13
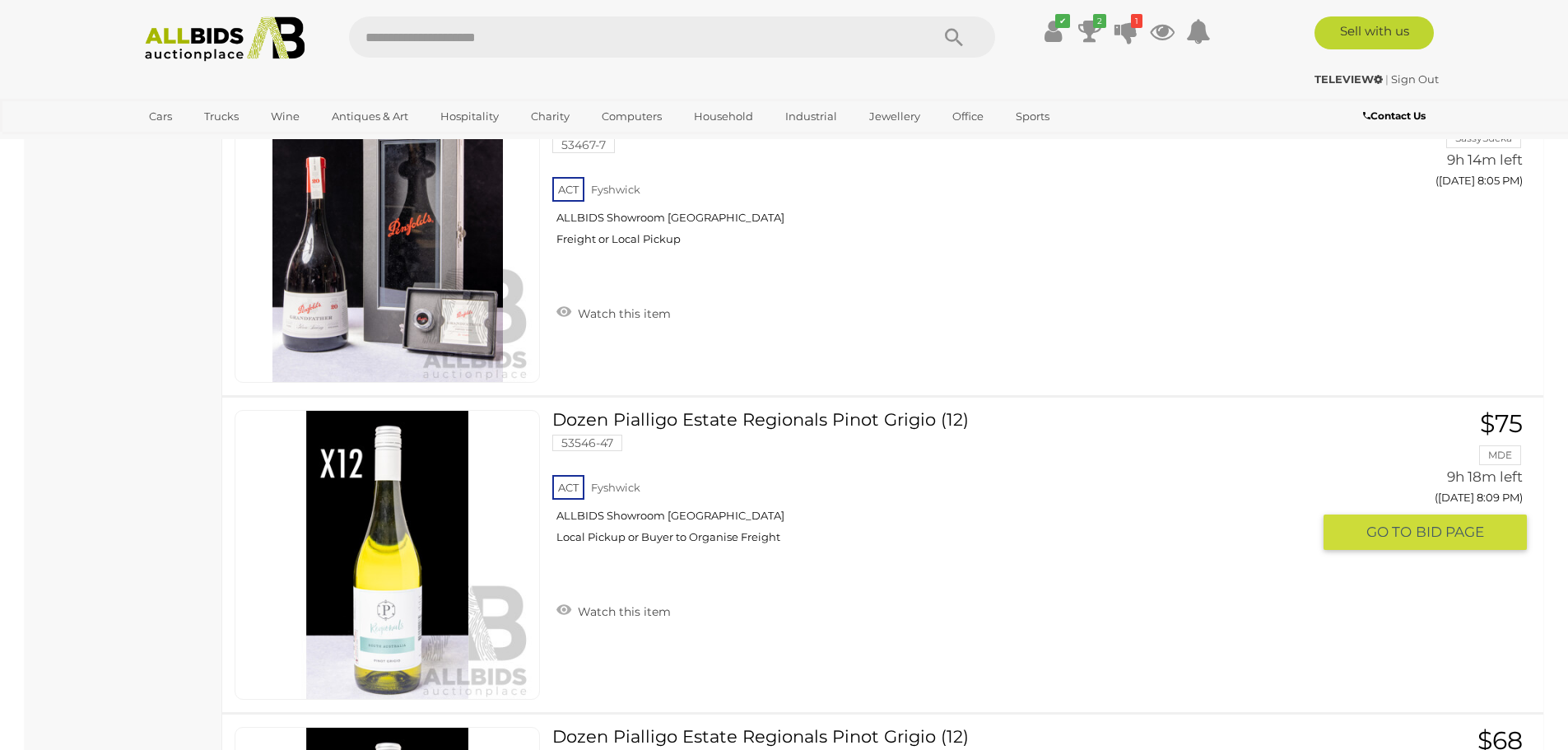
scroll to position [13803, 0]
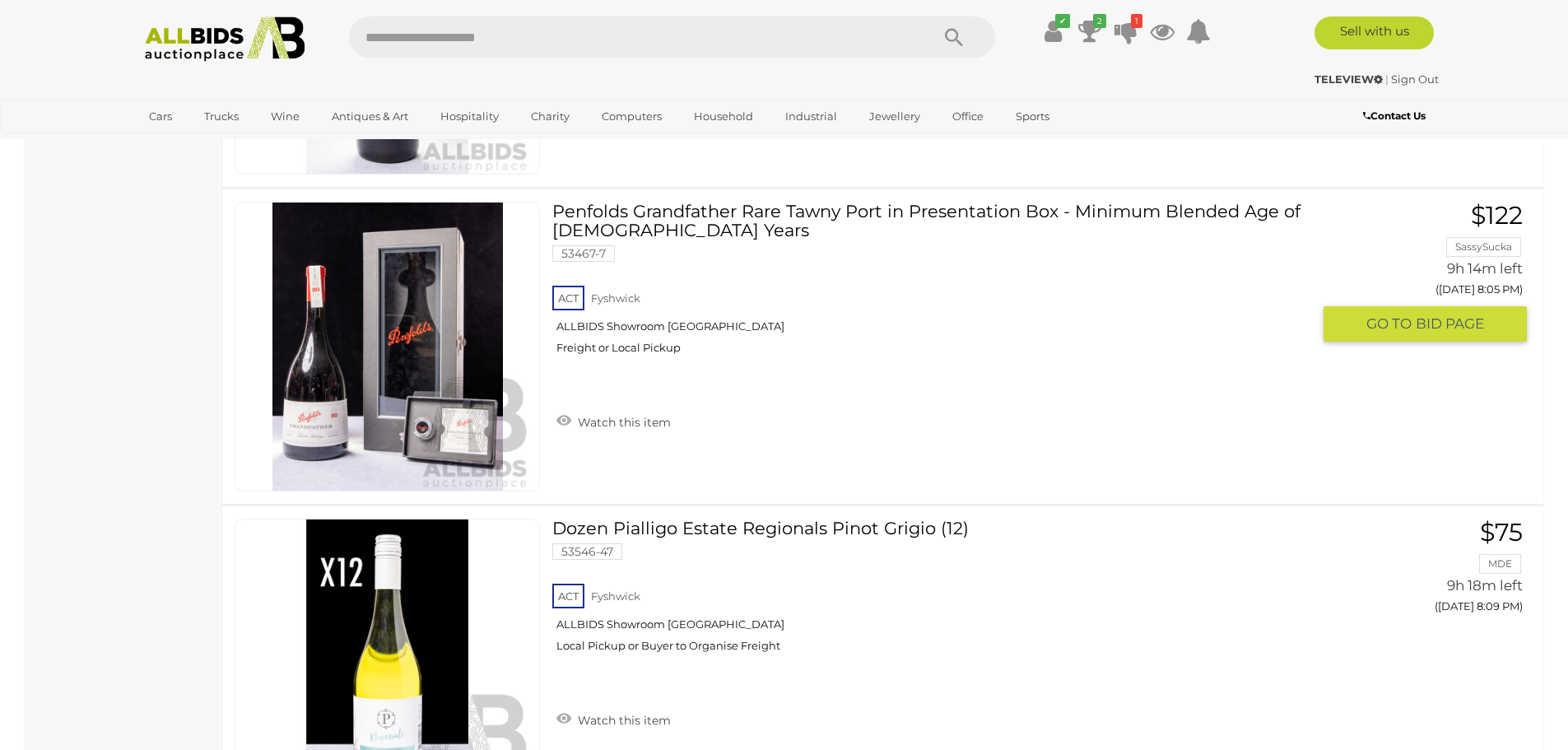
click at [405, 350] on img at bounding box center [388, 347] width 288 height 289
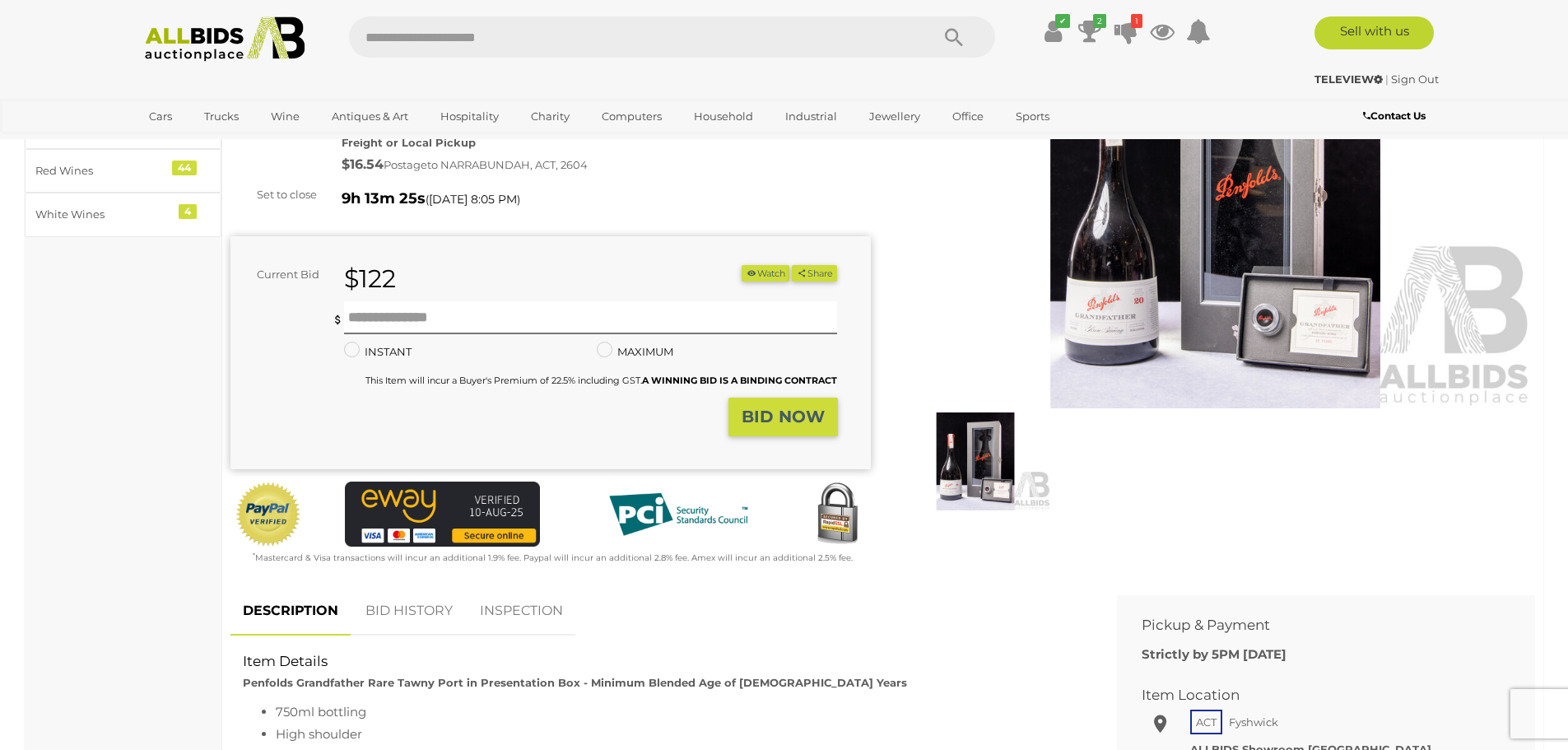
scroll to position [247, 0]
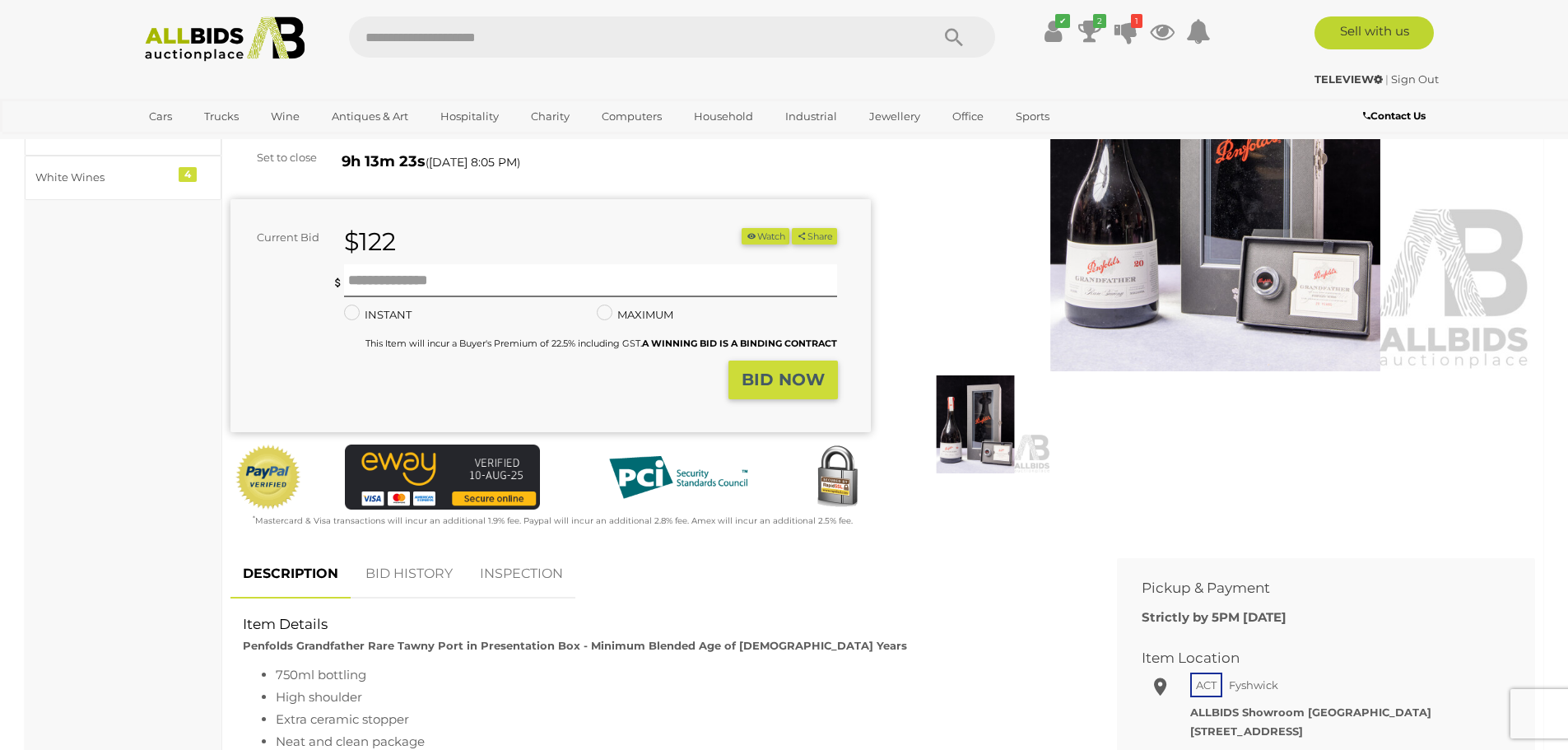
click at [967, 436] on img at bounding box center [975, 424] width 152 height 98
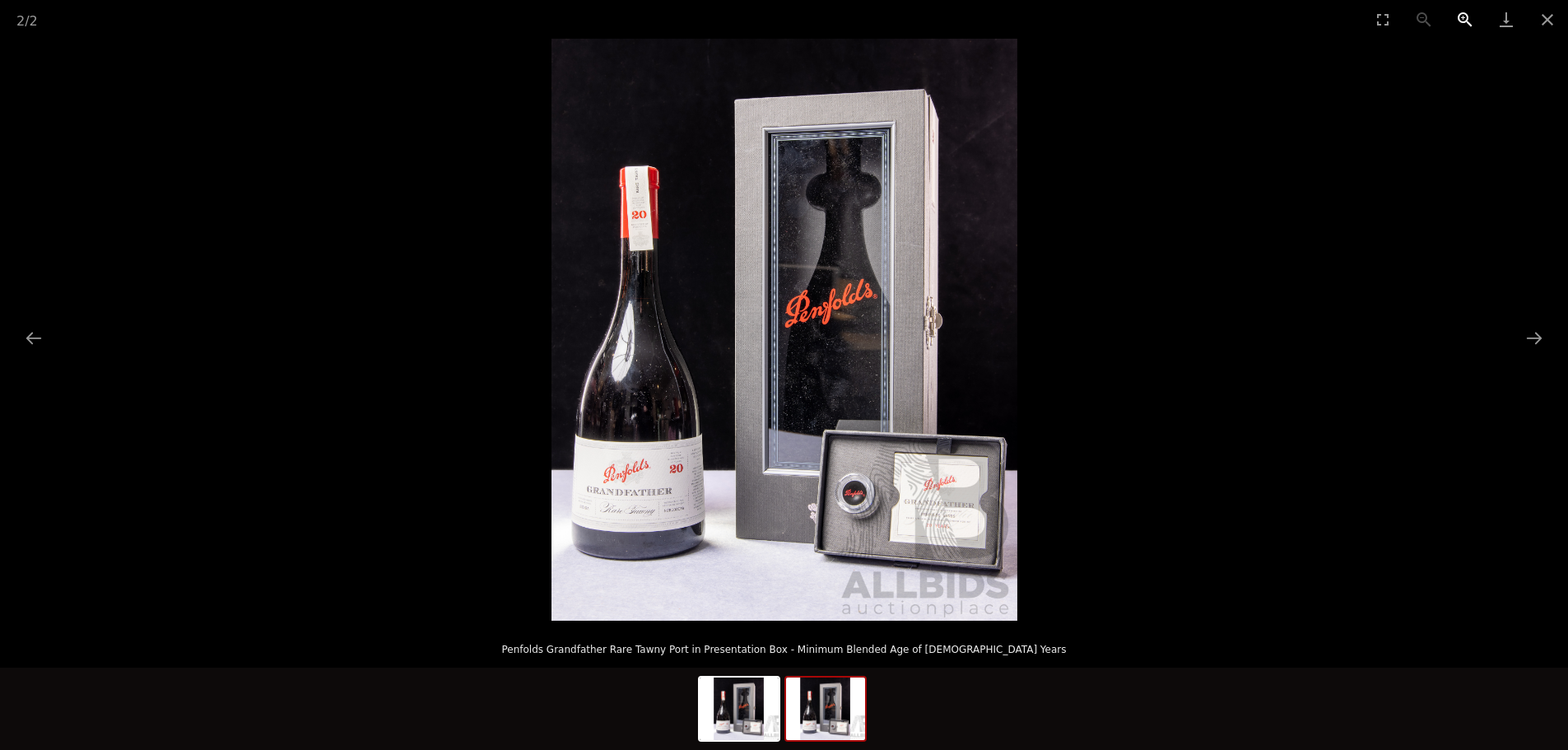
click at [1464, 13] on button "Zoom in" at bounding box center [1465, 19] width 42 height 39
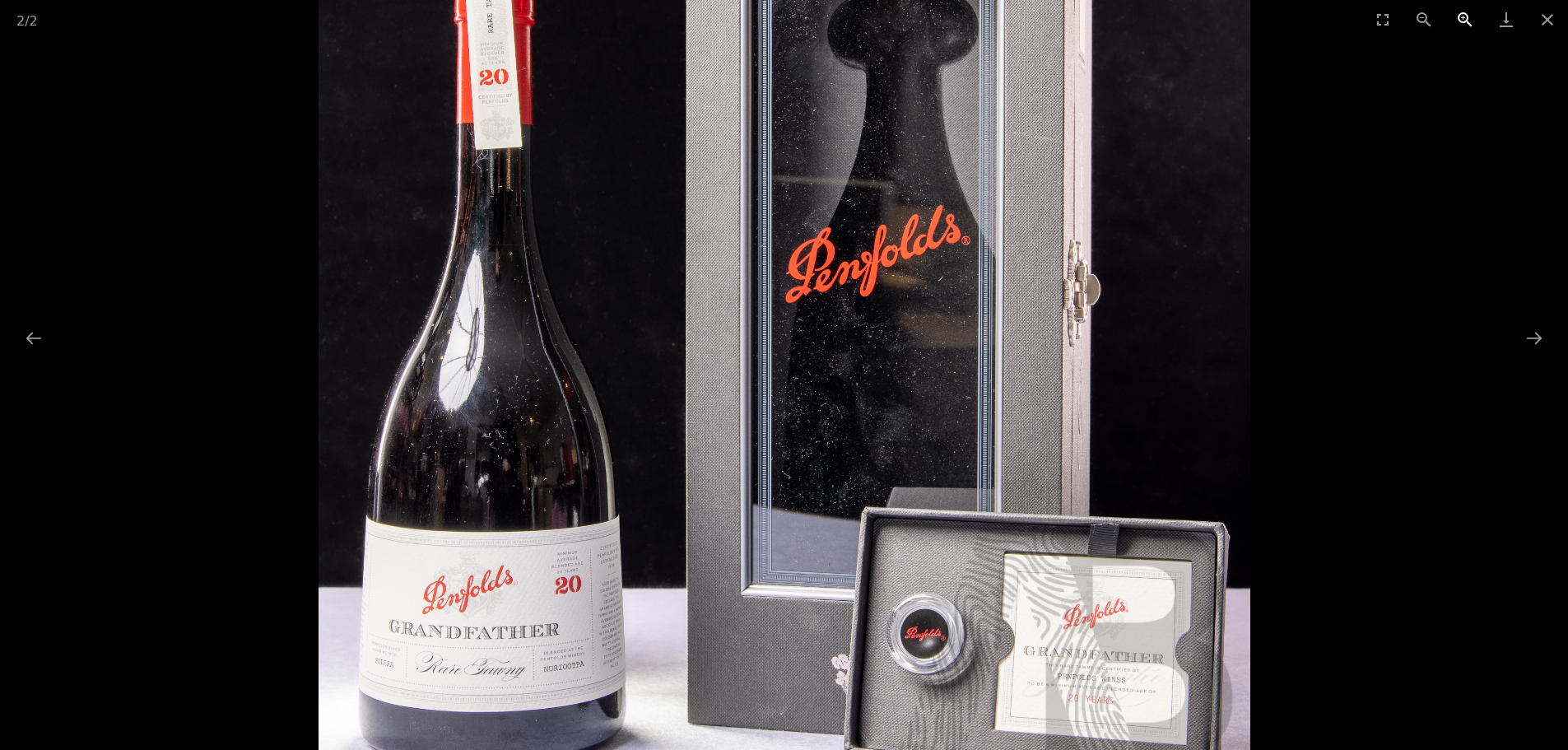
click at [1463, 15] on button "Zoom in" at bounding box center [1465, 19] width 42 height 39
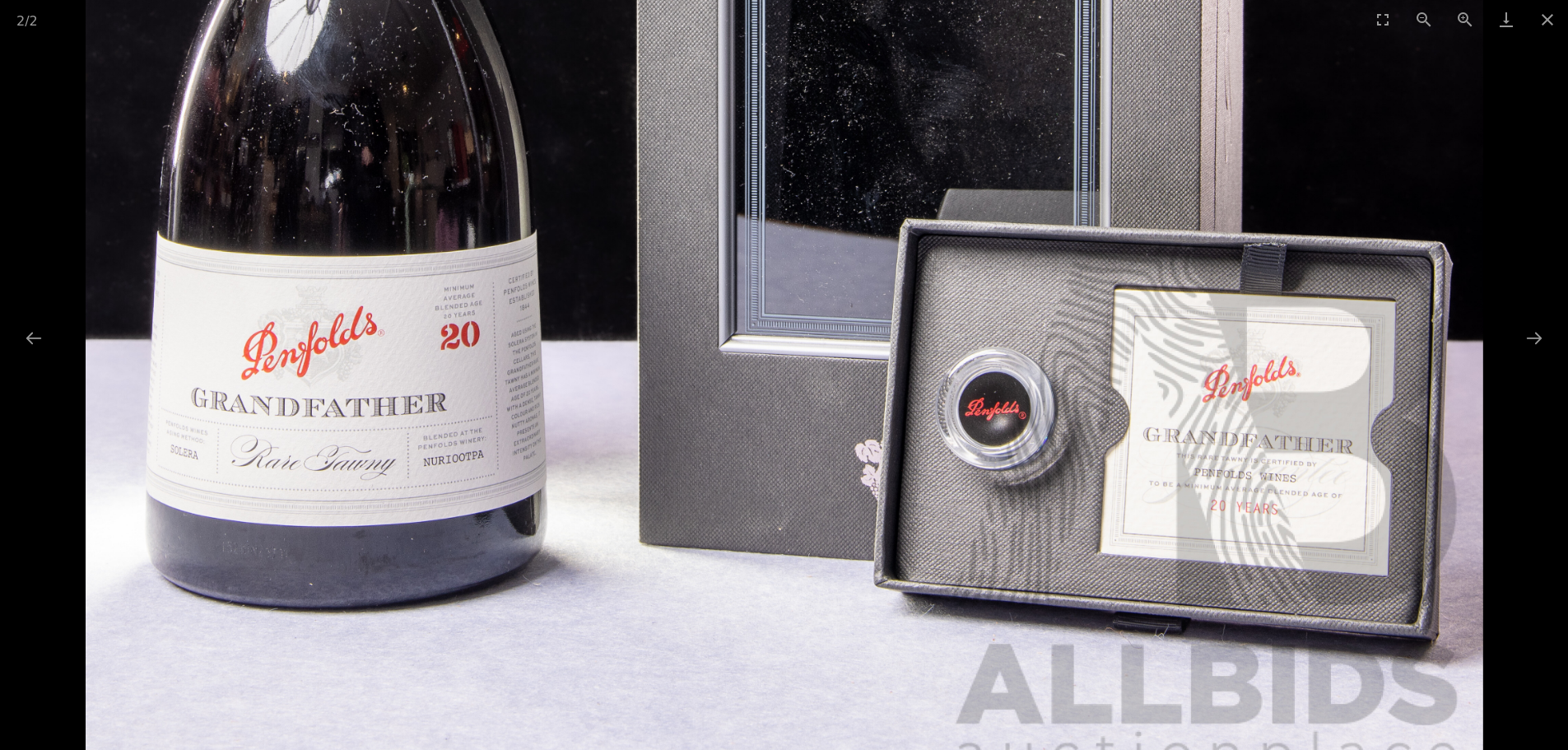
drag, startPoint x: 1066, startPoint y: 531, endPoint x: 976, endPoint y: 166, distance: 375.9
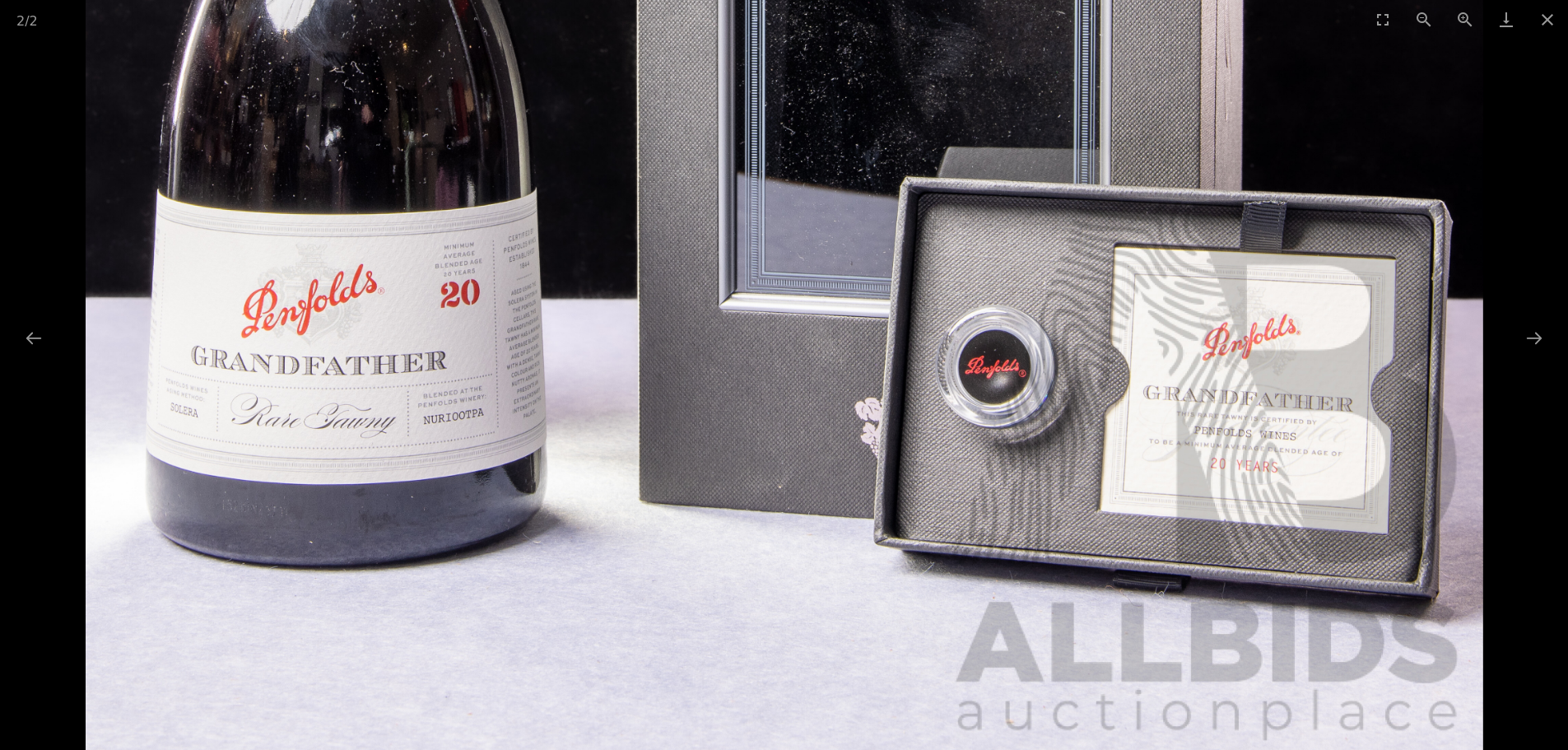
scroll to position [82, 0]
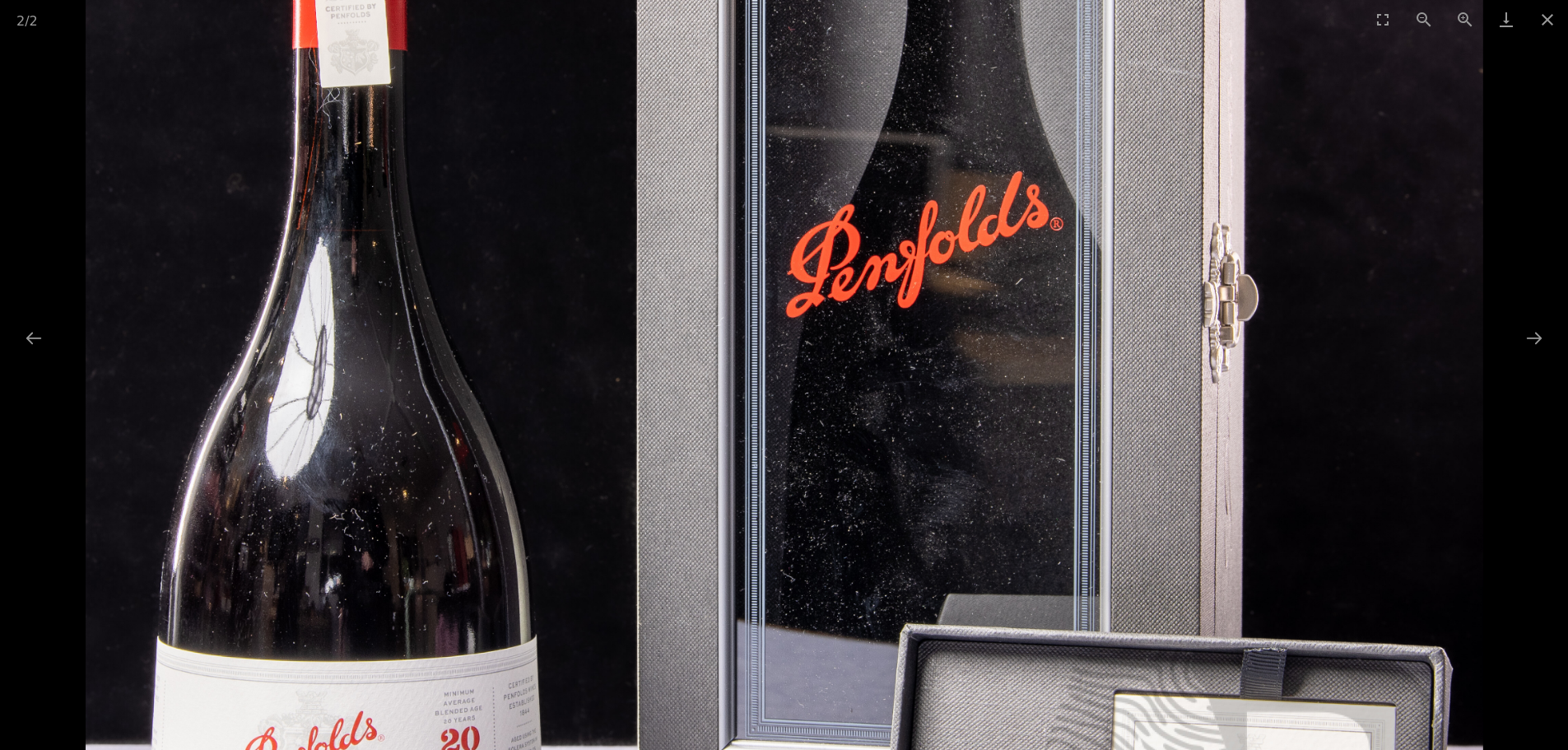
drag, startPoint x: 1161, startPoint y: 324, endPoint x: 1134, endPoint y: 710, distance: 386.9
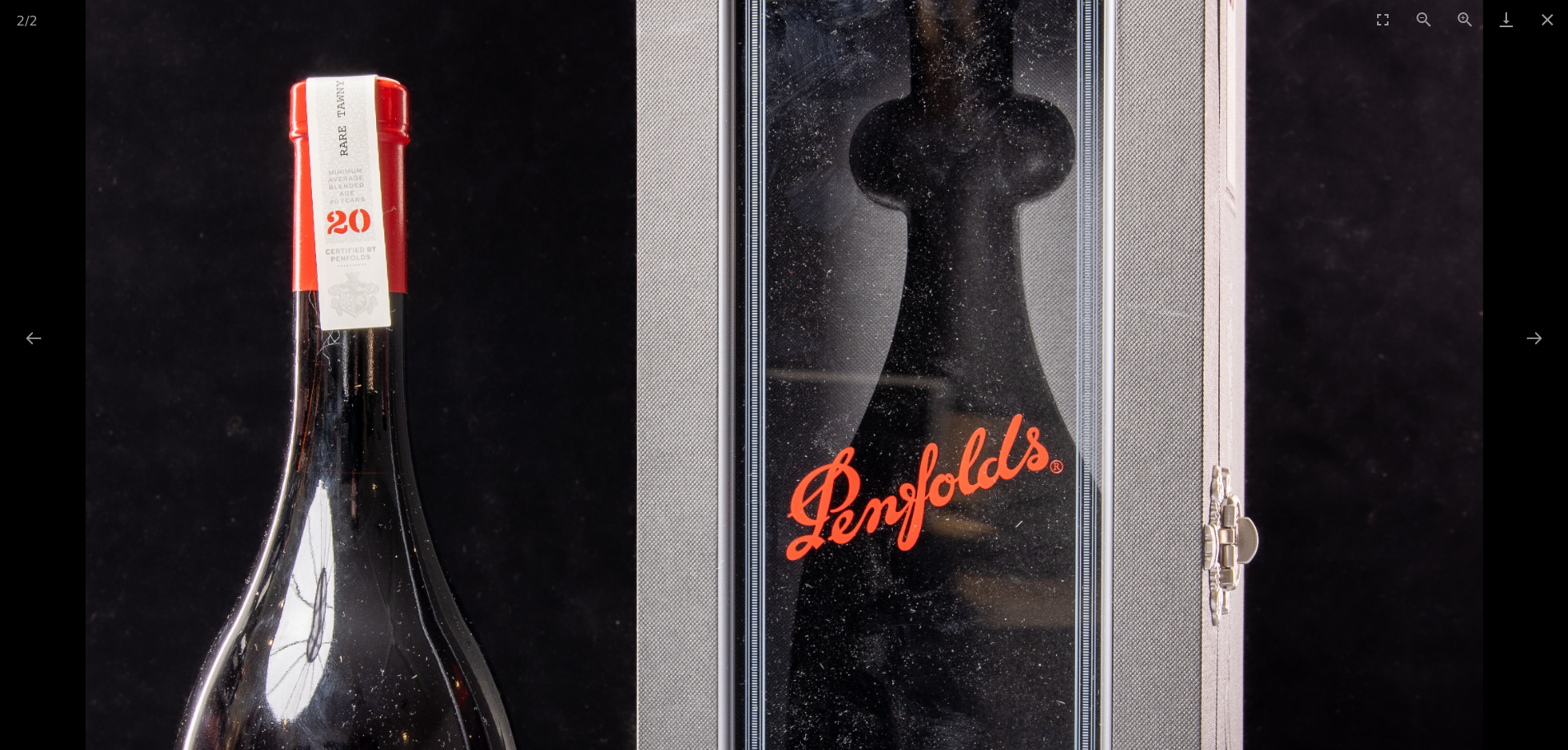
drag, startPoint x: 372, startPoint y: 326, endPoint x: 341, endPoint y: 460, distance: 137.5
click at [341, 460] on img at bounding box center [784, 567] width 1397 height 1747
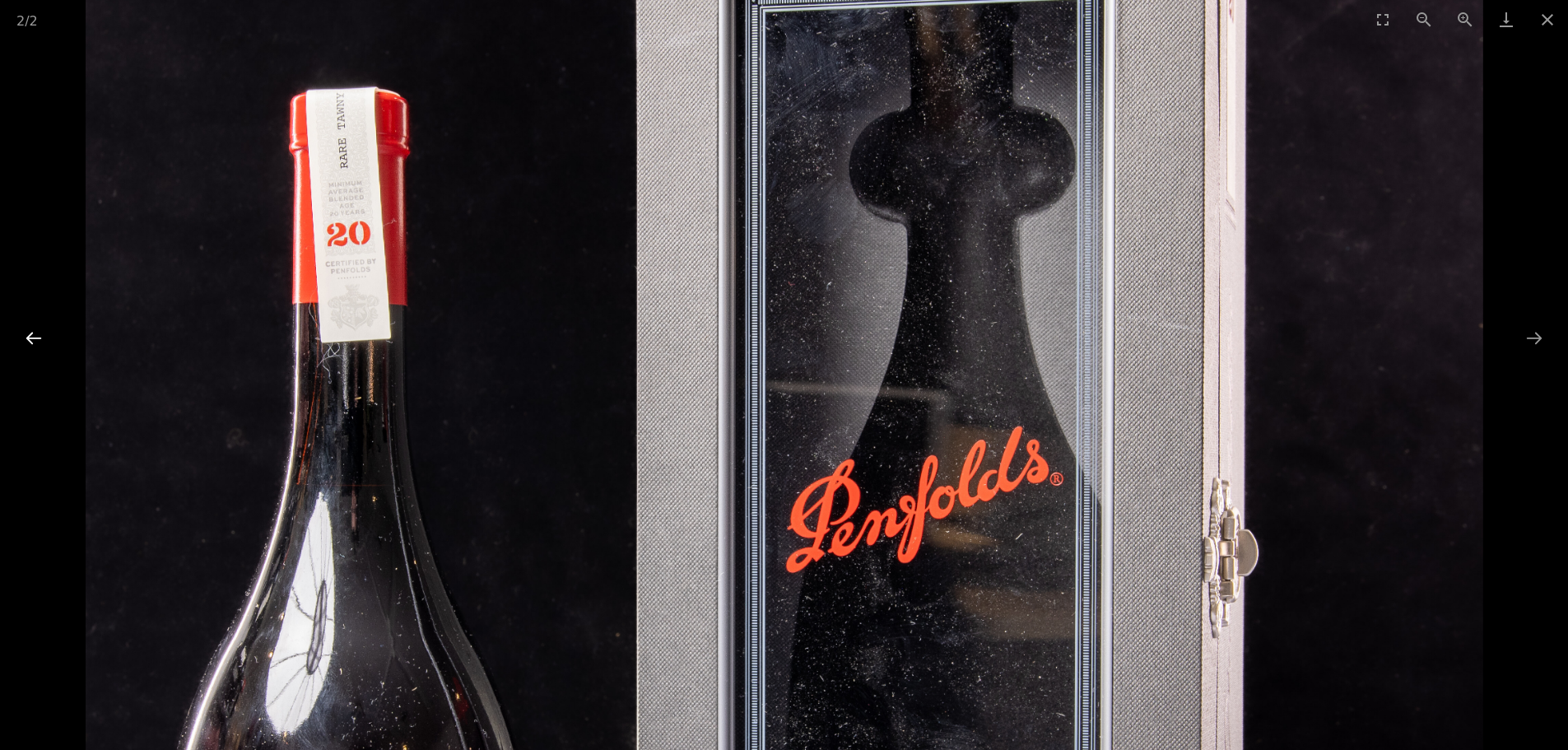
click at [36, 337] on button "Previous slide" at bounding box center [33, 338] width 34 height 32
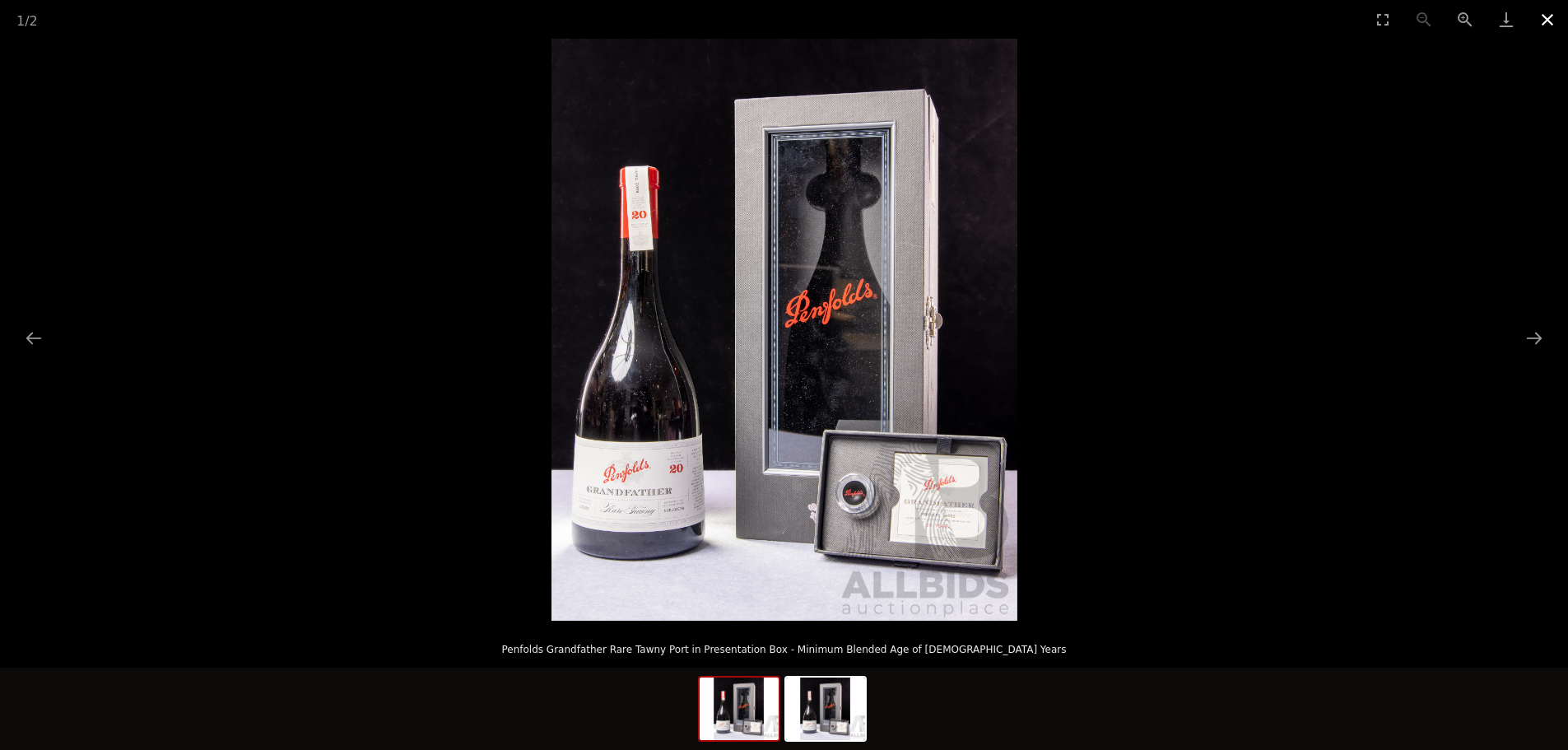
click at [1546, 18] on button "Close gallery" at bounding box center [1548, 19] width 42 height 39
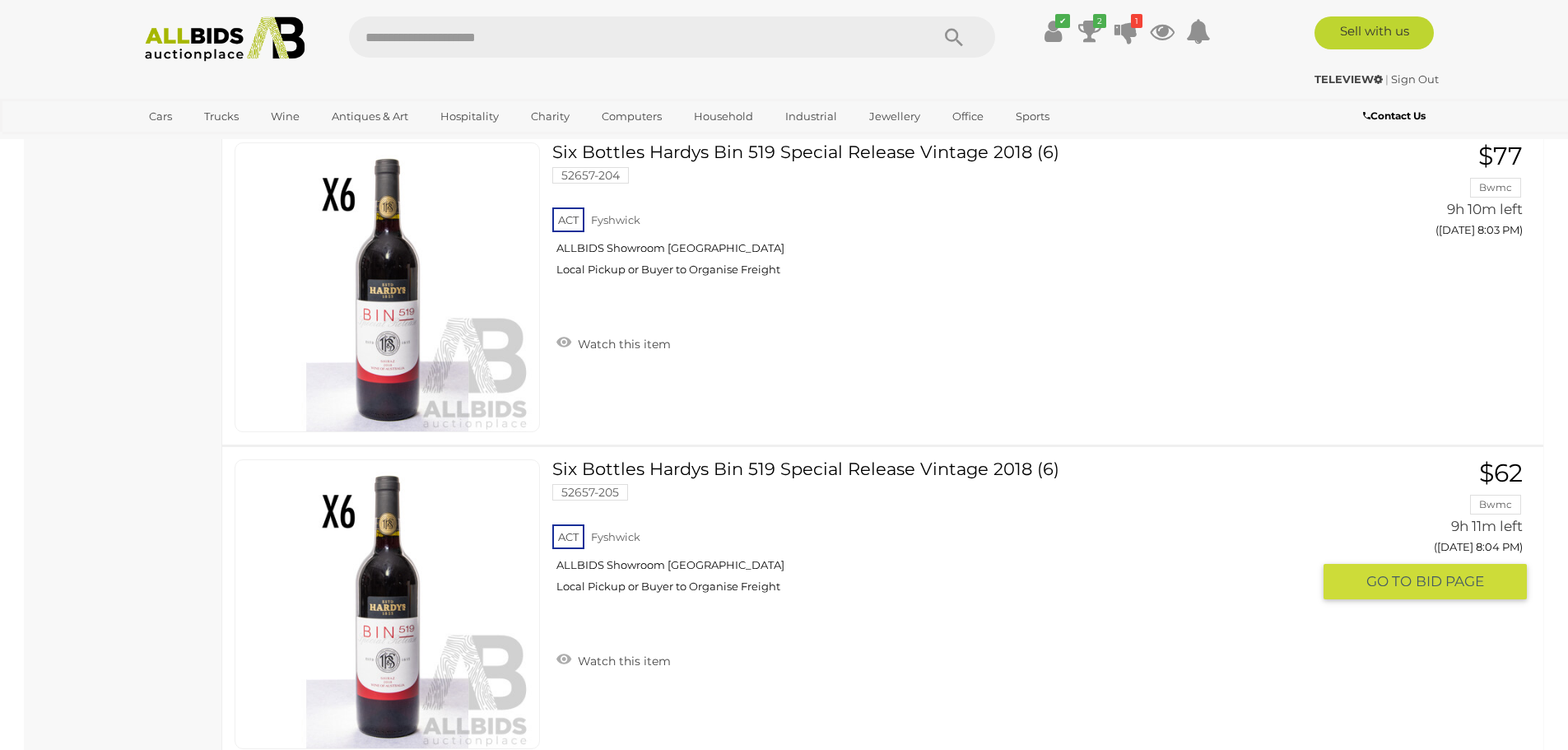
scroll to position [13165, 0]
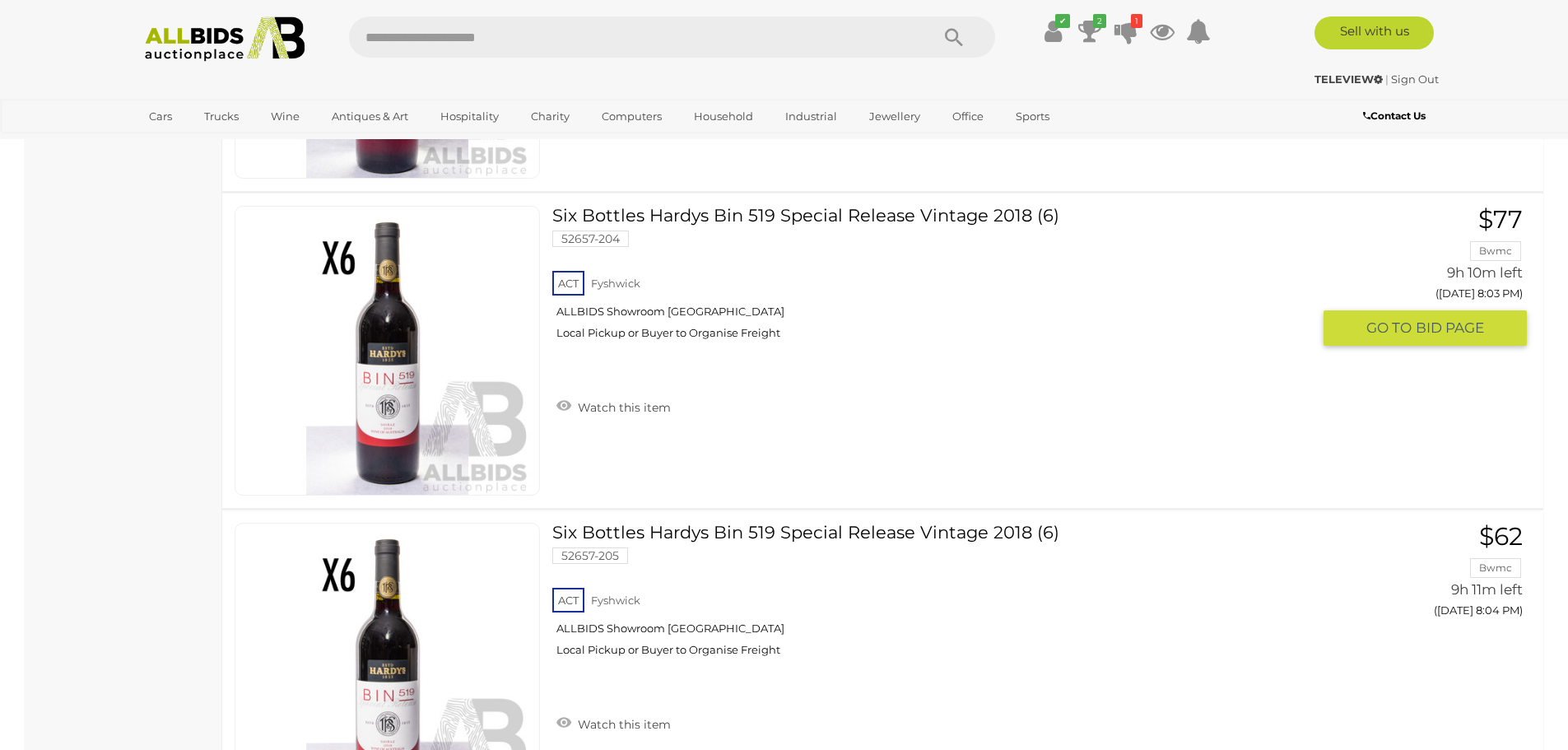
click at [386, 397] on img at bounding box center [388, 351] width 288 height 289
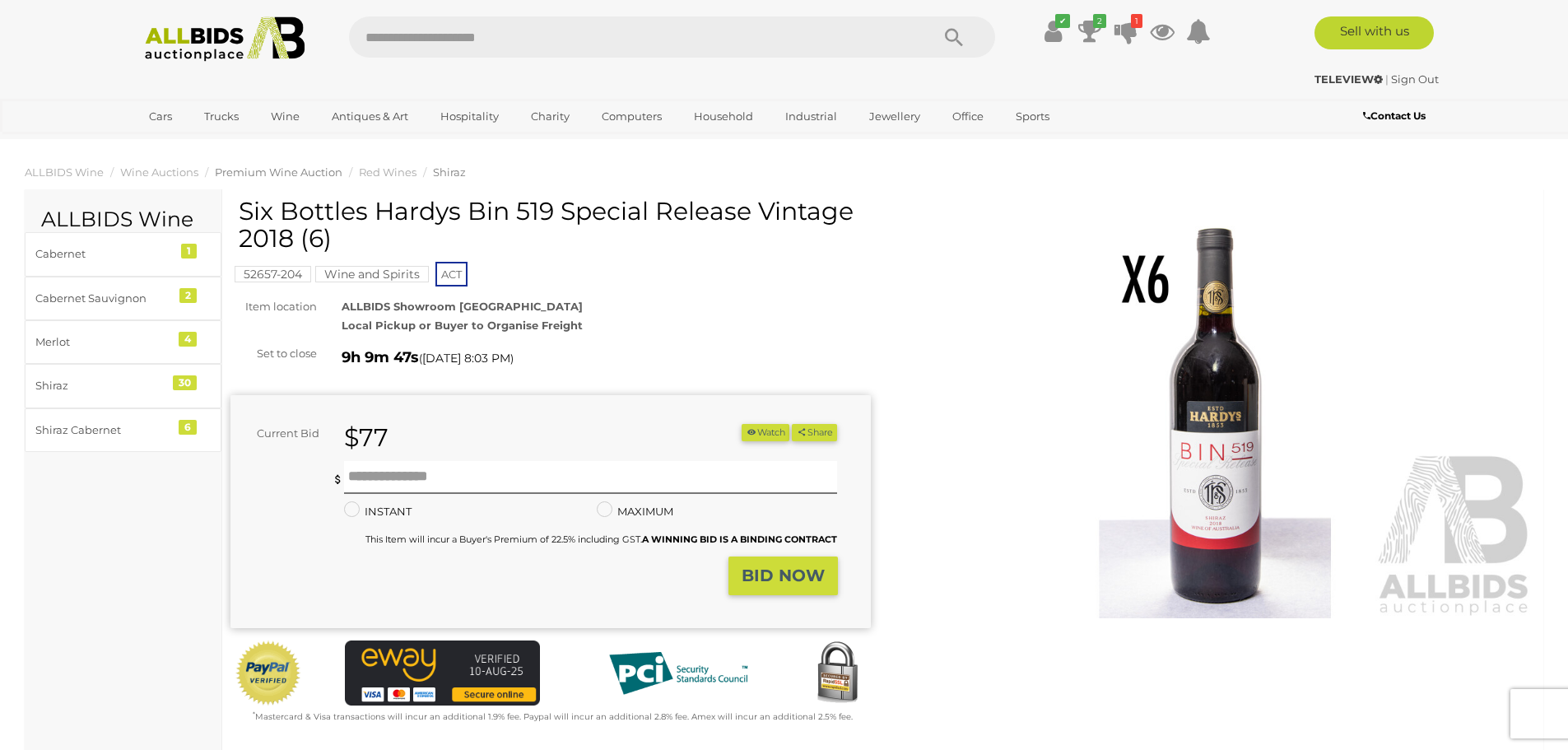
click at [267, 171] on span "Premium Wine Auction" at bounding box center [278, 172] width 128 height 13
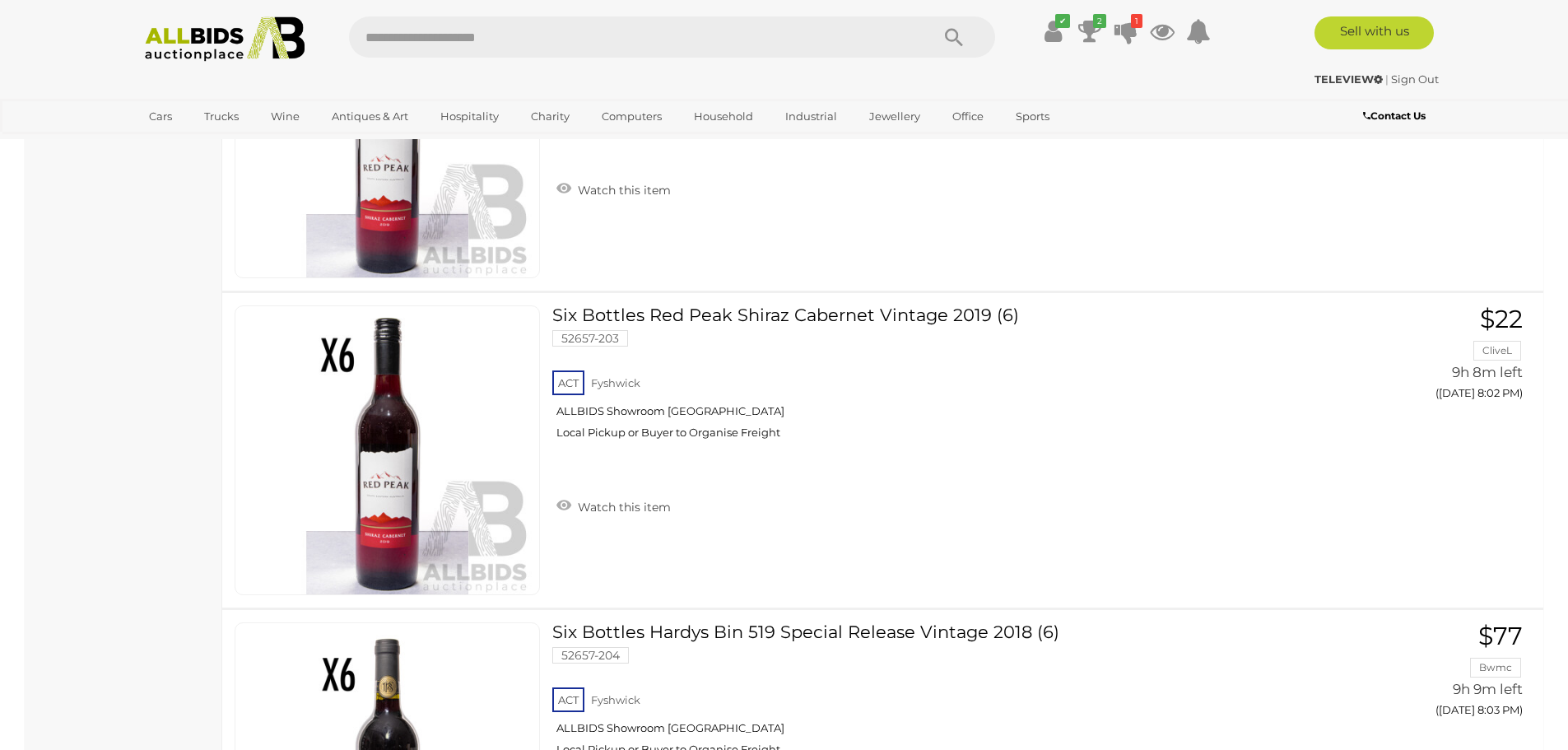
scroll to position [12778, 0]
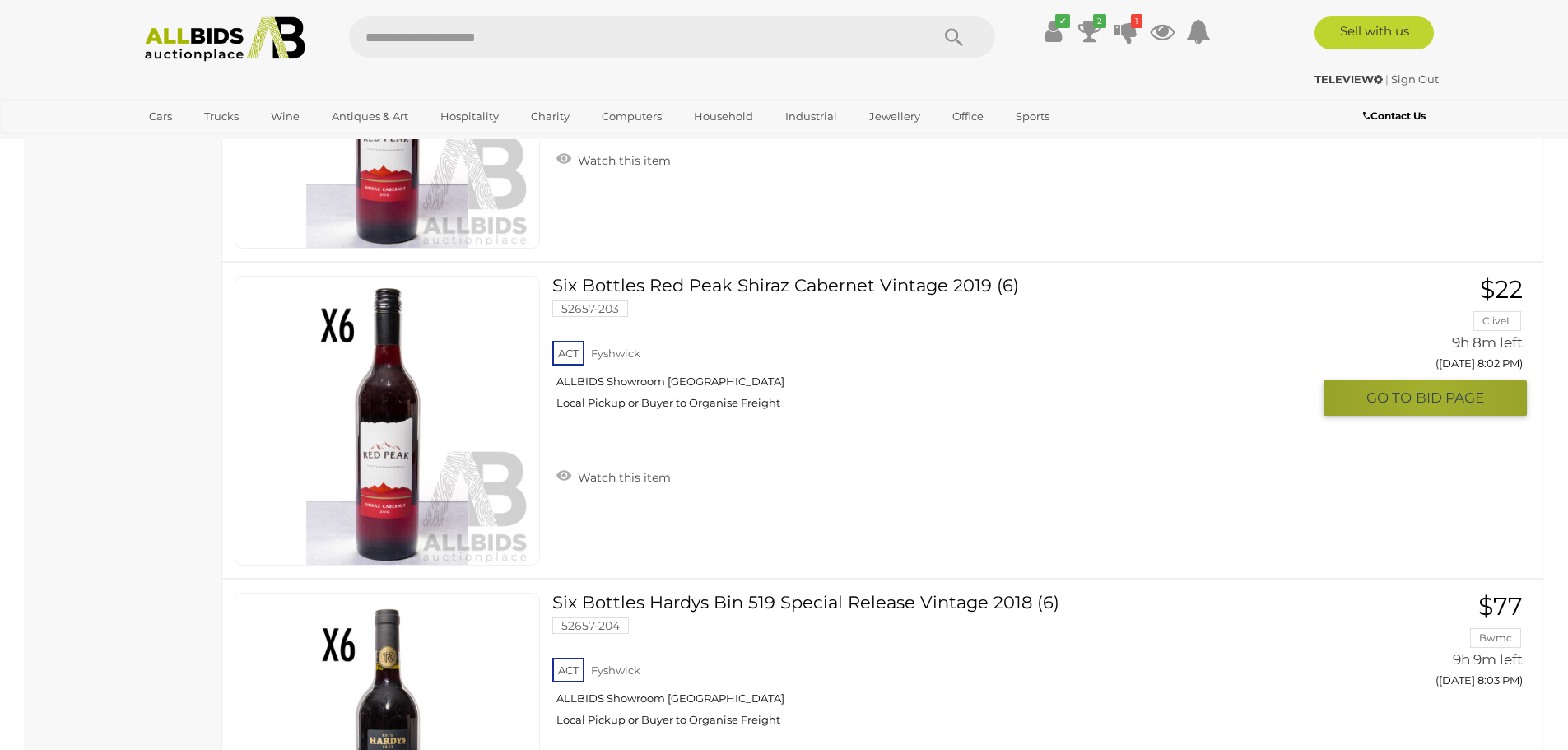
click at [1431, 395] on span "BID PAGE" at bounding box center [1451, 398] width 68 height 18
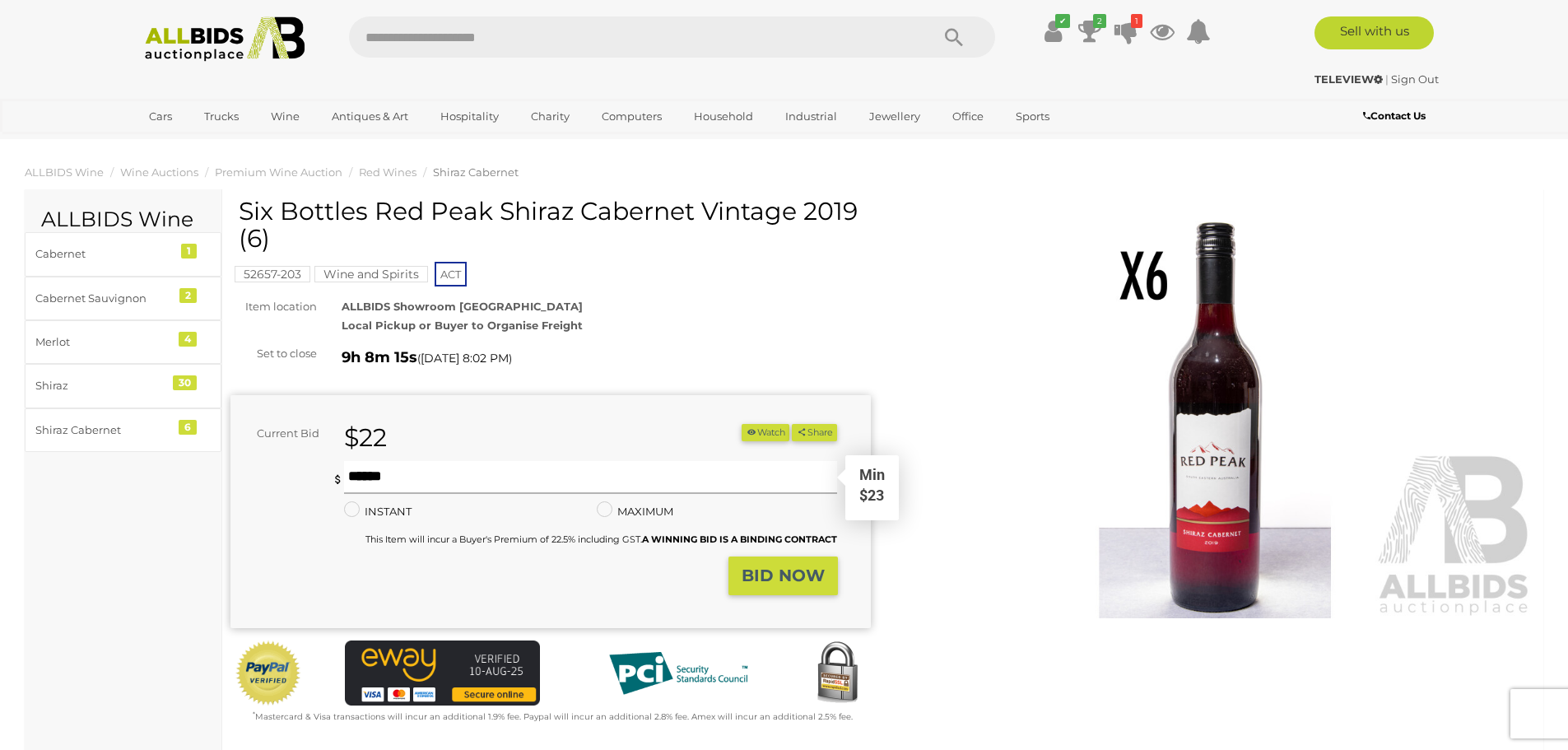
click at [380, 479] on input "text" at bounding box center [591, 478] width 494 height 33
type input "**"
click at [790, 576] on strong "BID NOW" at bounding box center [783, 575] width 83 height 19
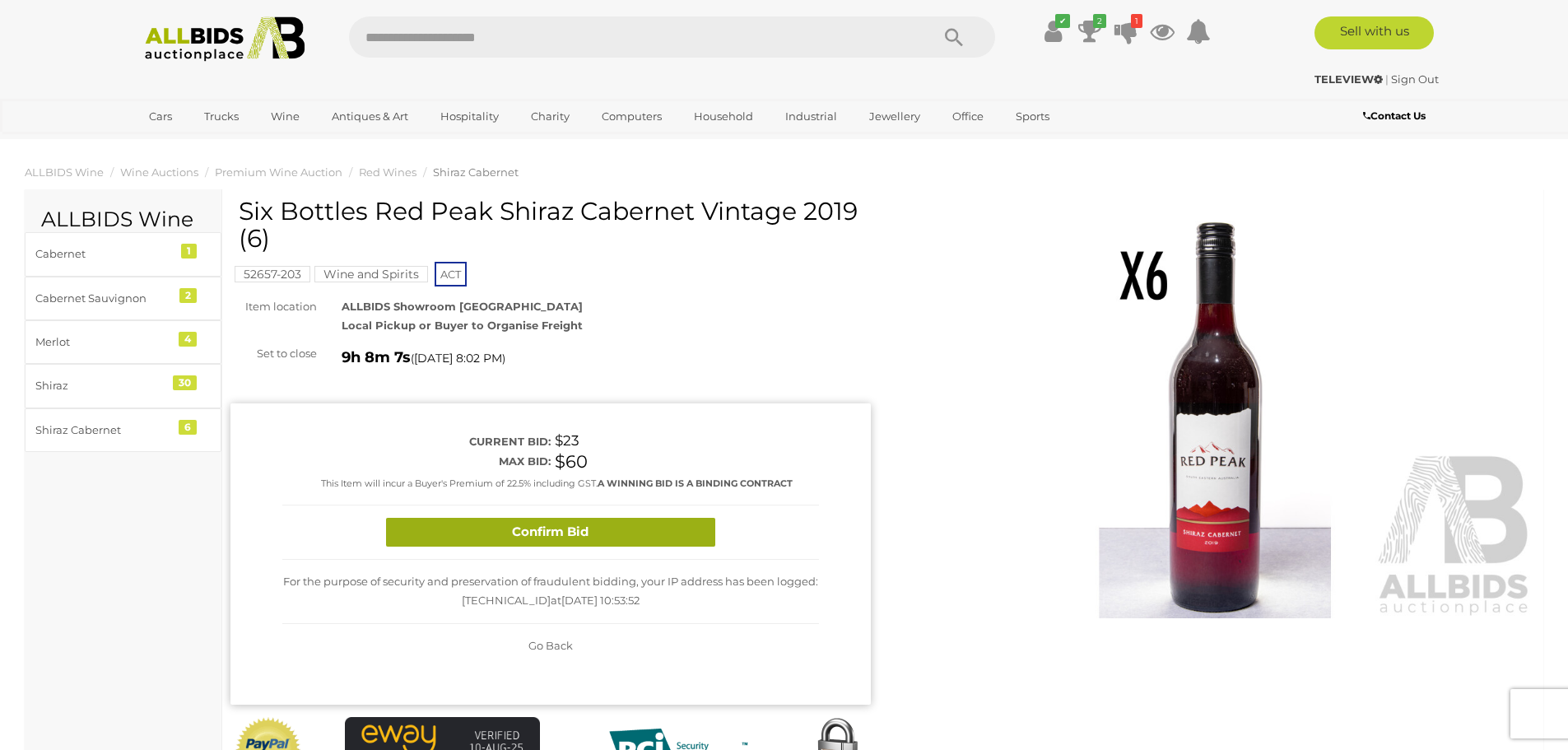
click at [568, 533] on button "Confirm Bid" at bounding box center [551, 532] width 329 height 29
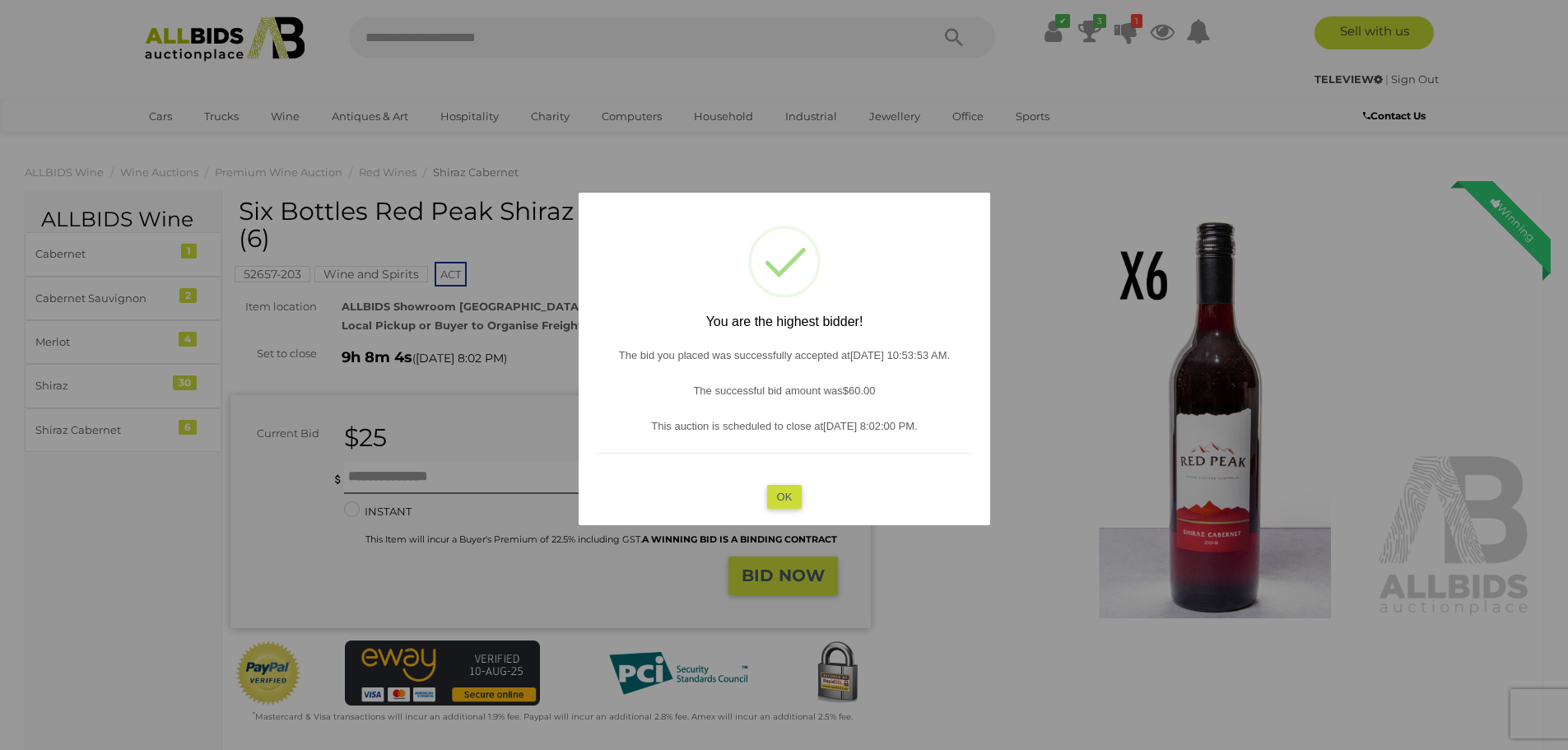
click at [786, 495] on button "OK" at bounding box center [784, 497] width 35 height 24
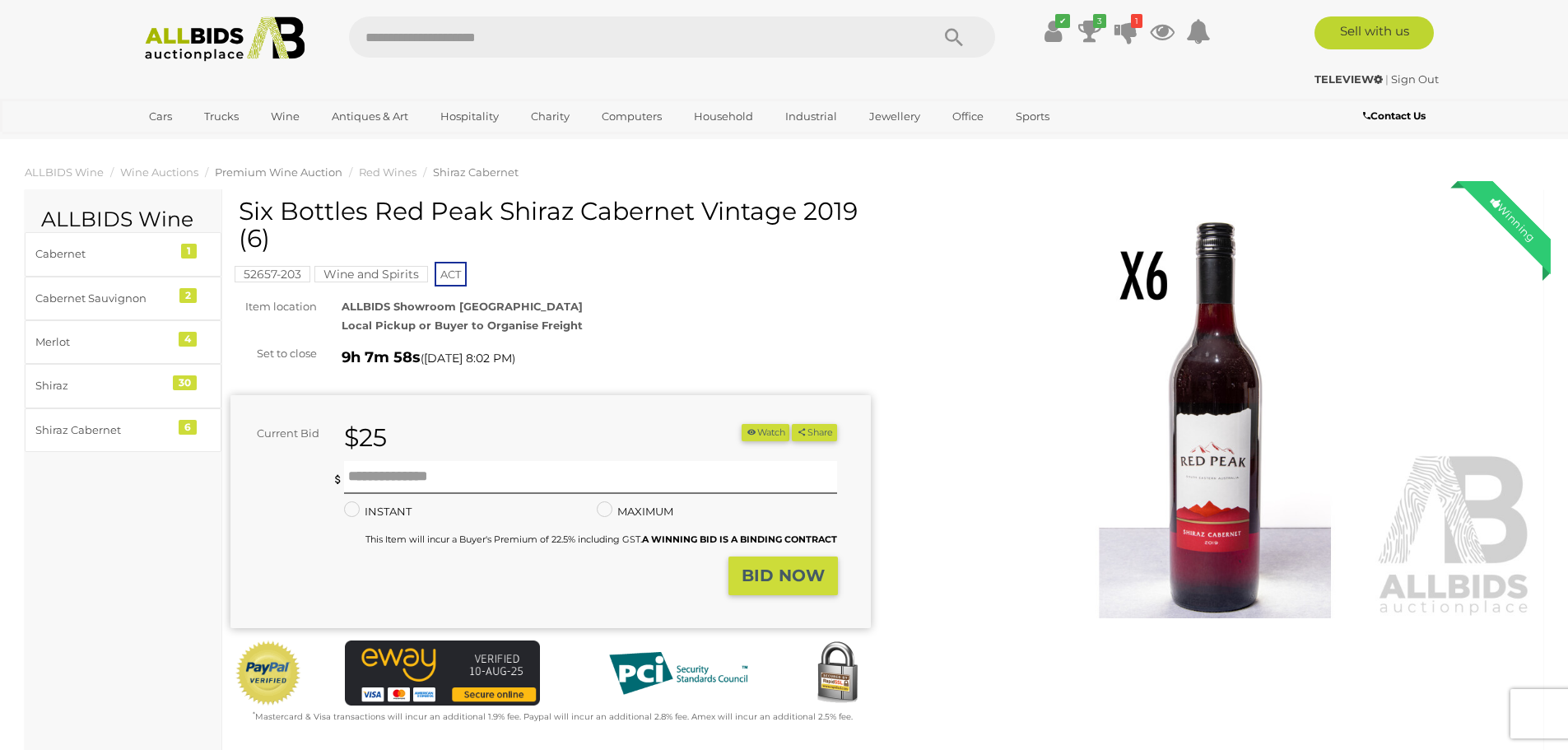
click at [281, 171] on span "Premium Wine Auction" at bounding box center [278, 172] width 128 height 13
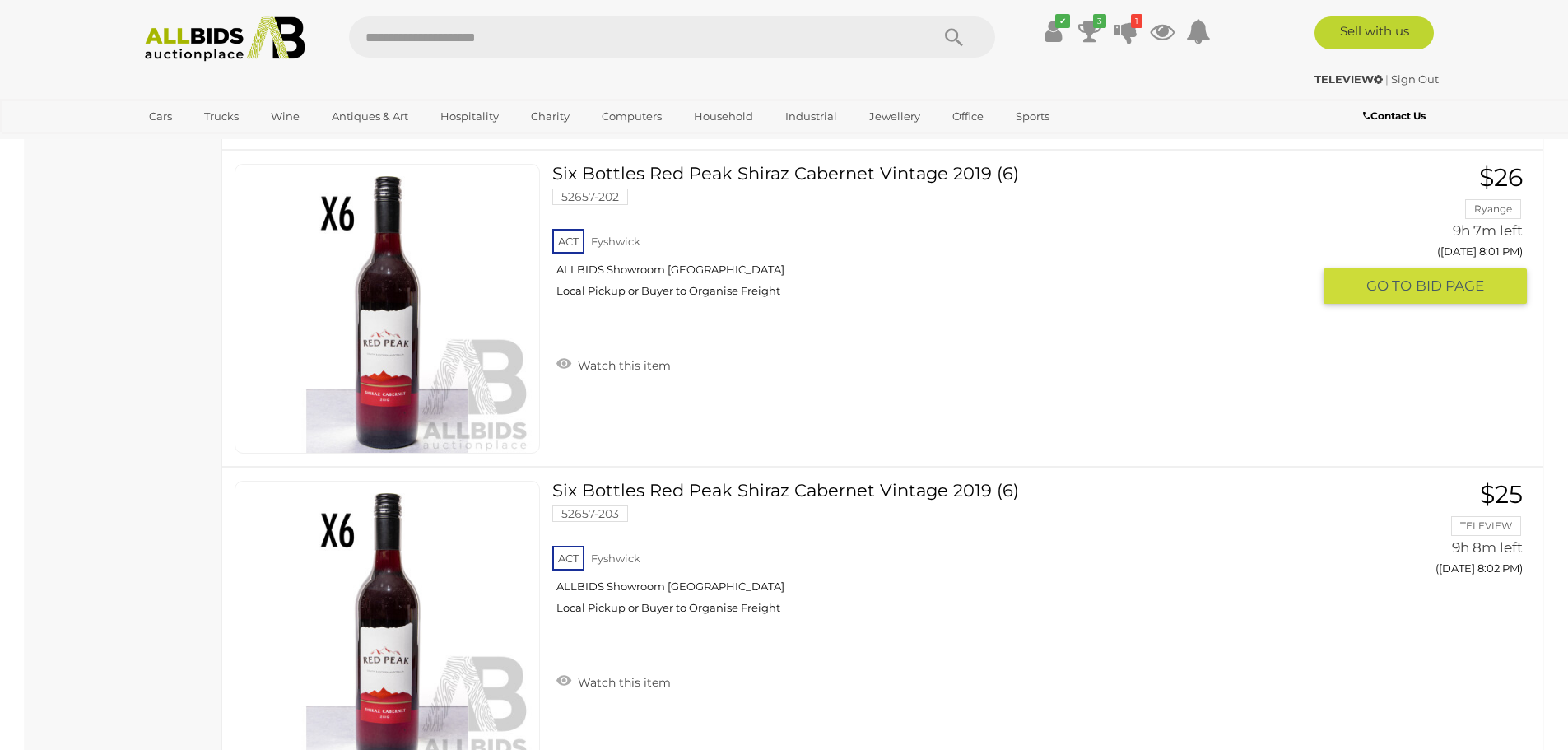
scroll to position [12490, 0]
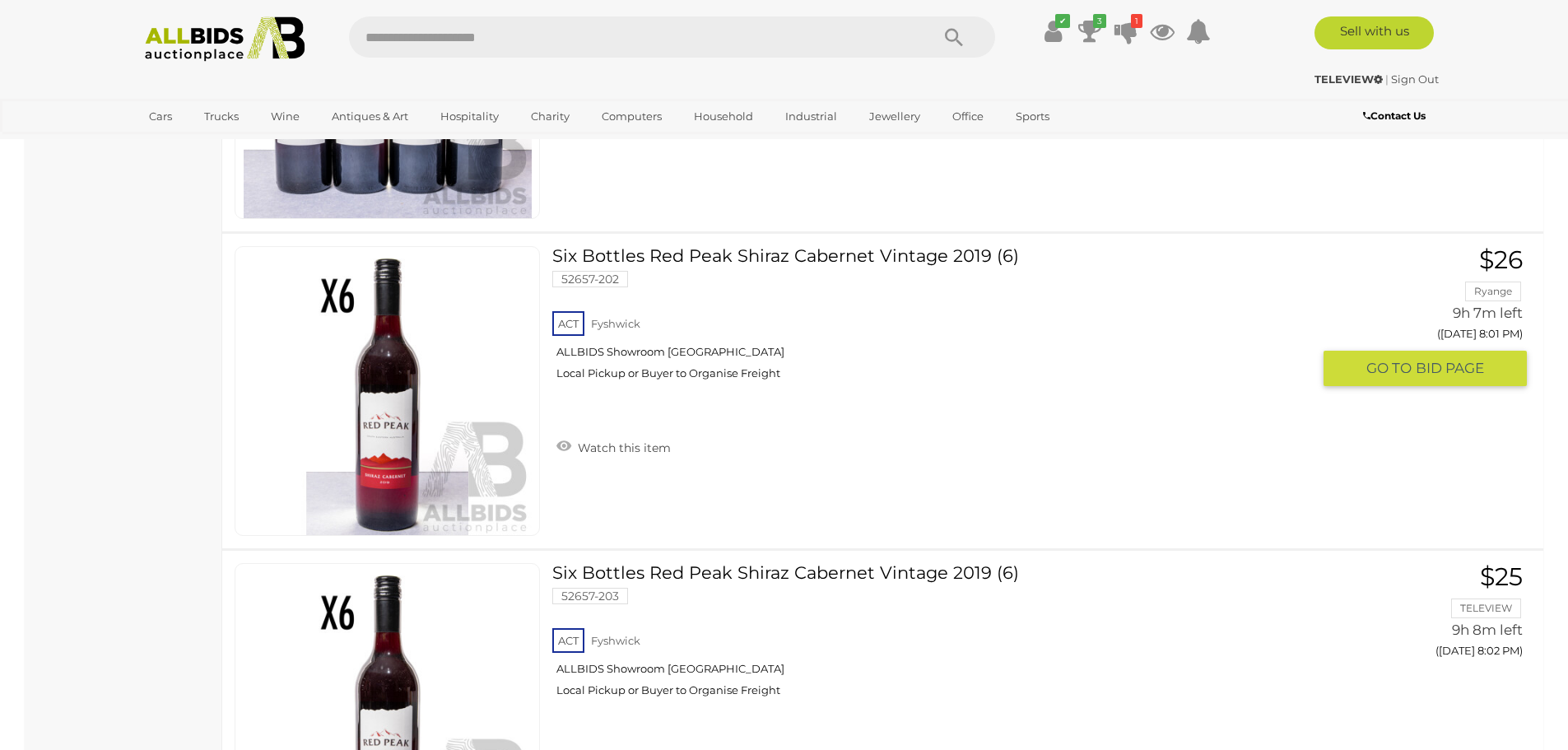
click at [1406, 364] on span "GO TO" at bounding box center [1390, 368] width 49 height 18
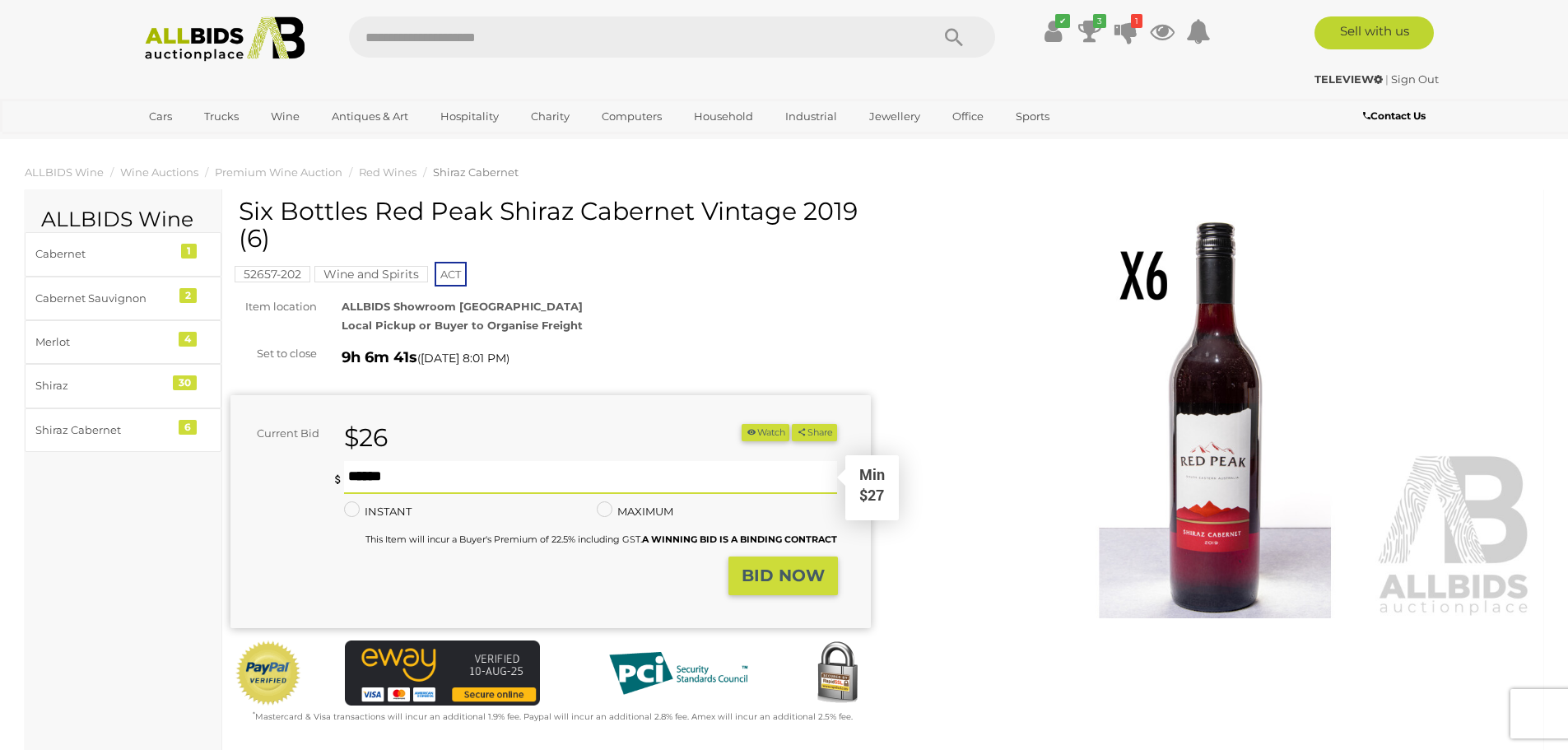
click at [372, 470] on input "text" at bounding box center [591, 478] width 494 height 33
type input "**"
click at [778, 577] on strong "BID NOW" at bounding box center [783, 575] width 83 height 19
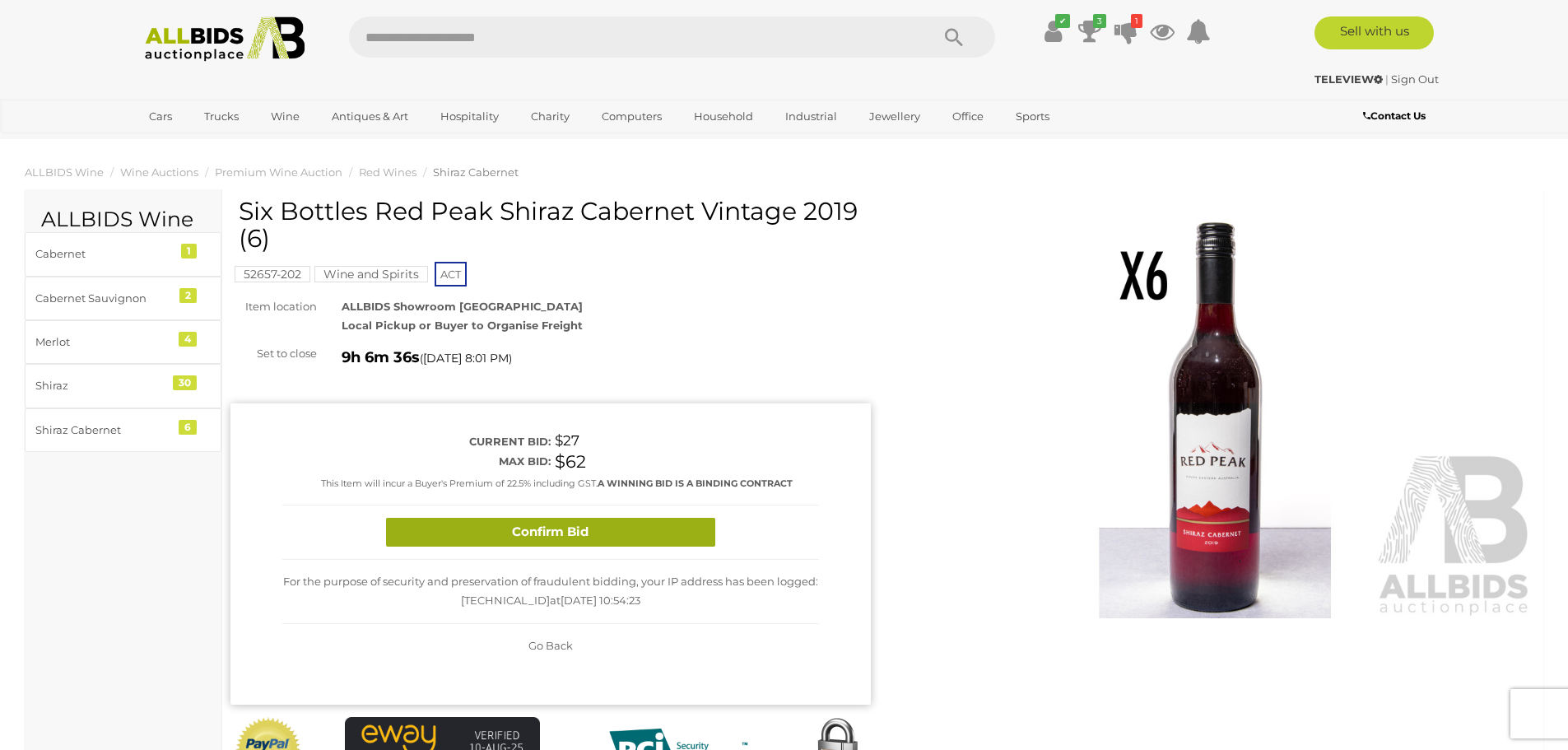
click at [538, 532] on button "Confirm Bid" at bounding box center [551, 532] width 329 height 29
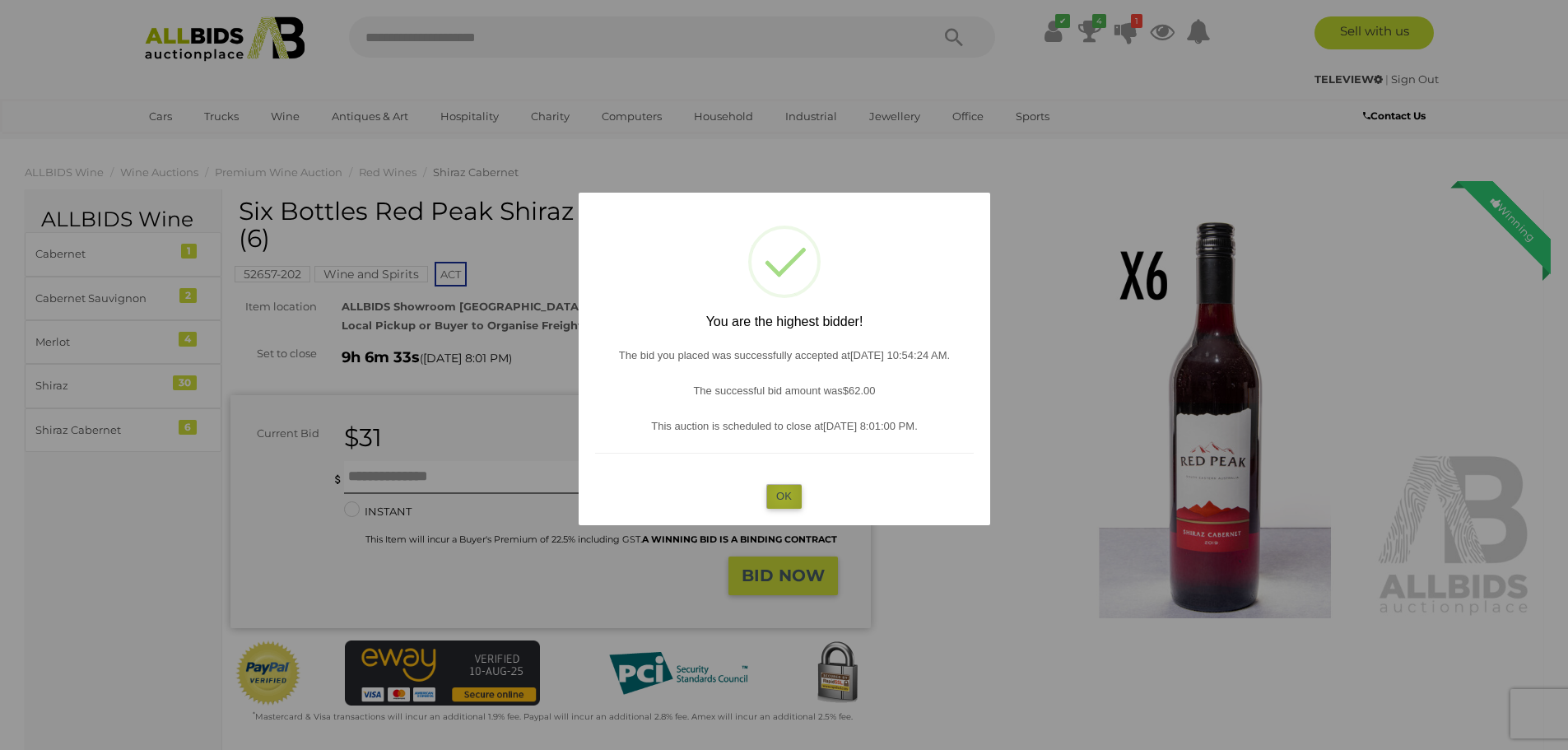
click at [783, 494] on button "OK" at bounding box center [784, 497] width 35 height 24
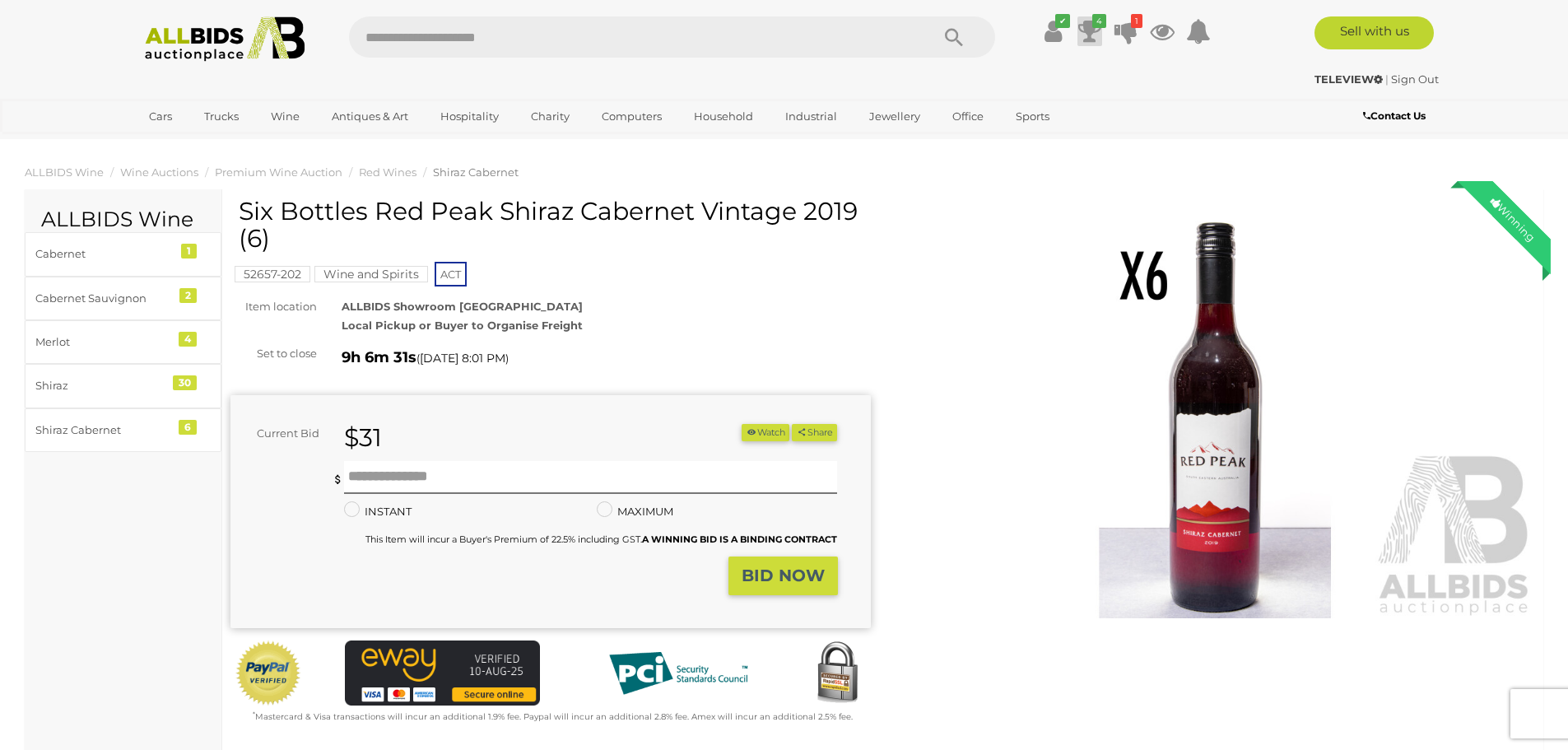
click at [1086, 28] on icon at bounding box center [1090, 31] width 23 height 30
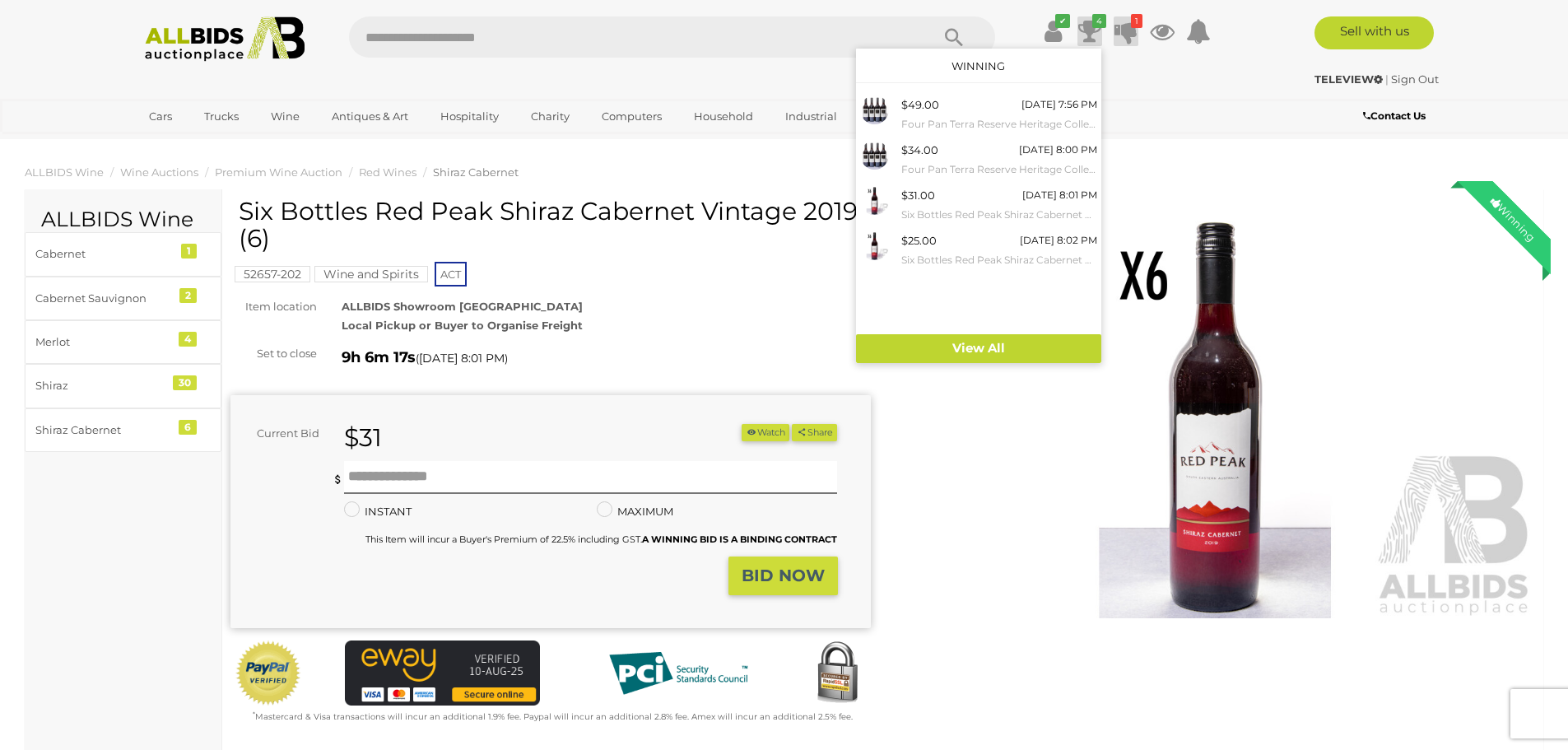
click at [1129, 28] on icon at bounding box center [1126, 31] width 23 height 30
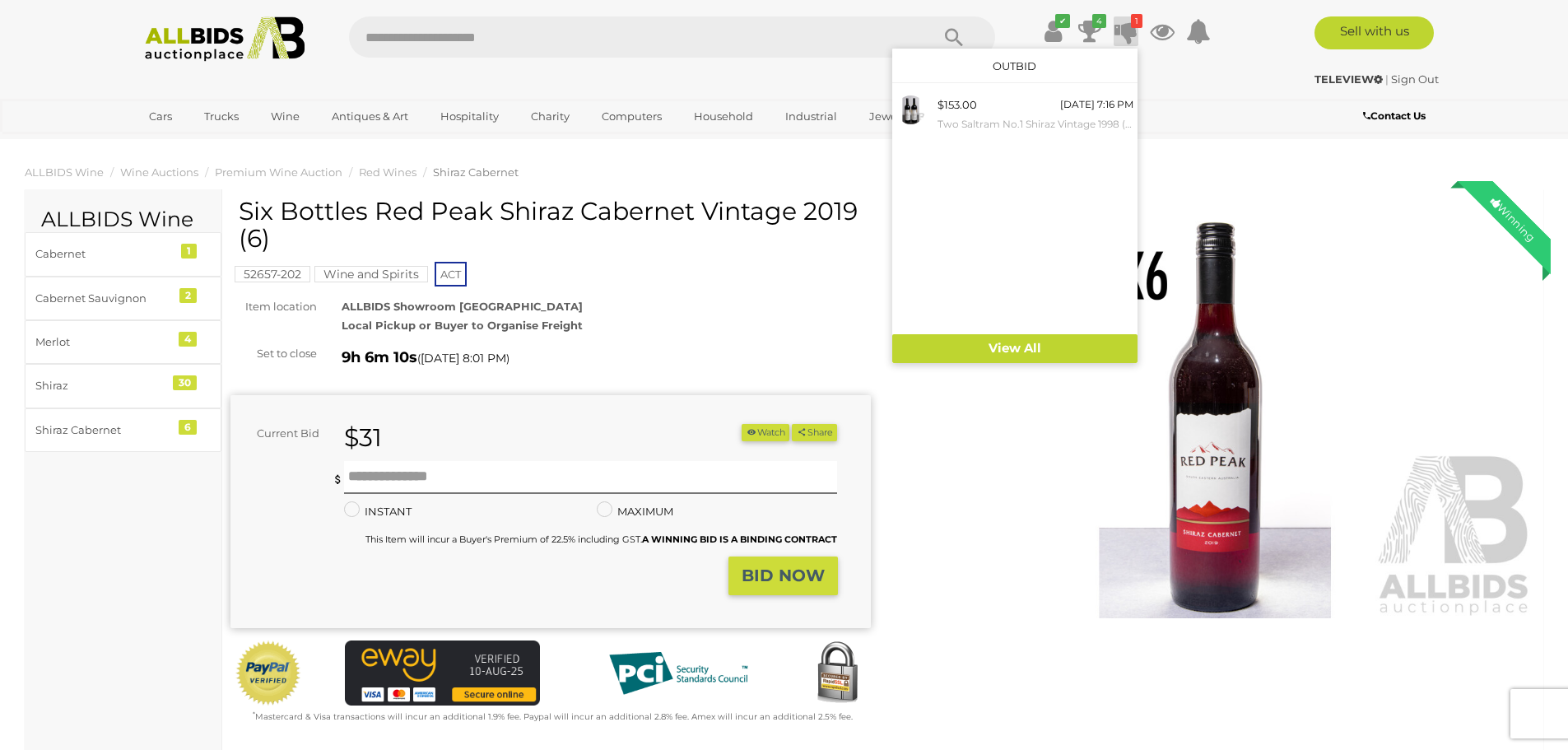
click at [1231, 92] on div "TELEVIEW | Sign Out TELEVIEW | Sign Out" at bounding box center [784, 82] width 1317 height 33
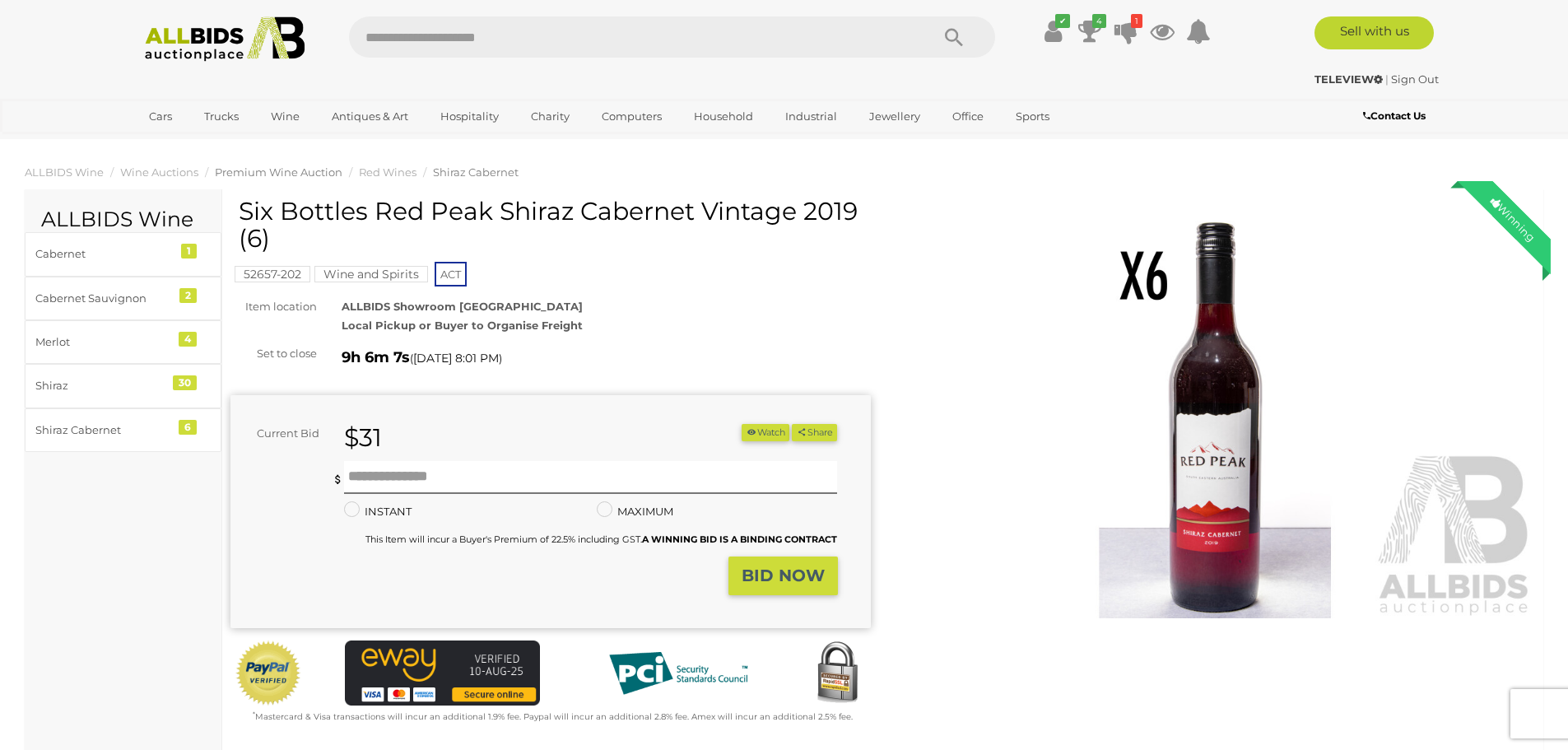
click at [270, 174] on span "Premium Wine Auction" at bounding box center [278, 172] width 128 height 13
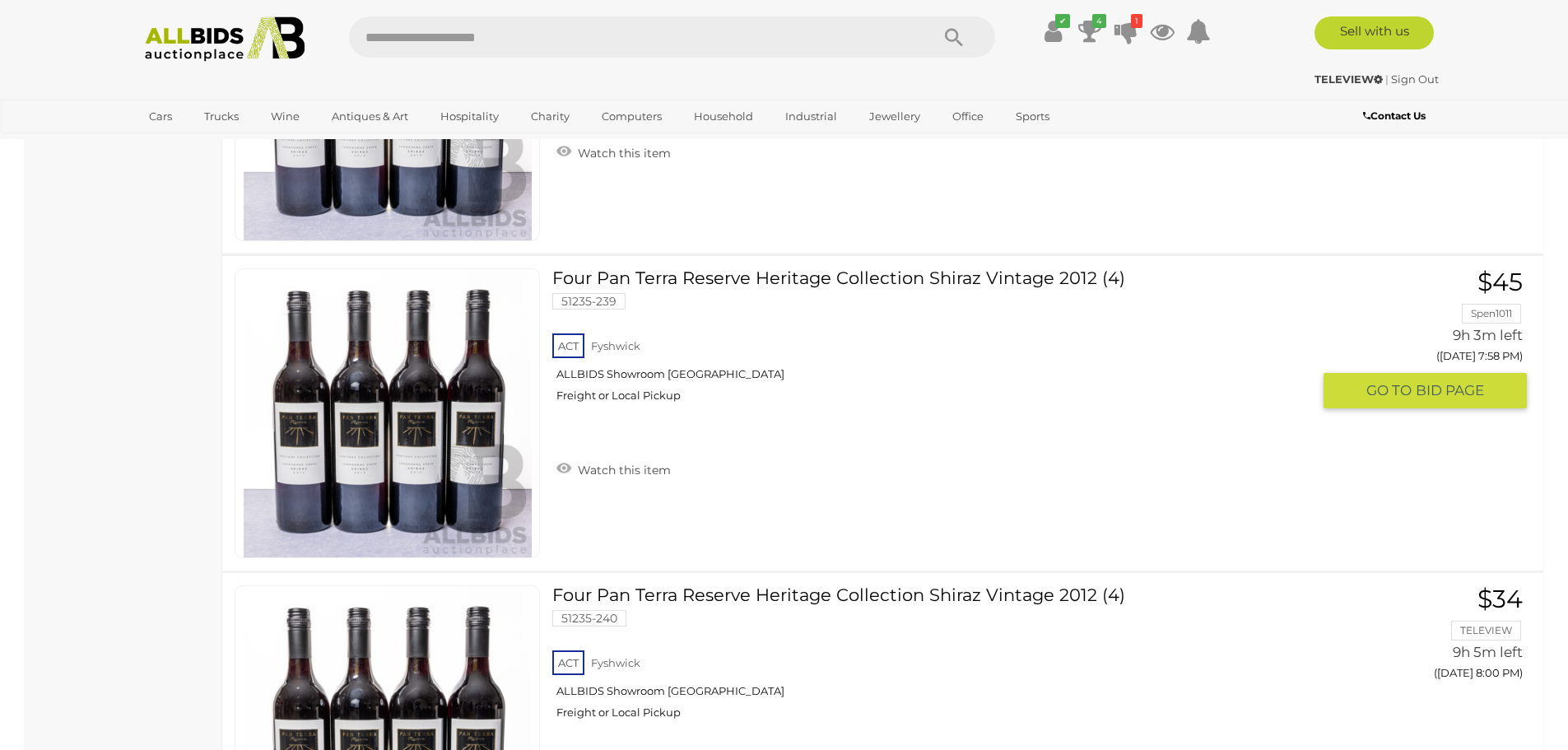
scroll to position [11814, 0]
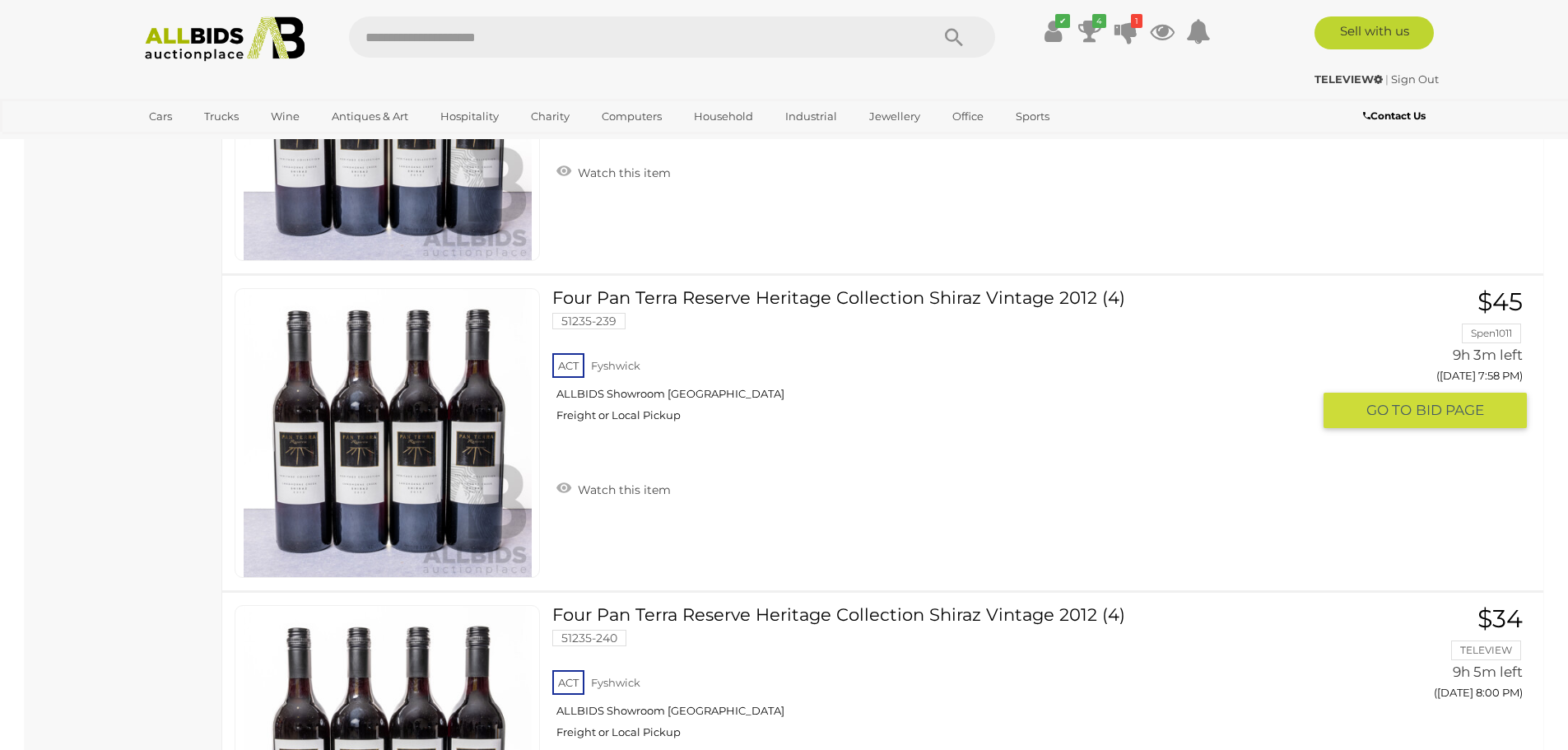
click at [1443, 407] on span "BID PAGE" at bounding box center [1451, 411] width 68 height 18
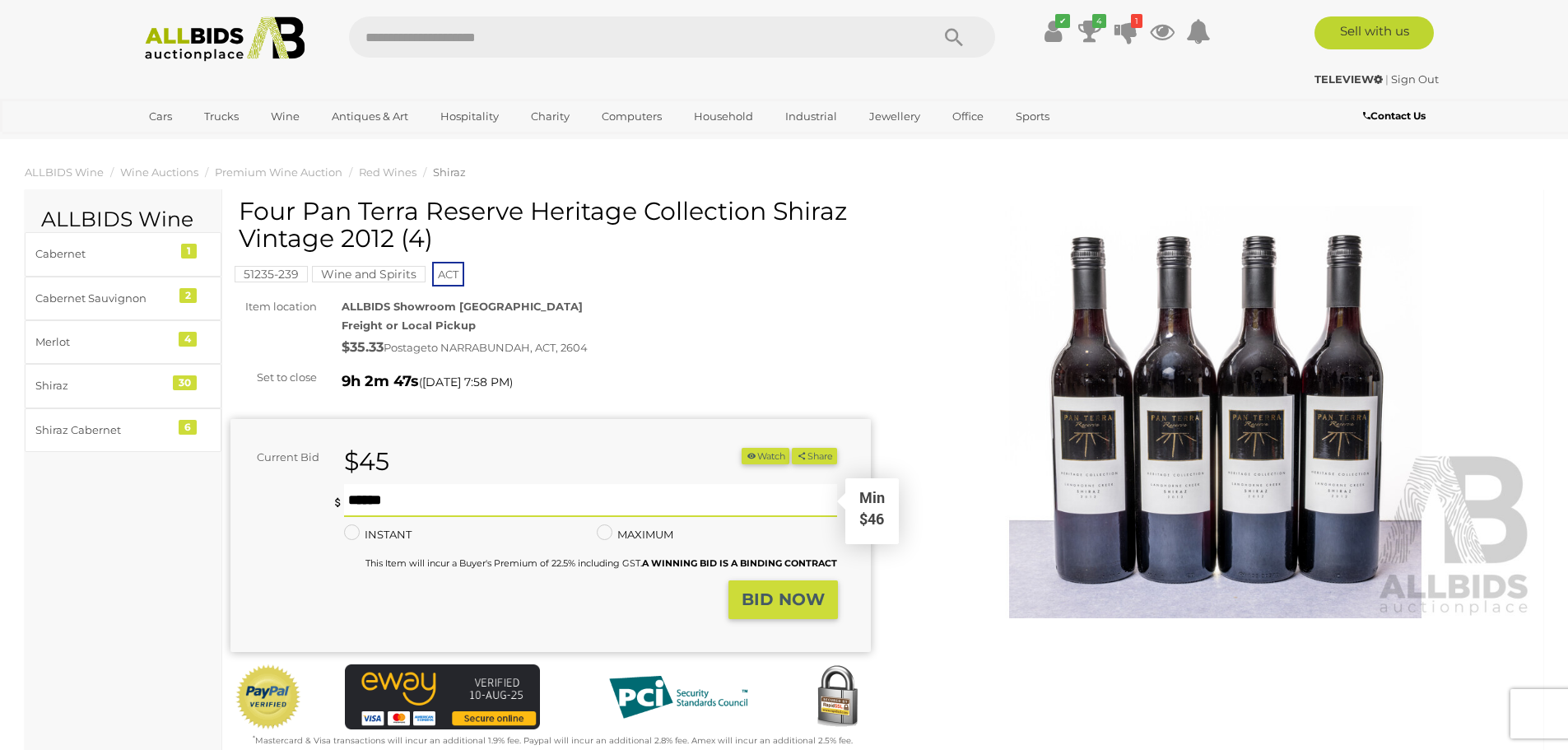
click at [465, 495] on input "text" at bounding box center [591, 501] width 494 height 33
type input "**"
click at [777, 596] on strong "BID NOW" at bounding box center [783, 599] width 83 height 19
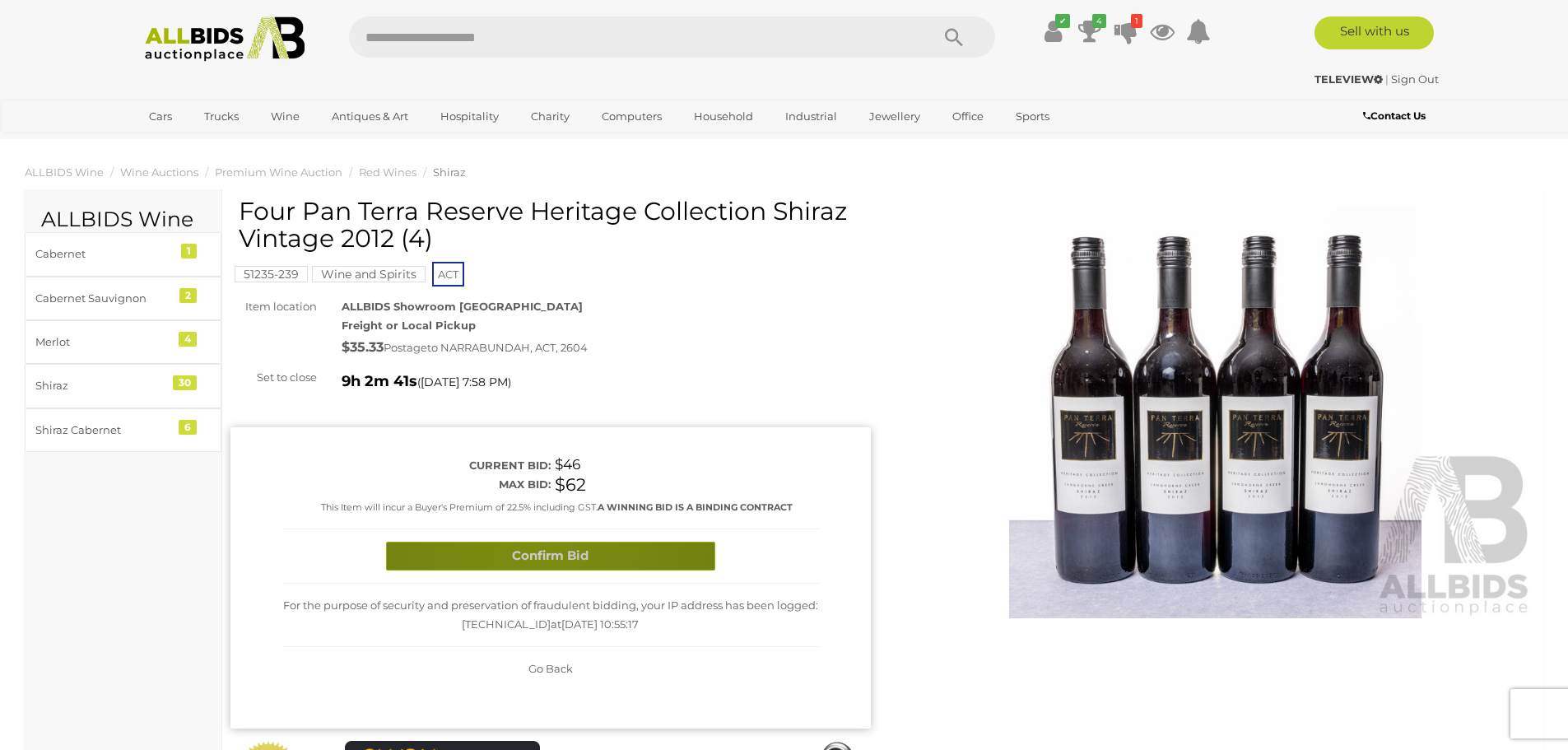
click at [535, 552] on button "Confirm Bid" at bounding box center [551, 556] width 329 height 29
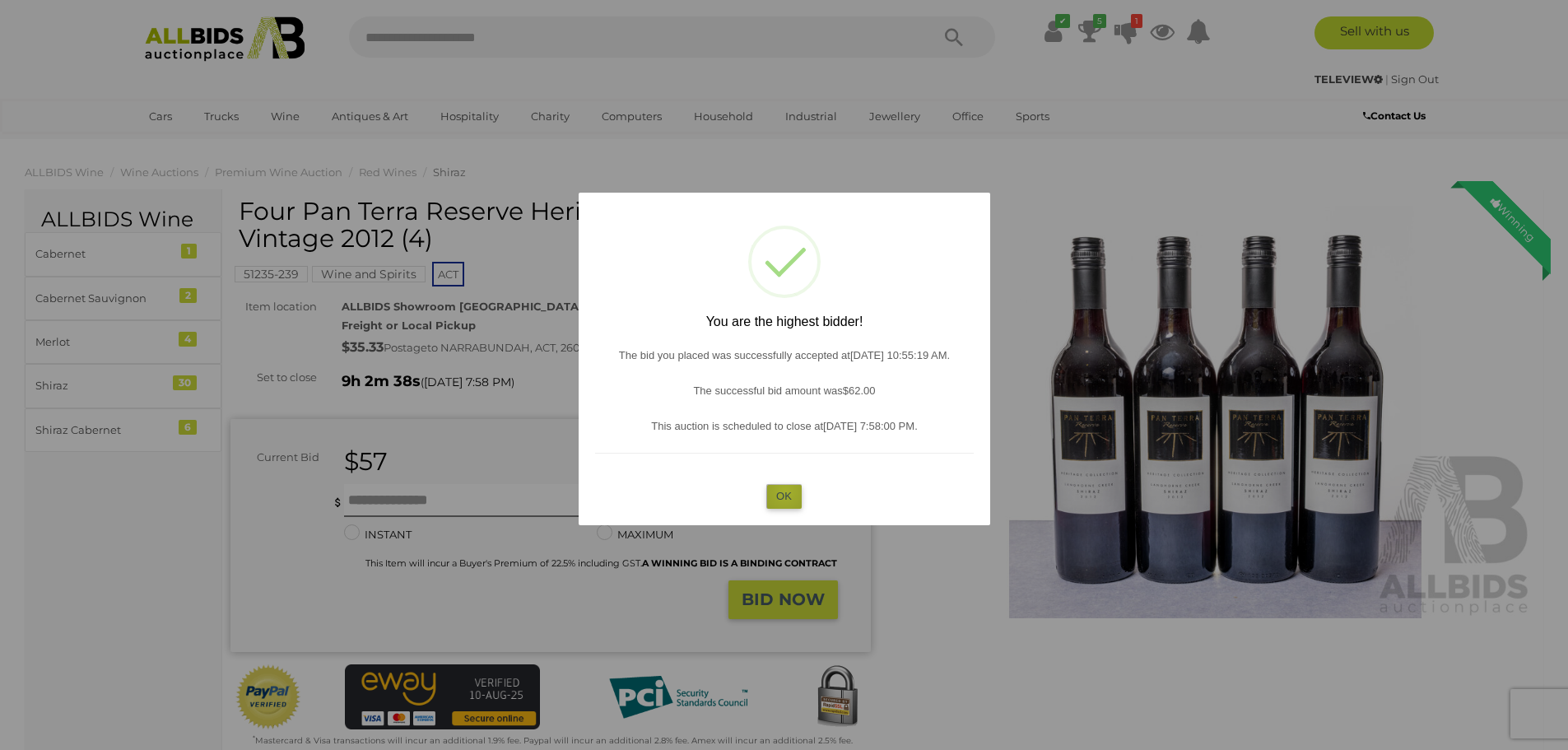
click at [786, 492] on button "OK" at bounding box center [784, 497] width 35 height 24
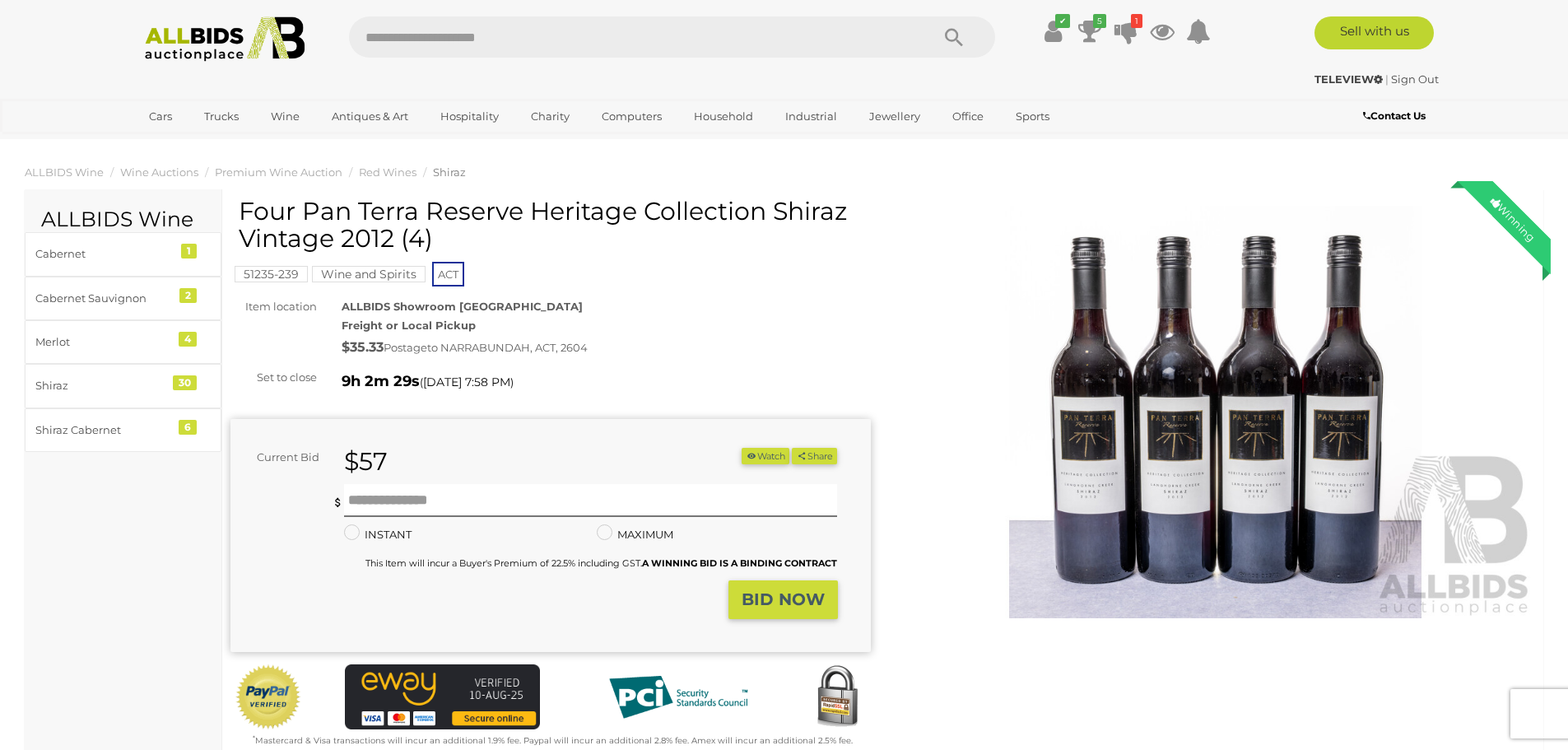
click at [1090, 453] on img at bounding box center [1216, 412] width 641 height 412
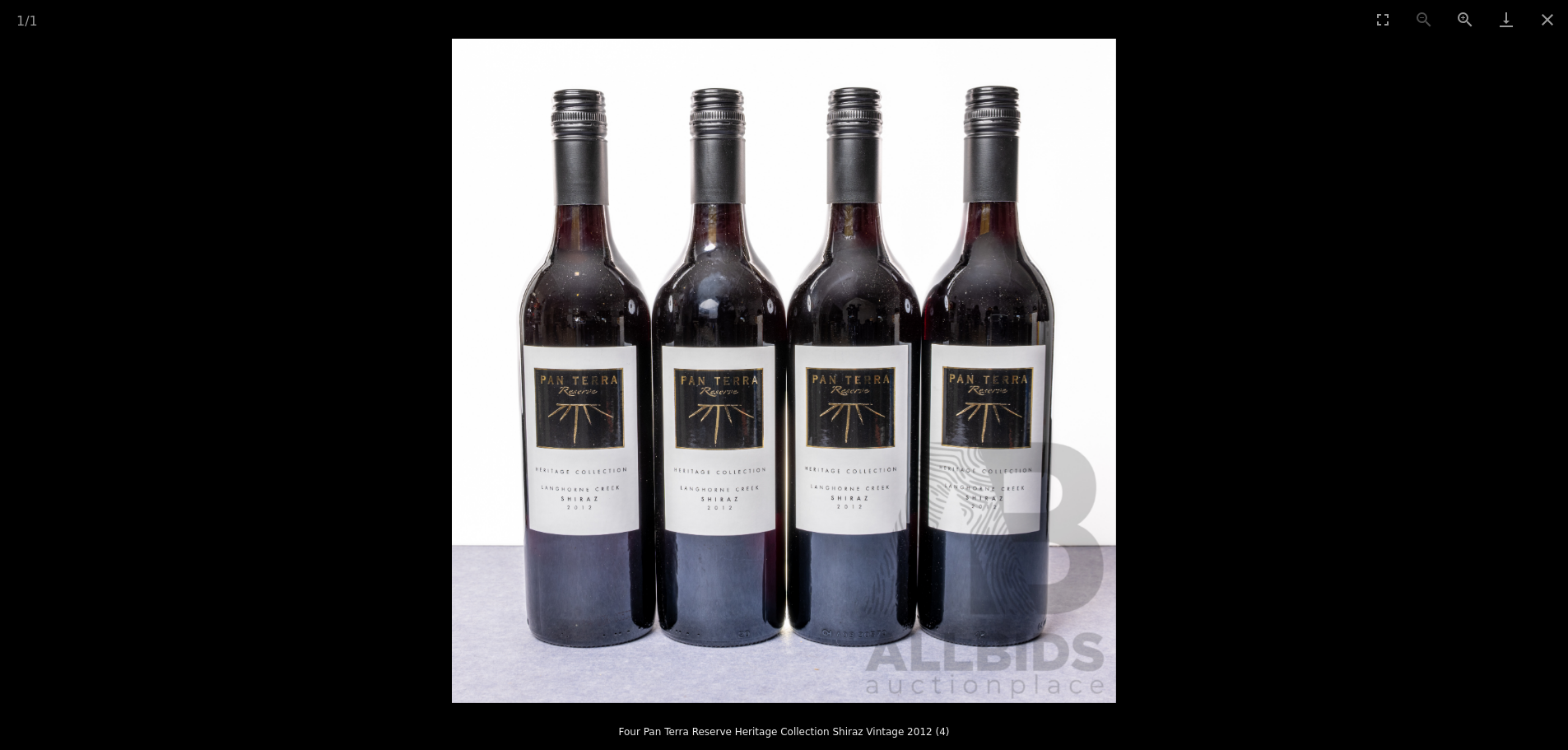
scroll to position [82, 0]
click at [1463, 18] on button "Zoom in" at bounding box center [1465, 19] width 42 height 39
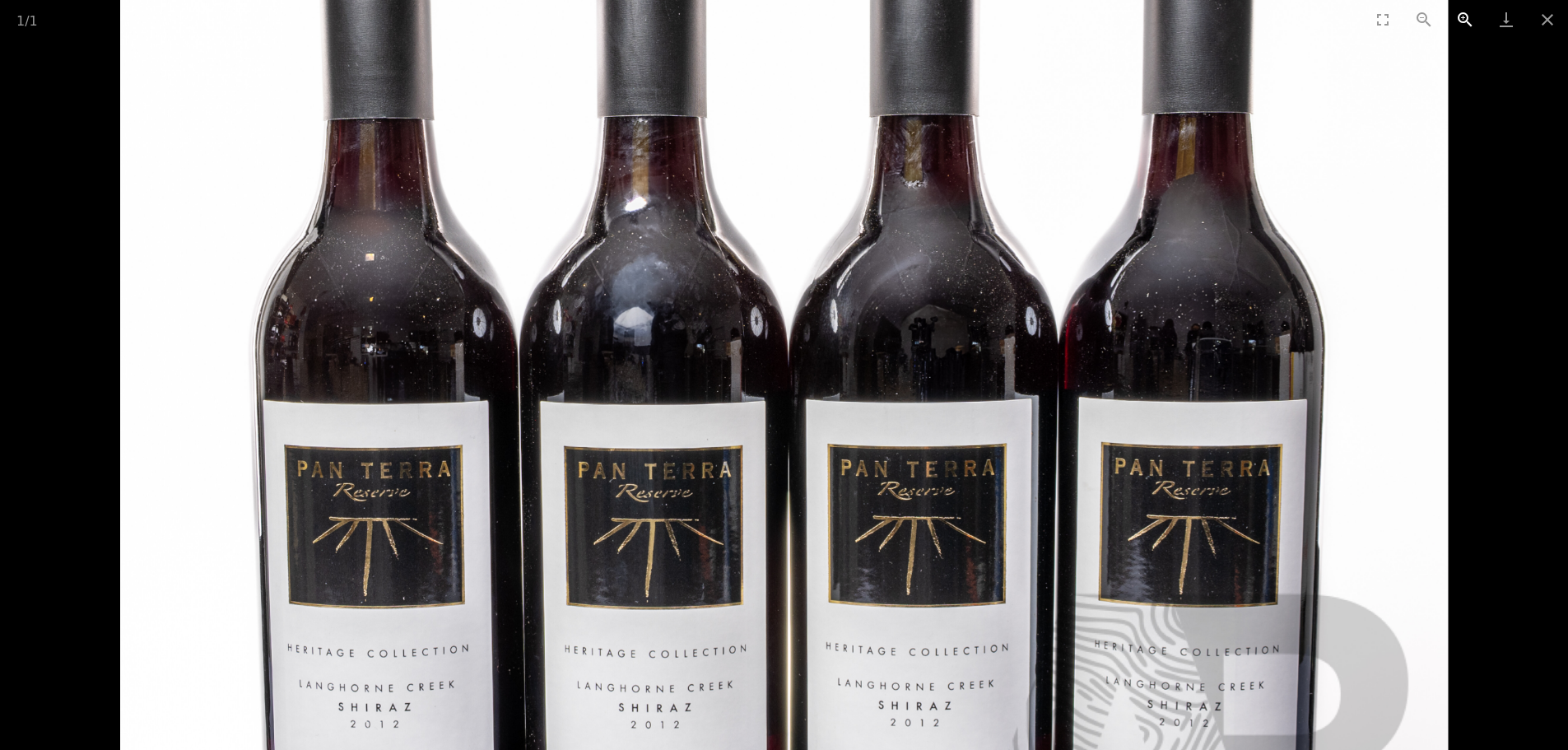
click at [1463, 18] on button "Zoom in" at bounding box center [1465, 19] width 42 height 39
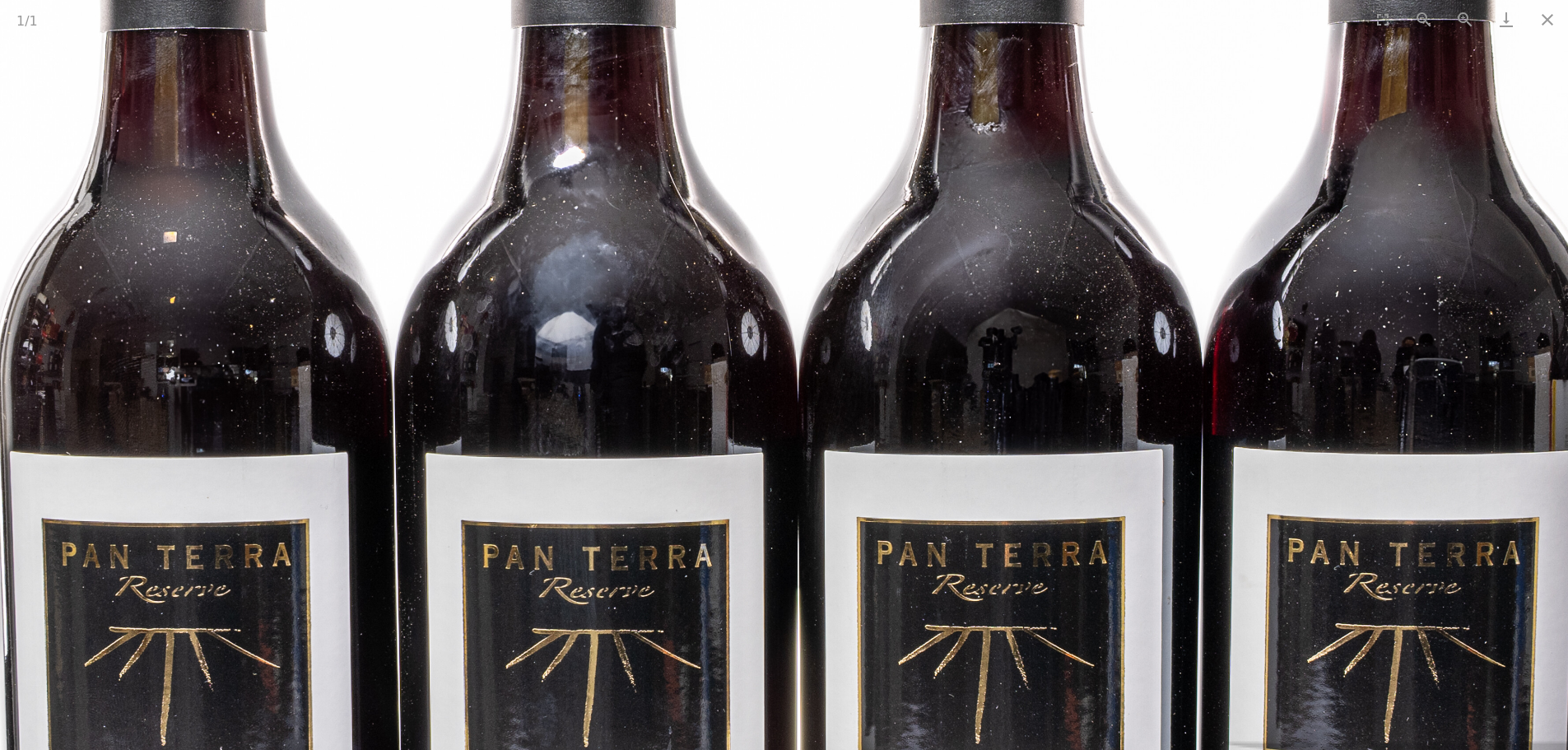
scroll to position [0, 0]
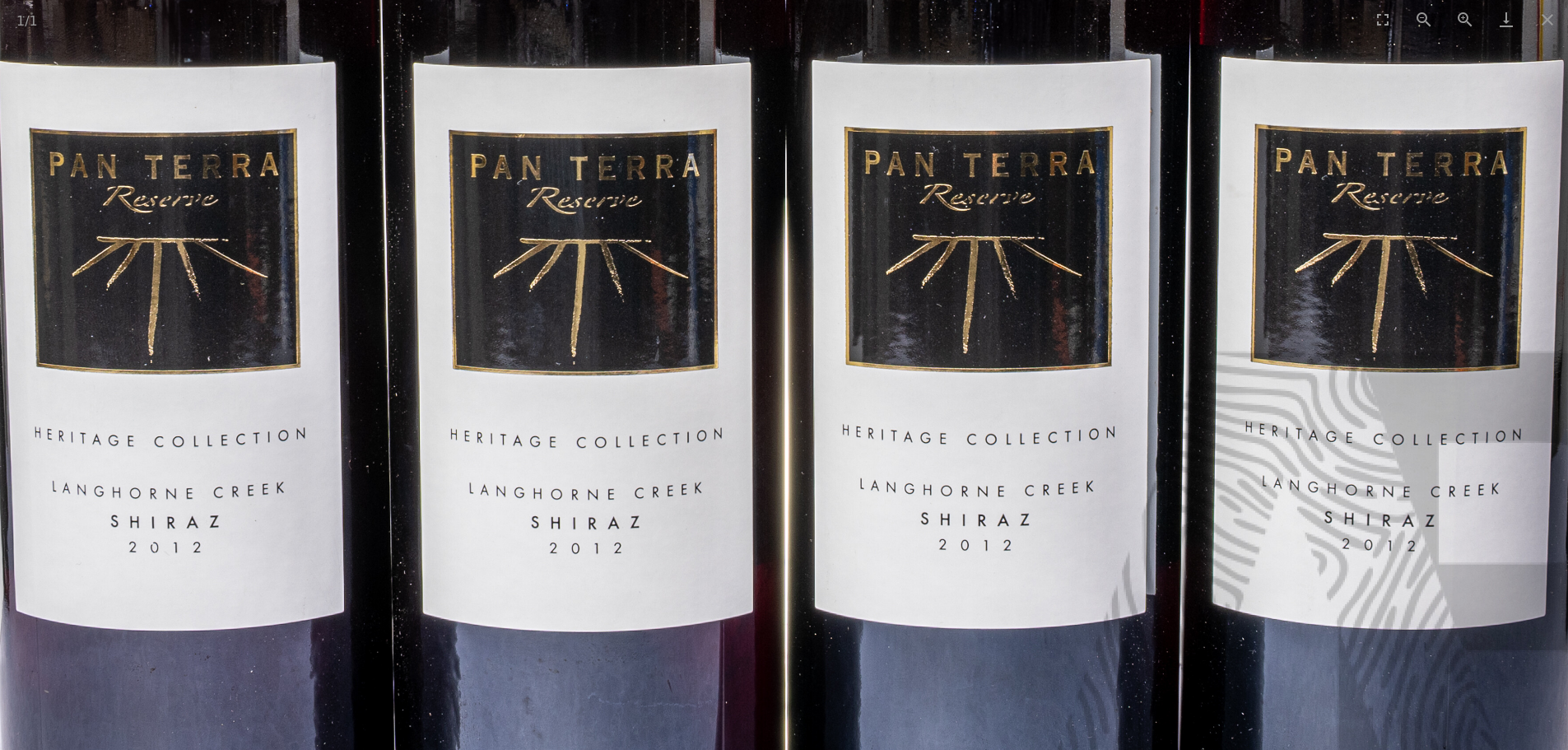
drag, startPoint x: 877, startPoint y: 524, endPoint x: 867, endPoint y: 133, distance: 391.1
click at [867, 133] on img at bounding box center [779, 138] width 1993 height 1994
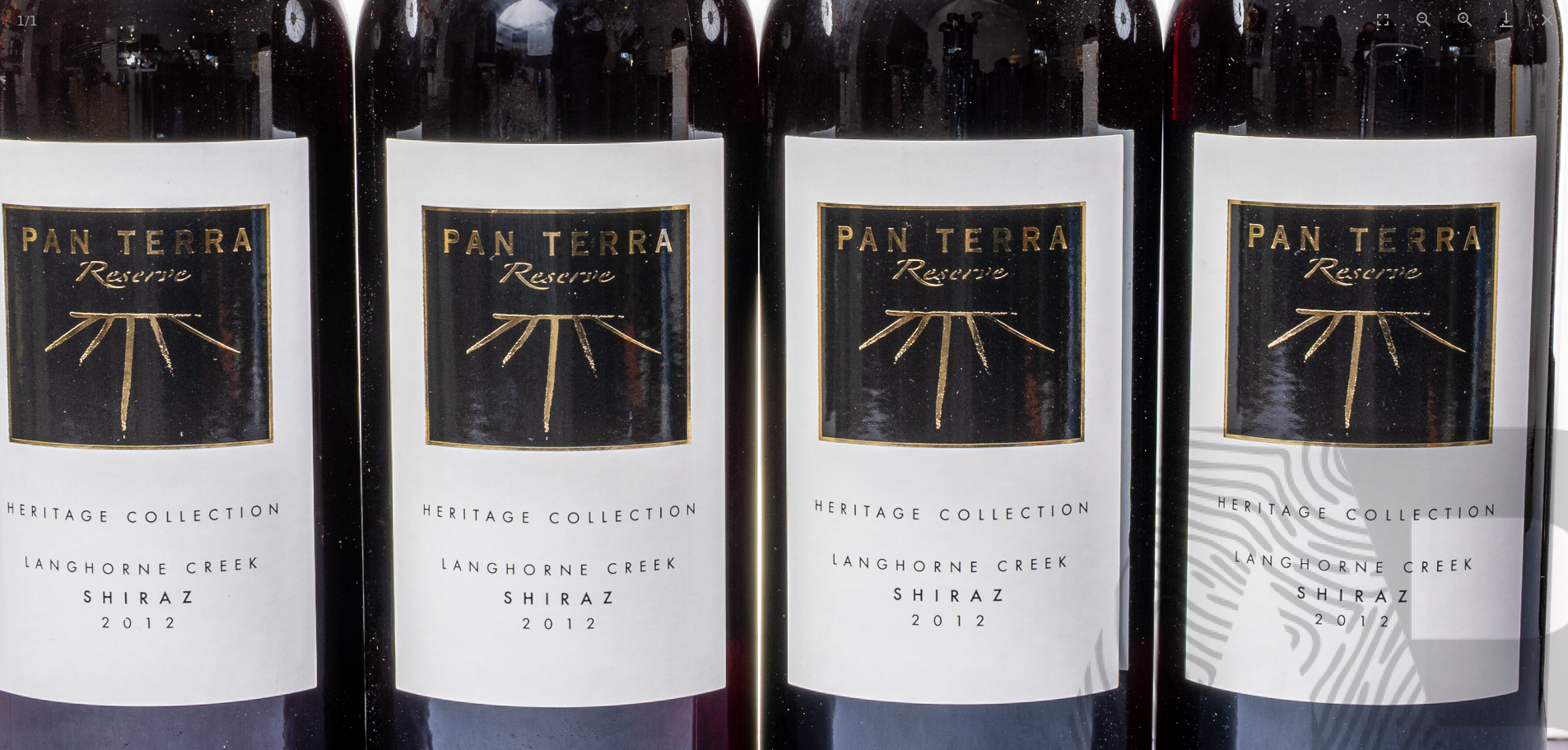
drag, startPoint x: 943, startPoint y: 221, endPoint x: 915, endPoint y: 418, distance: 199.0
click at [915, 418] on img at bounding box center [753, 214] width 1993 height 1994
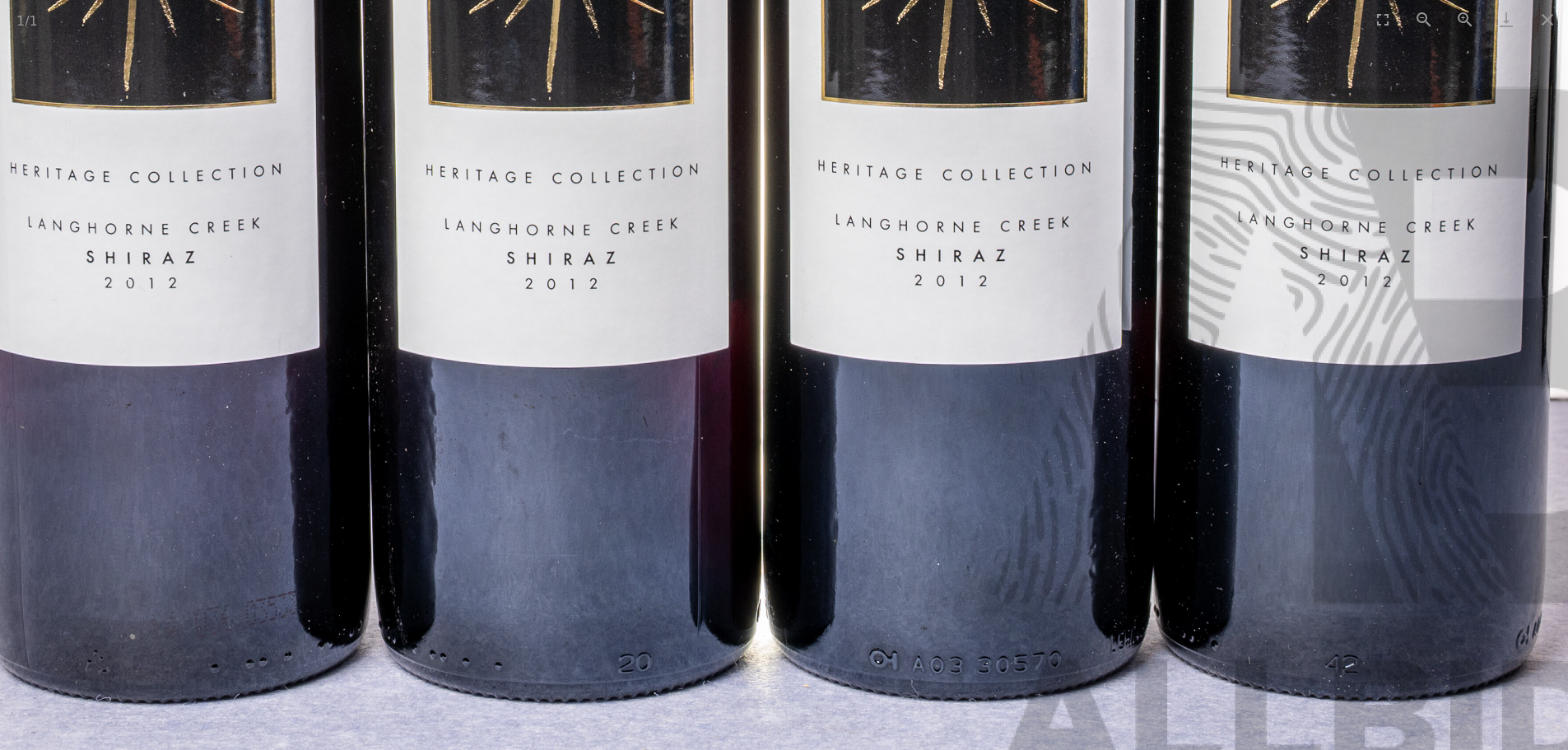
drag, startPoint x: 919, startPoint y: 417, endPoint x: 921, endPoint y: 56, distance: 361.0
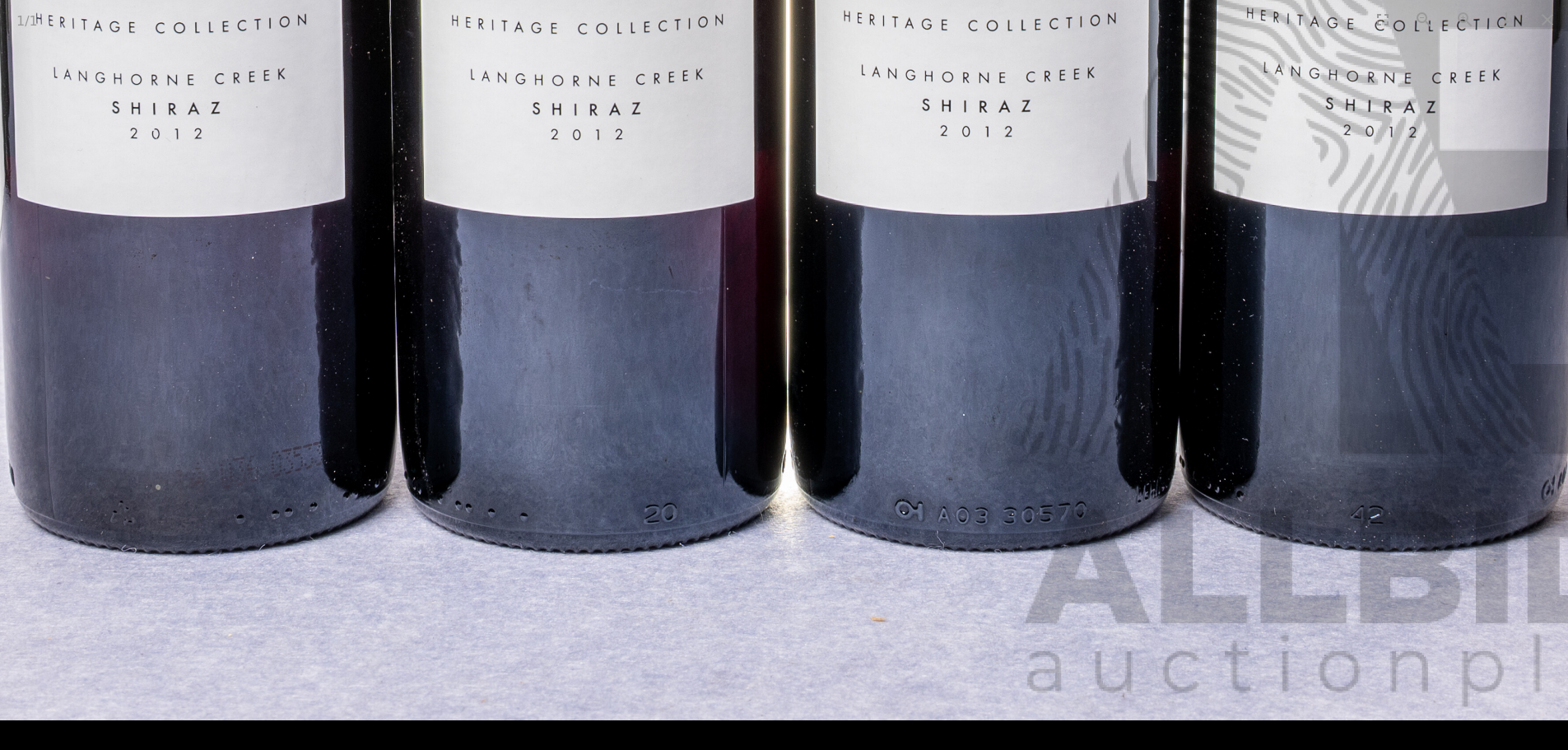
drag, startPoint x: 845, startPoint y: 479, endPoint x: 870, endPoint y: 293, distance: 187.7
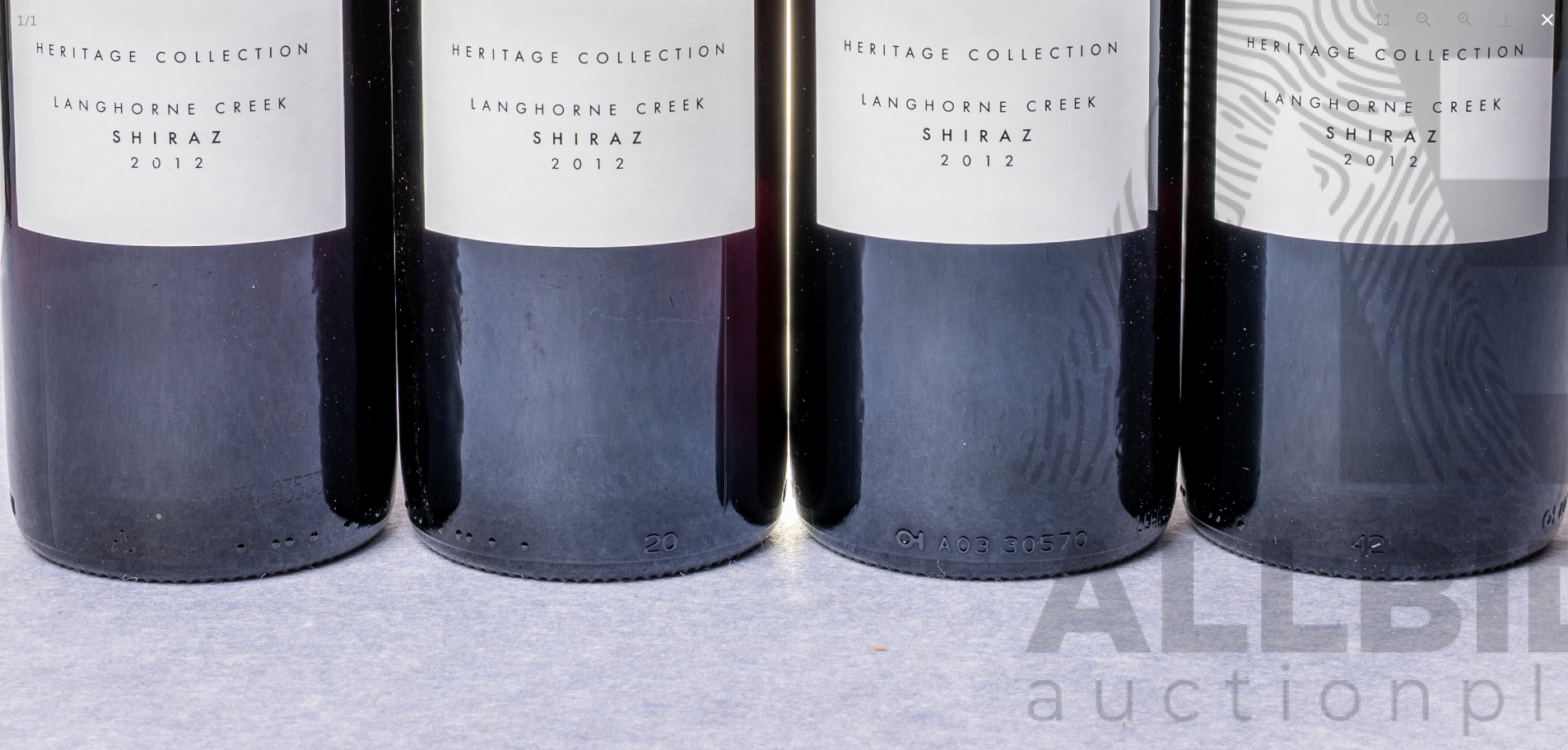
click at [1547, 18] on button "Close gallery" at bounding box center [1548, 19] width 42 height 39
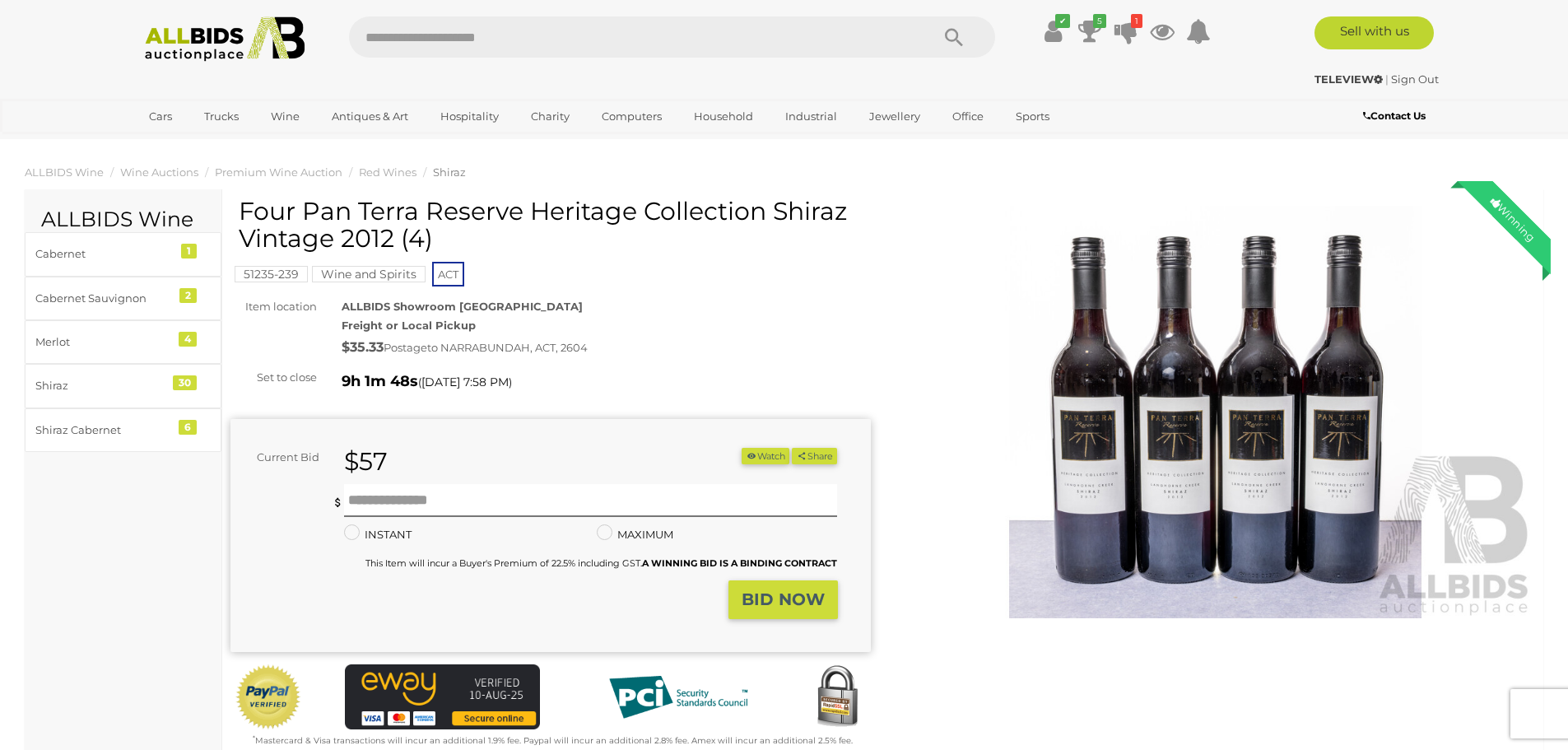
drag, startPoint x: 304, startPoint y: 212, endPoint x: 391, endPoint y: 238, distance: 90.8
click at [391, 238] on h1 "Four Pan Terra Reserve Heritage Collection Shiraz Vintage 2012 (4)" at bounding box center [552, 225] width 628 height 55
copy h1 "Pan Terra Reserve Heritage Collection Shiraz Vintage 2012"
click at [1087, 31] on icon at bounding box center [1090, 31] width 23 height 30
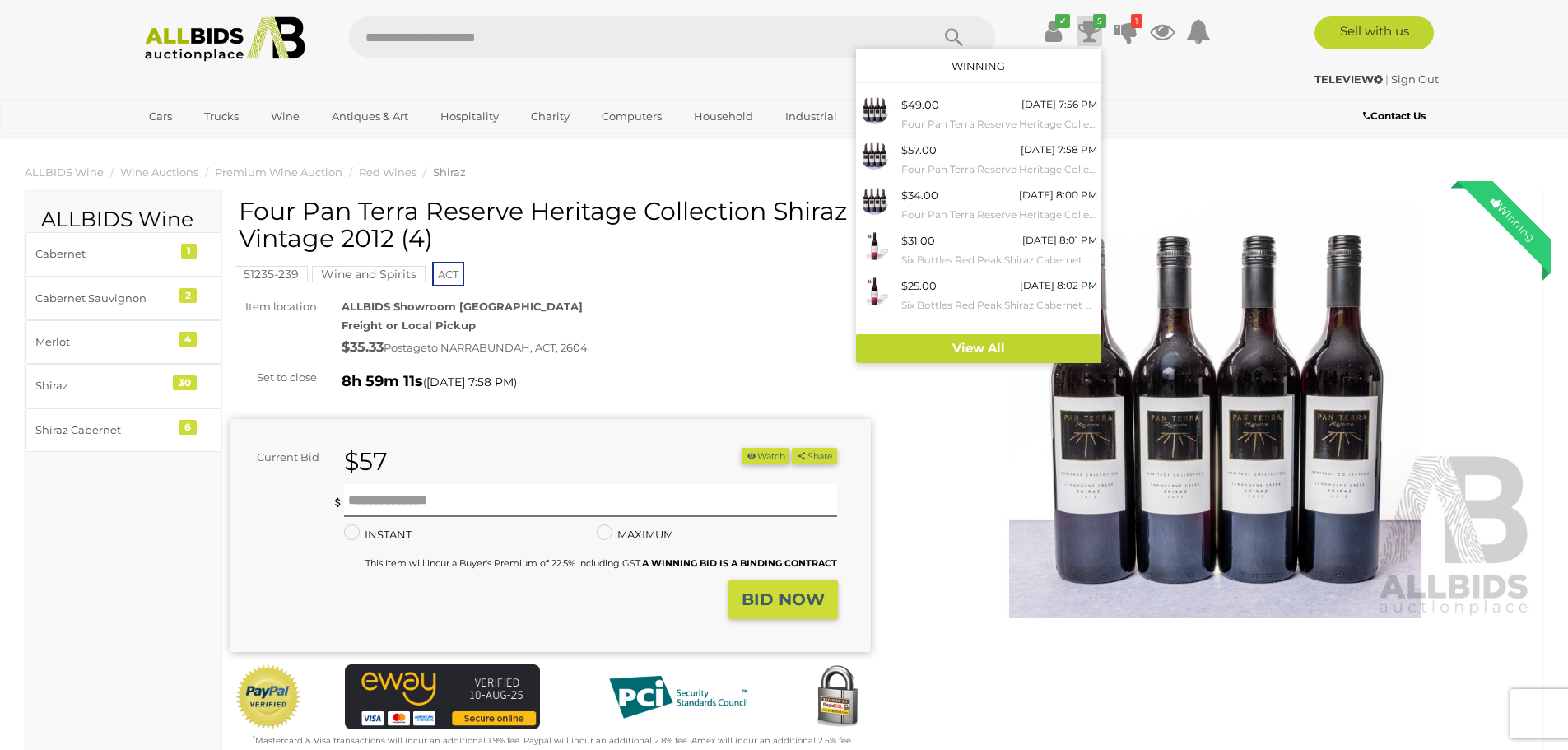
click at [1182, 75] on div "TELEVIEW | Sign Out" at bounding box center [785, 80] width 1309 height 18
